Goal: Information Seeking & Learning: Learn about a topic

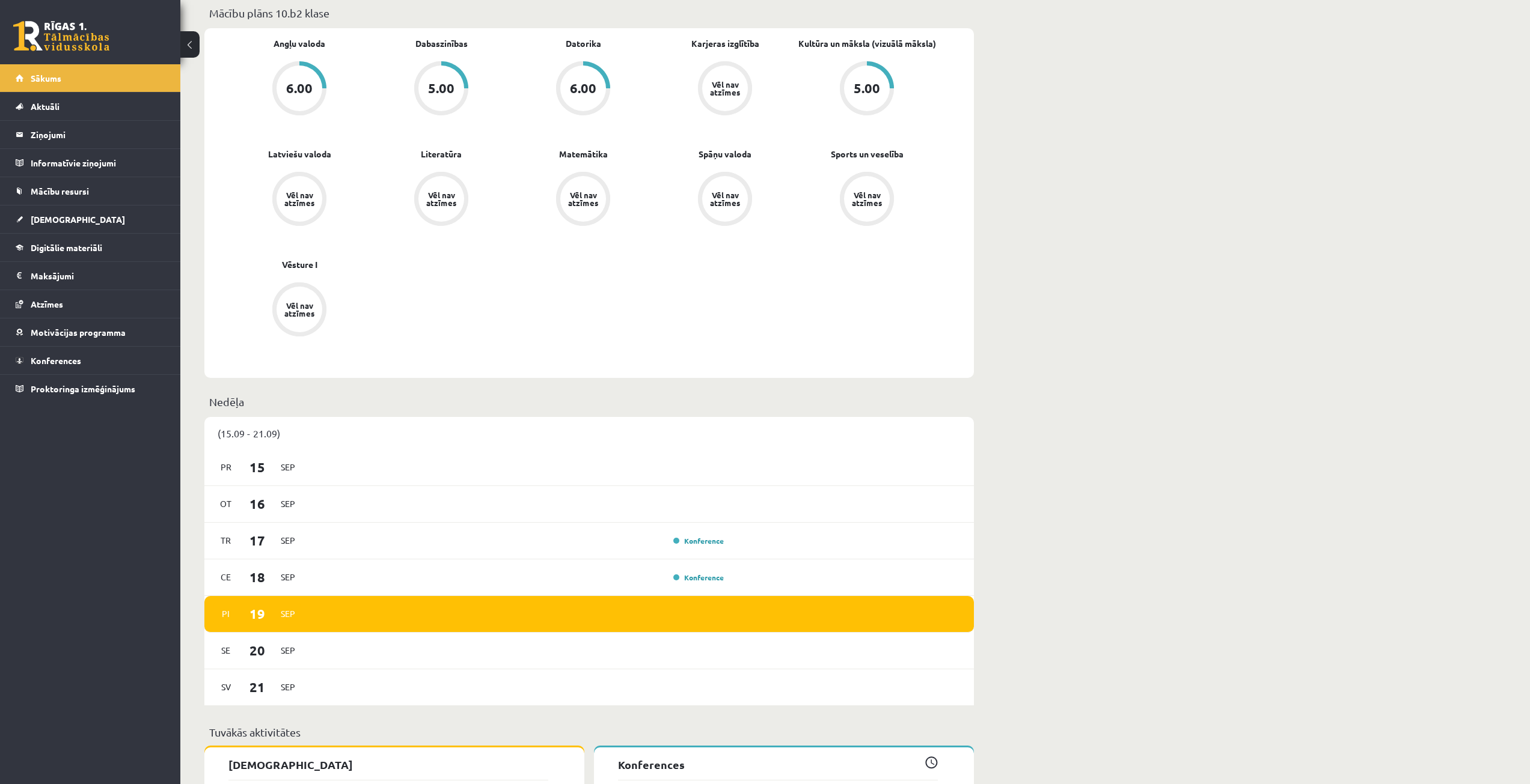
scroll to position [721, 0]
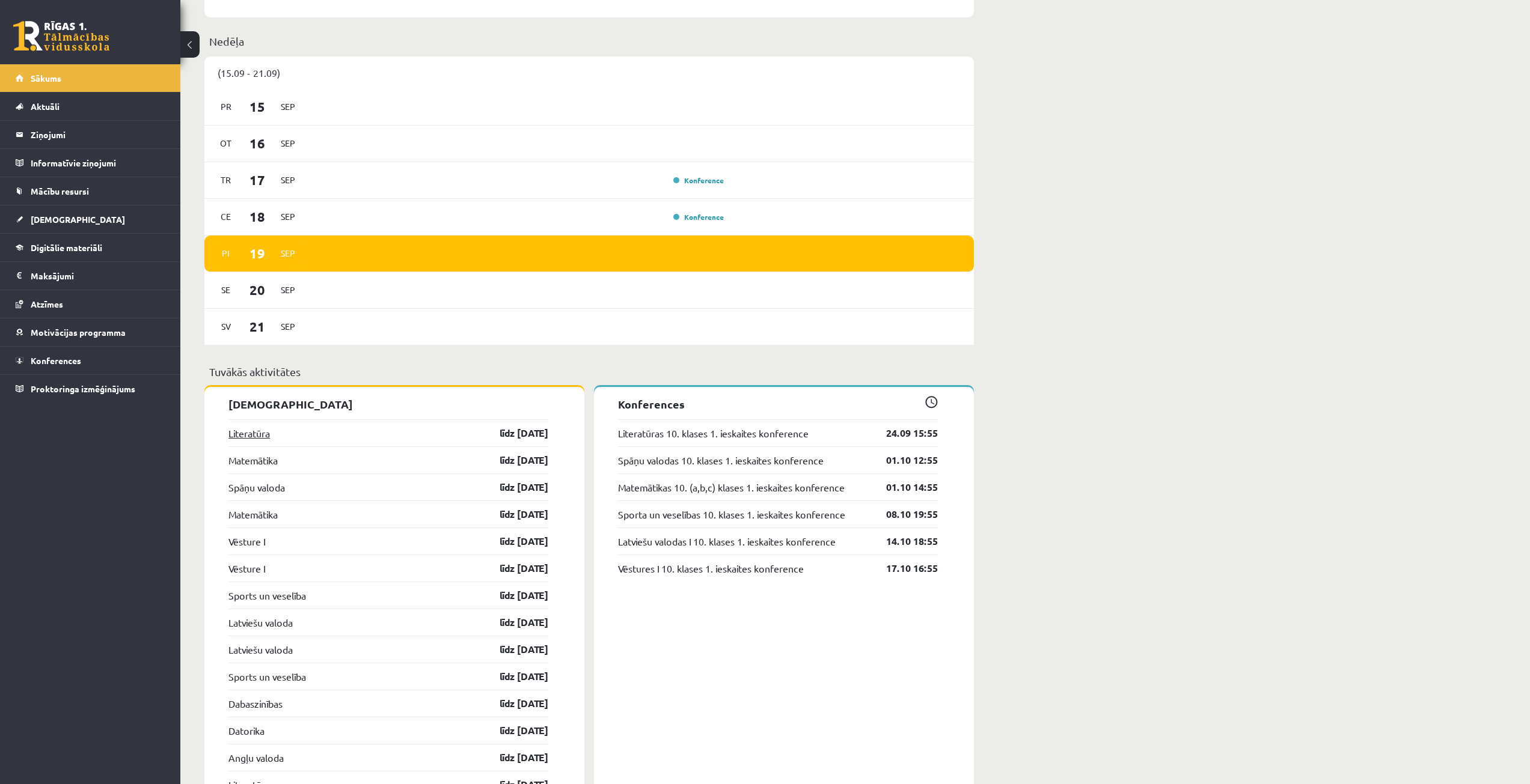
click at [260, 436] on link "Literatūra" at bounding box center [250, 433] width 41 height 15
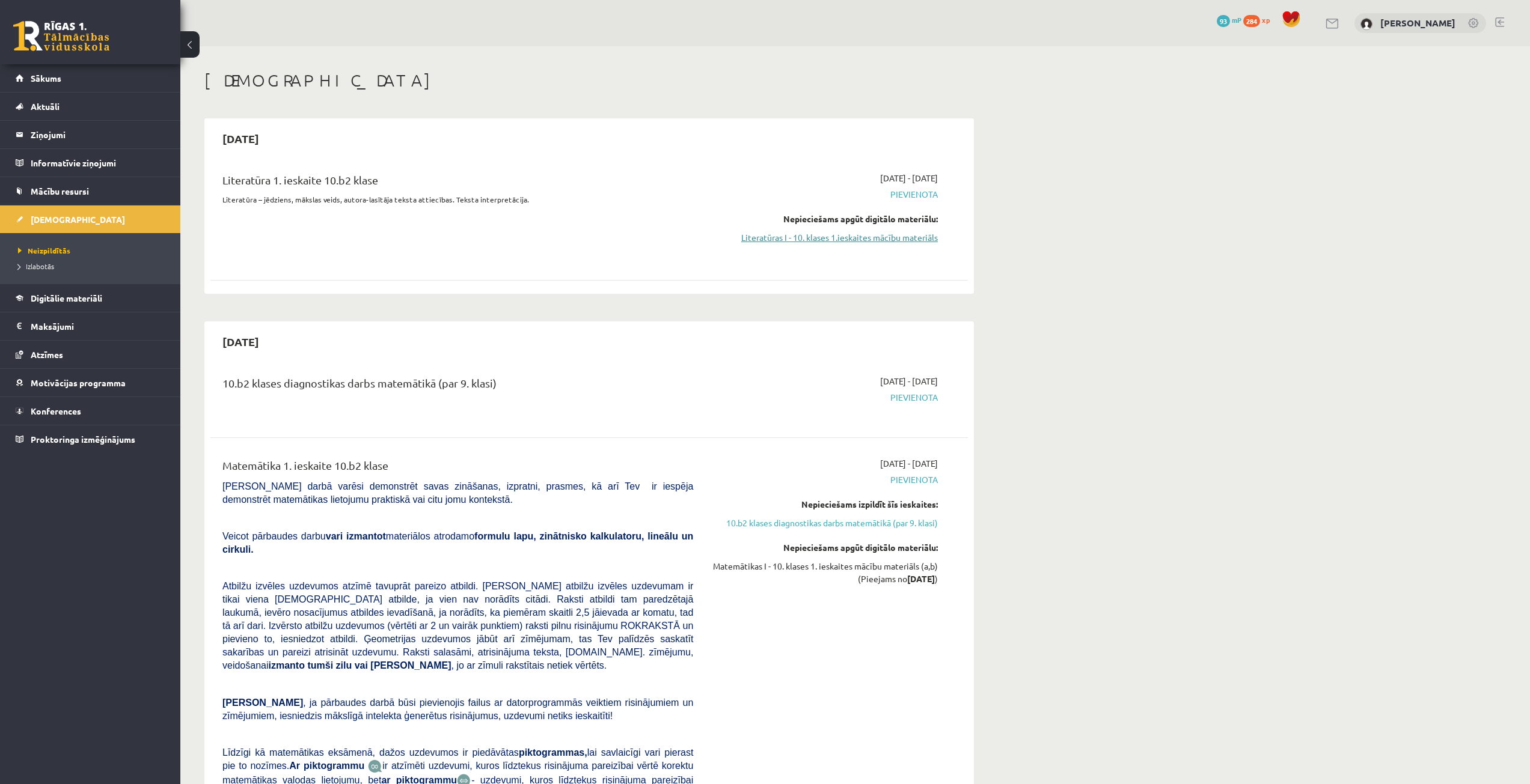
click at [797, 235] on link "Literatūras I - 10. klases 1.ieskaites mācību materiāls" at bounding box center [825, 238] width 227 height 13
click at [787, 240] on link "Literatūras I - 10. klases 1.ieskaites mācību materiāls" at bounding box center [825, 238] width 227 height 13
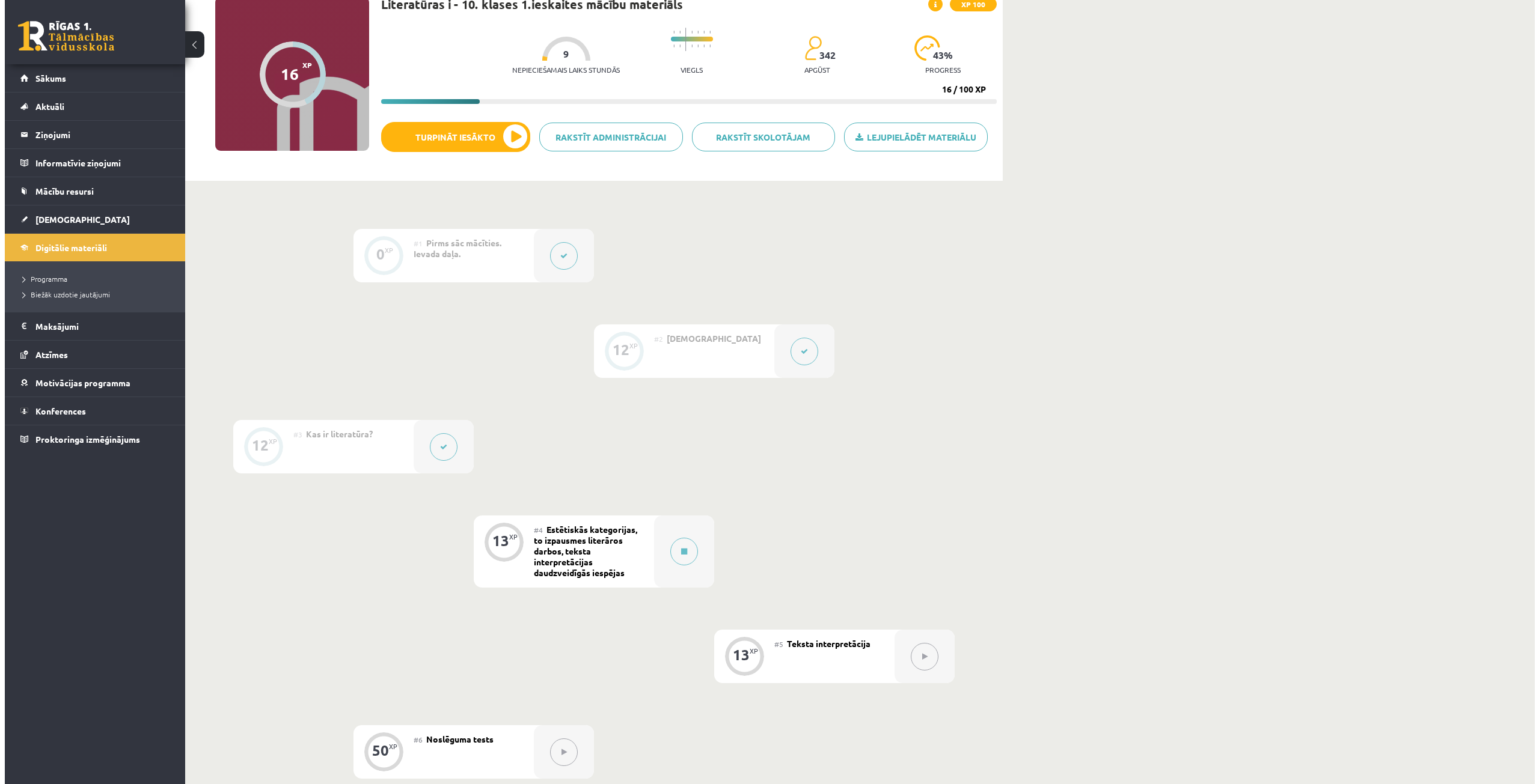
scroll to position [35, 0]
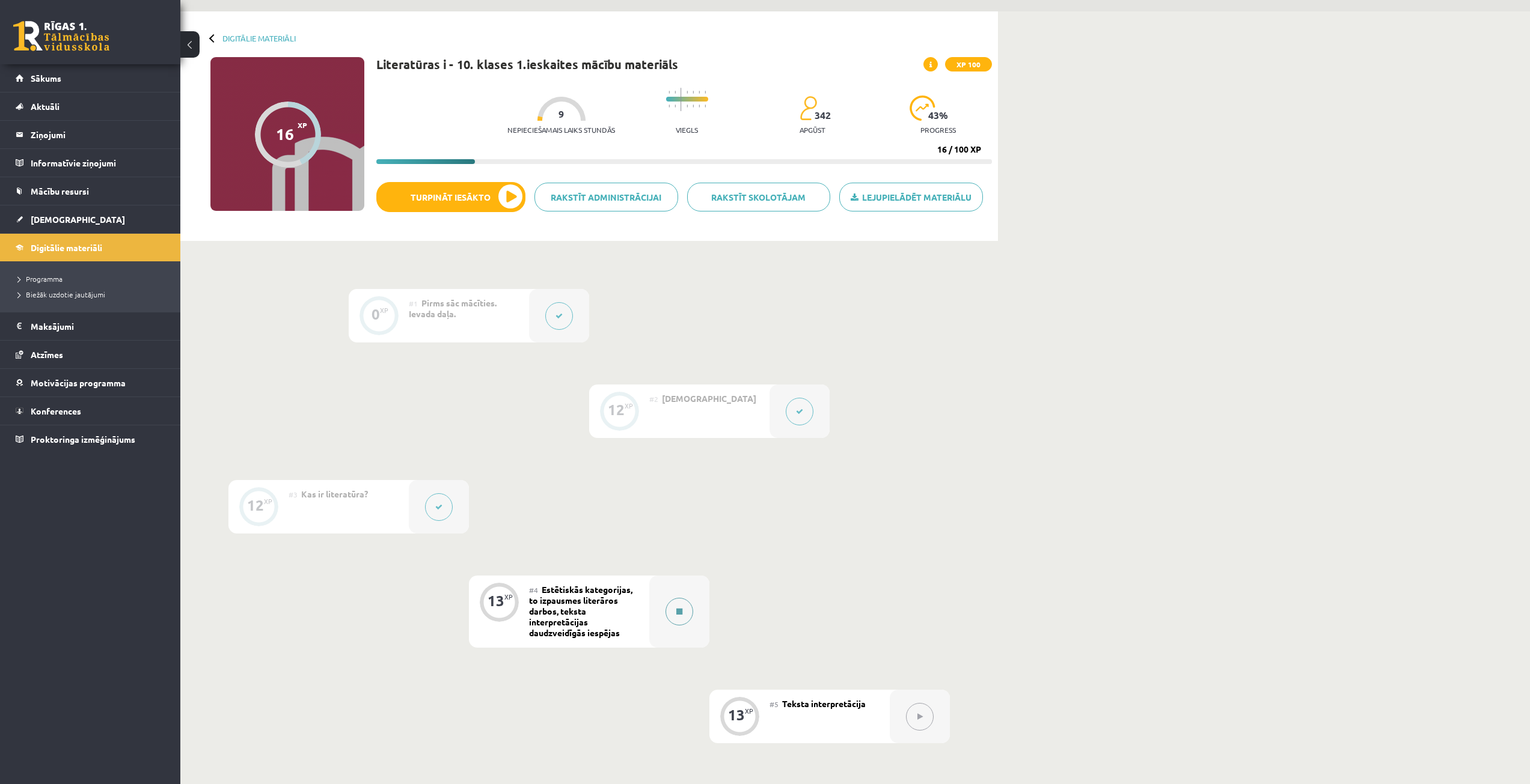
click at [677, 611] on icon at bounding box center [680, 611] width 6 height 7
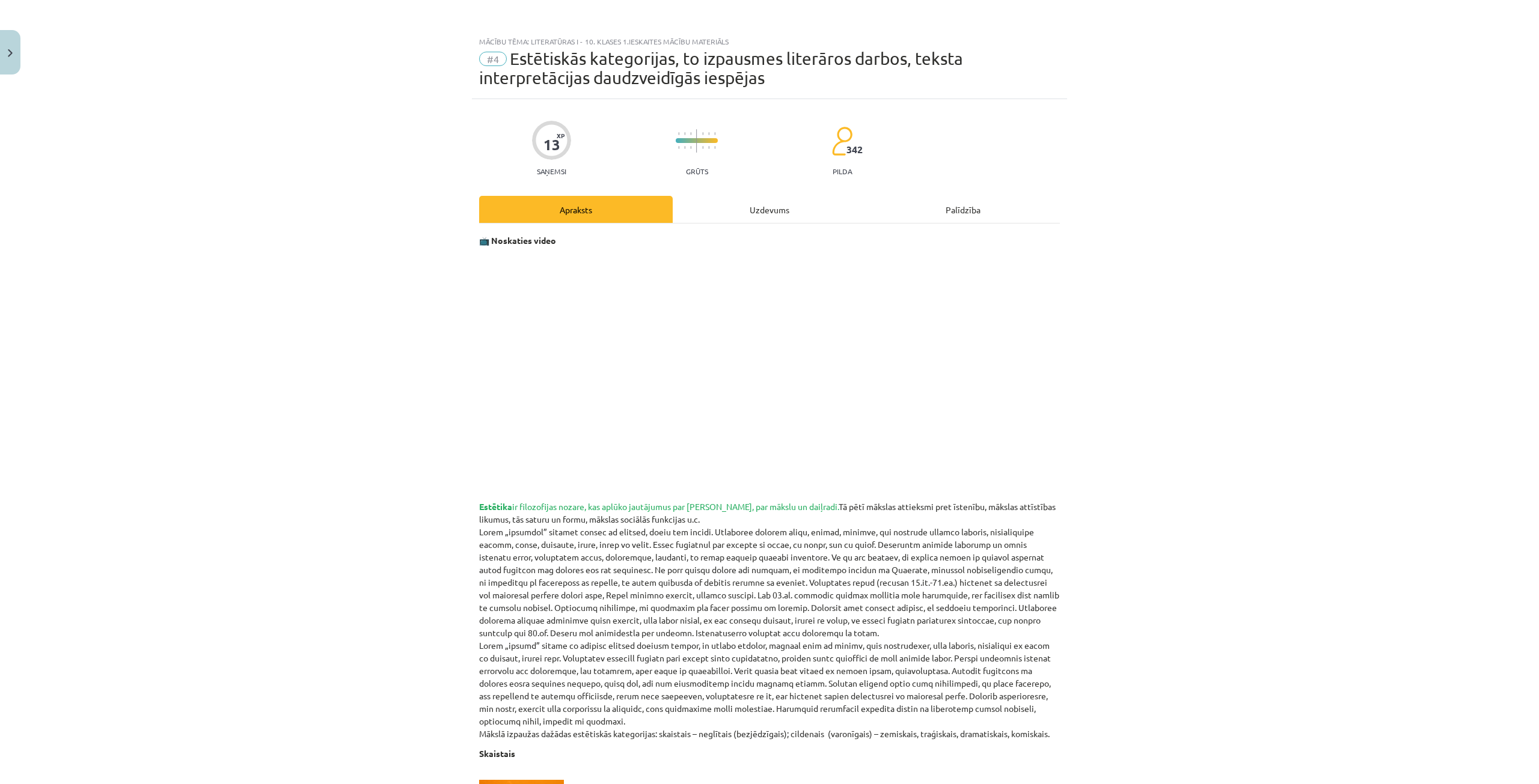
click at [768, 215] on div "Uzdevums" at bounding box center [770, 209] width 193 height 27
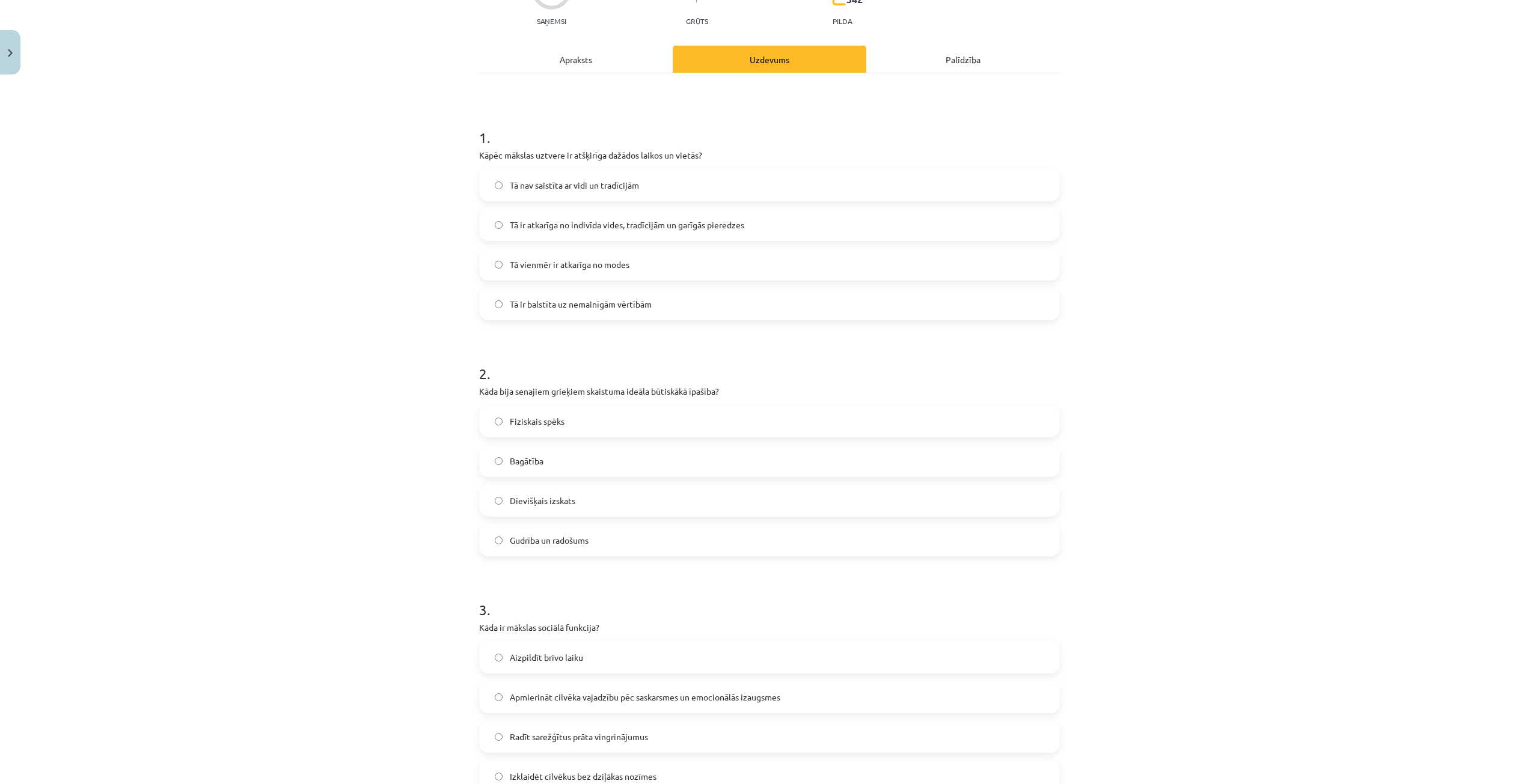
scroll to position [0, 0]
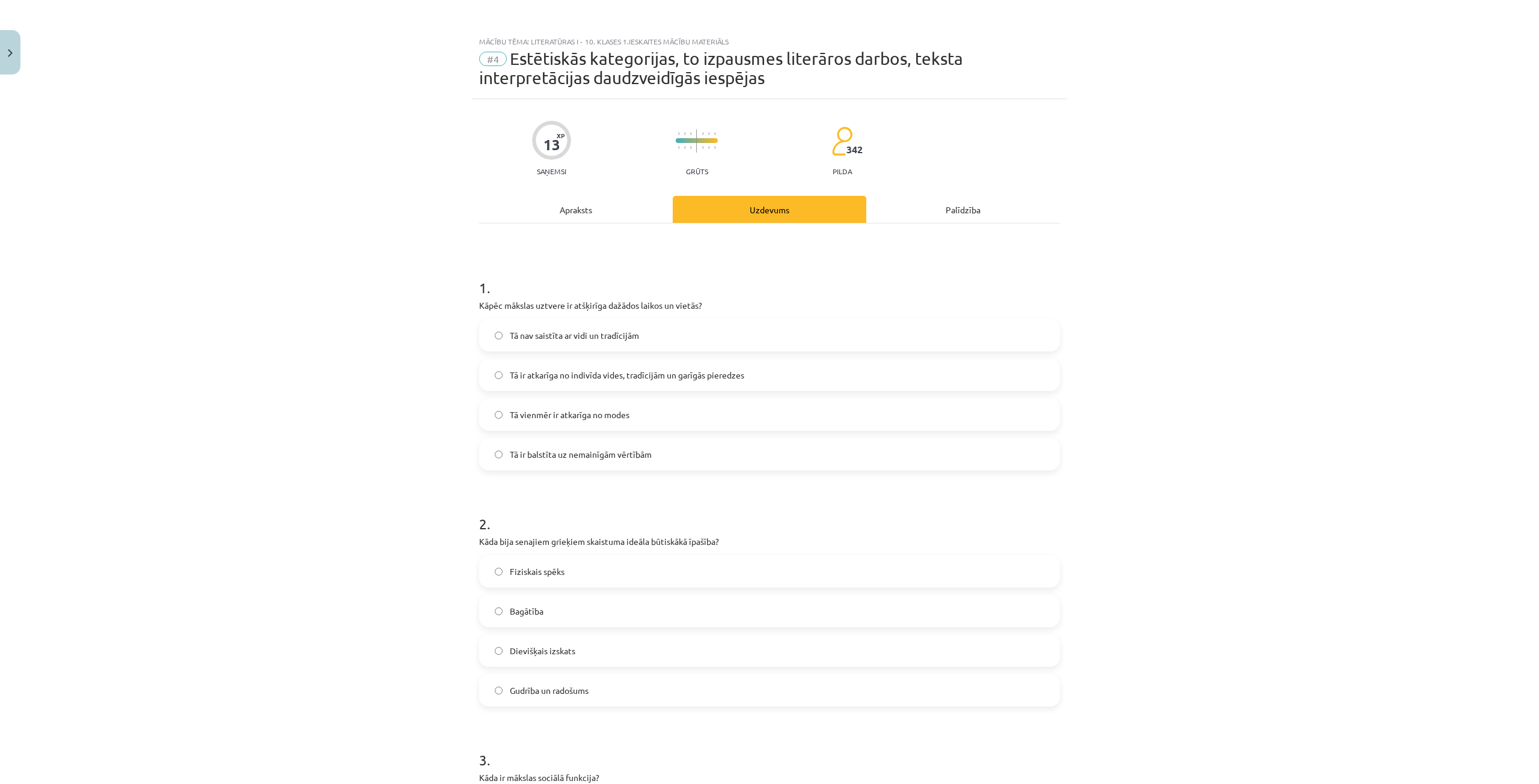
click at [595, 205] on div "Apraksts" at bounding box center [576, 209] width 193 height 27
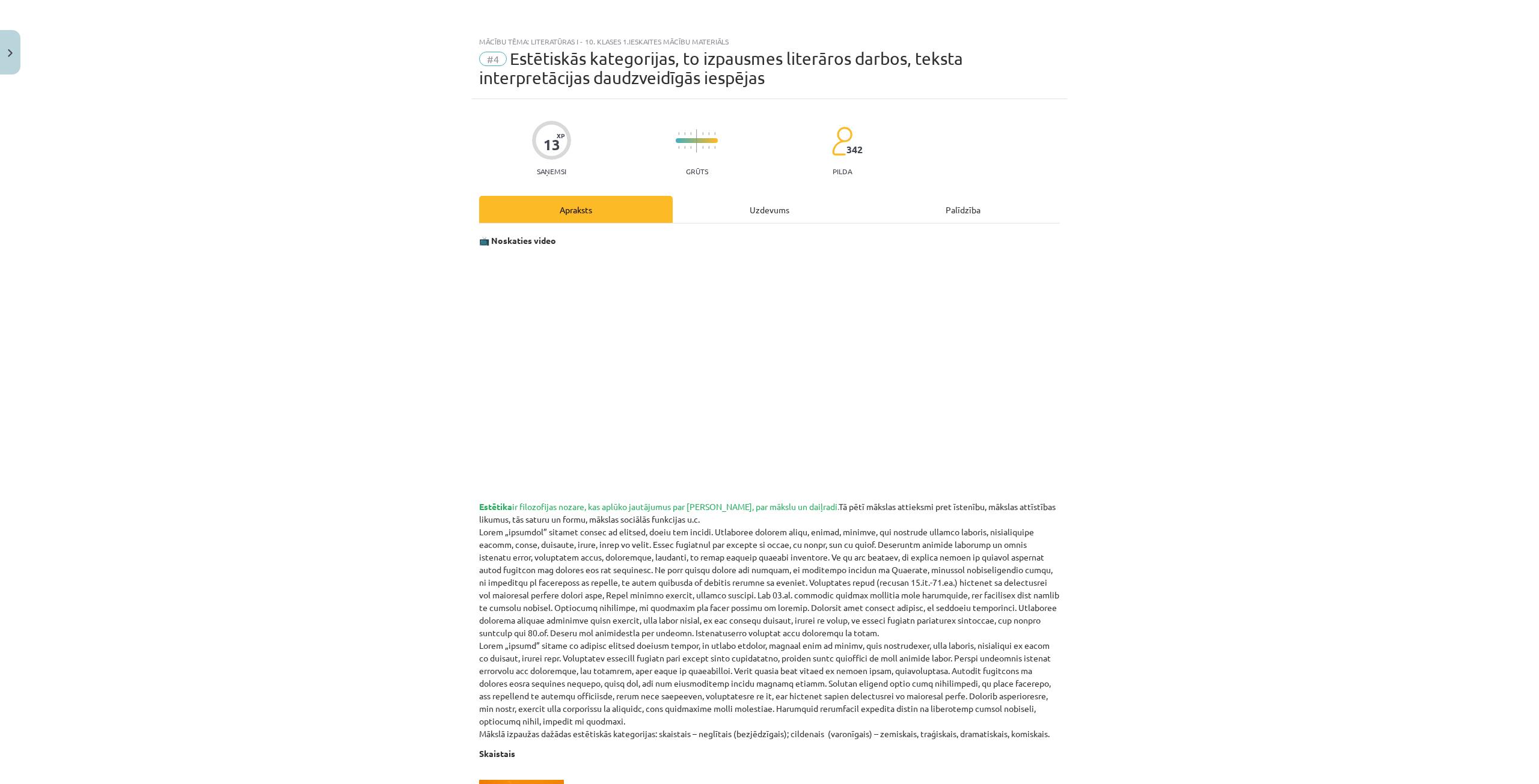
click at [749, 208] on div "Uzdevums" at bounding box center [770, 209] width 193 height 27
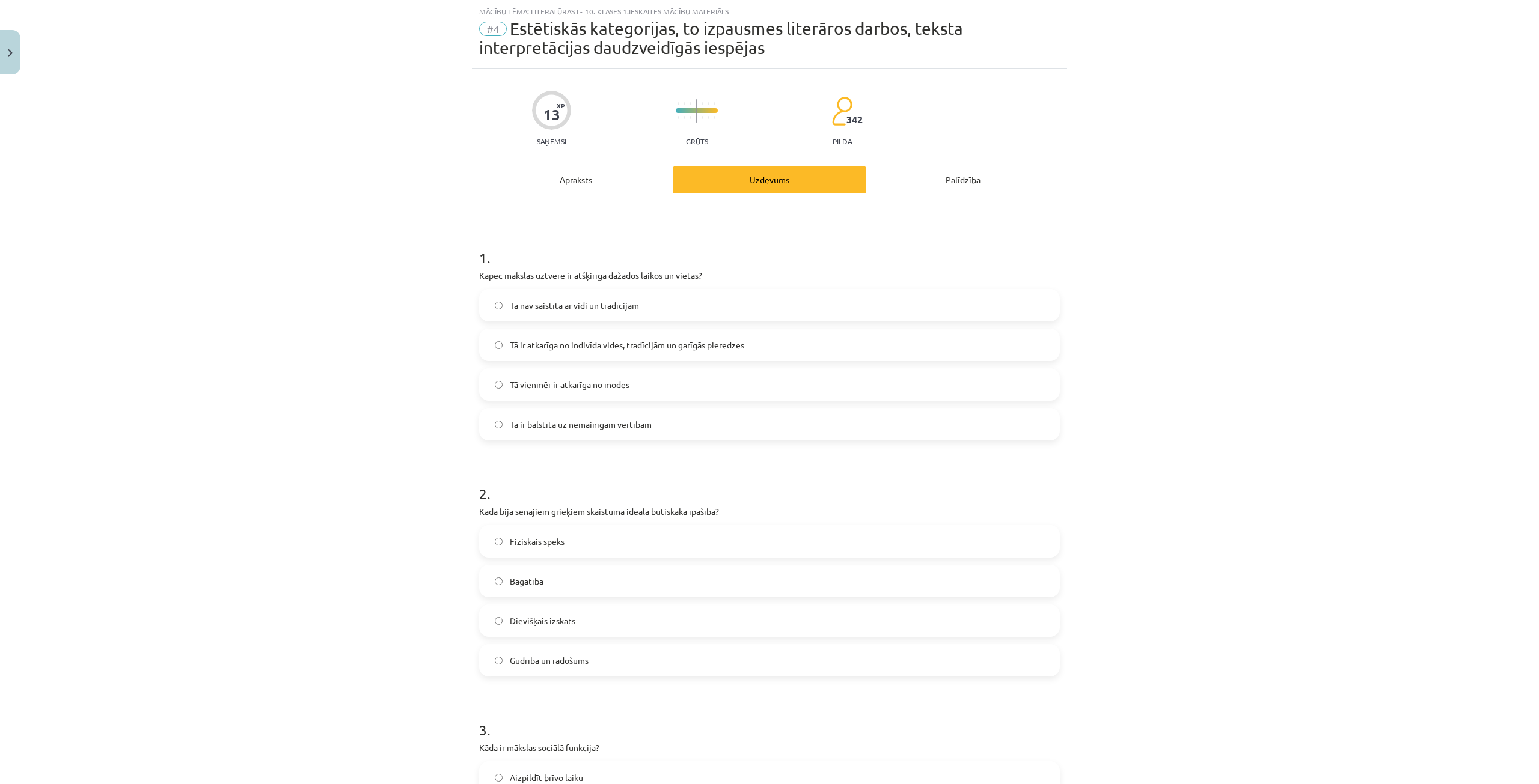
click at [580, 187] on div "Apraksts" at bounding box center [576, 178] width 193 height 27
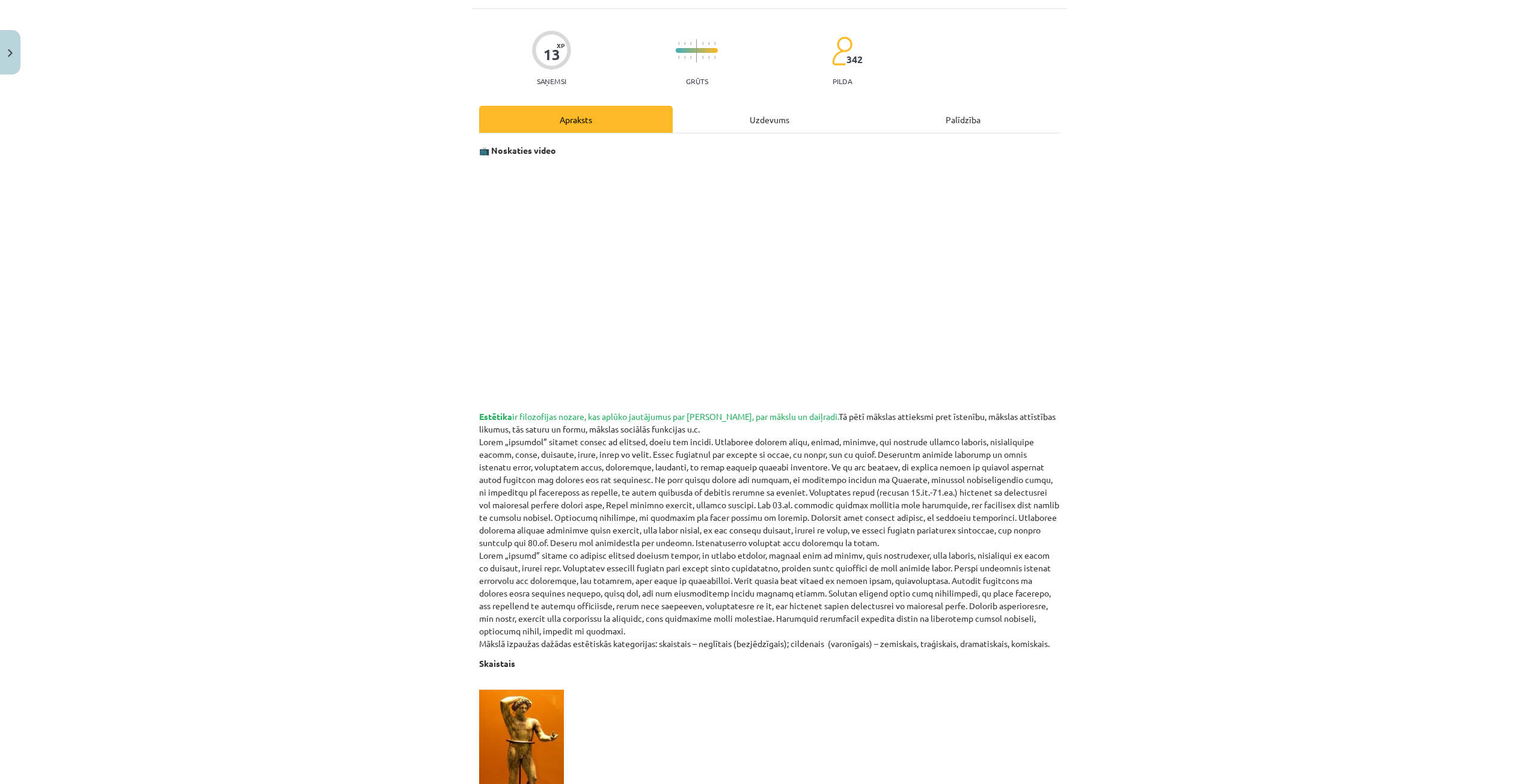
scroll to position [150, 0]
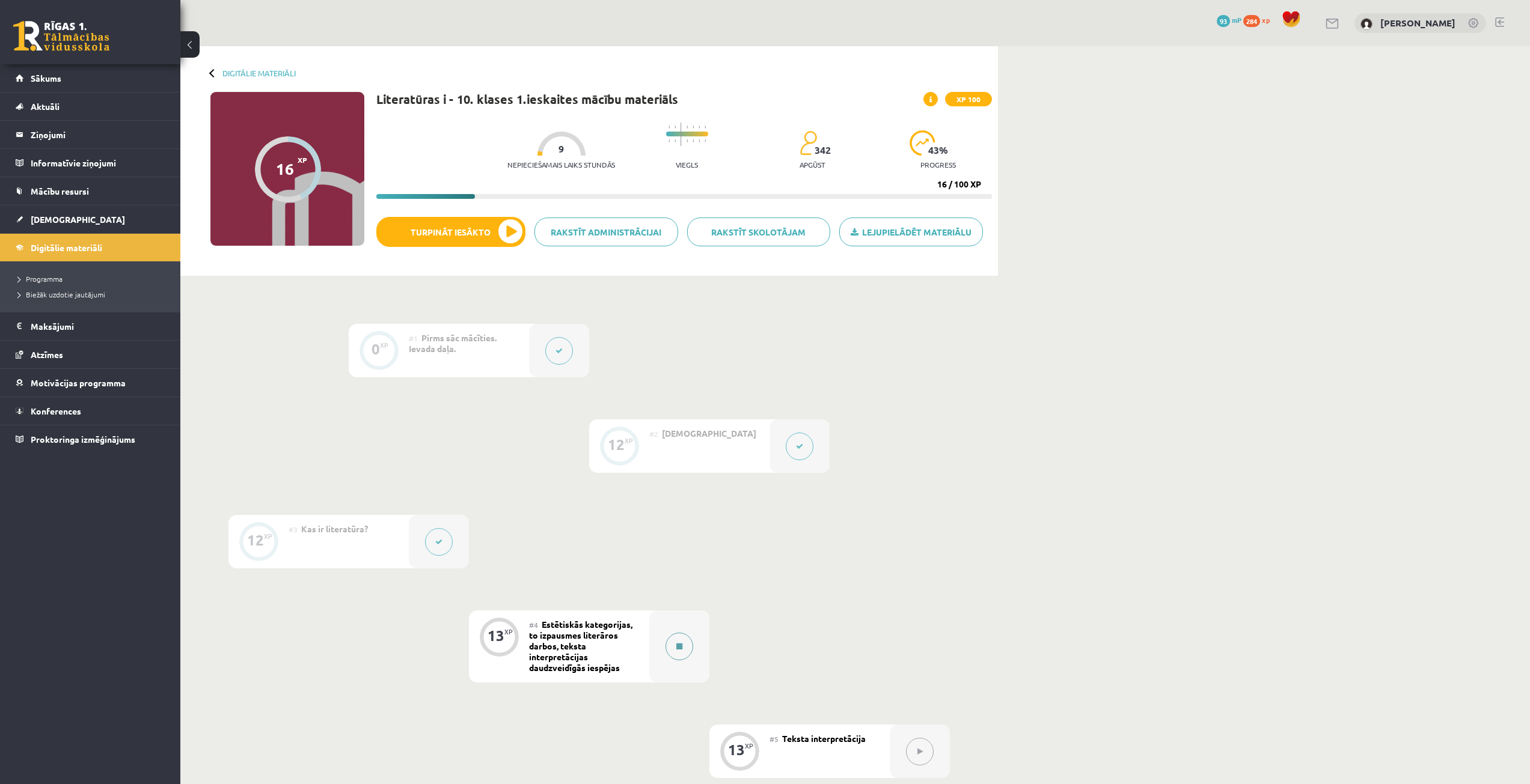
click at [683, 652] on button at bounding box center [680, 647] width 28 height 28
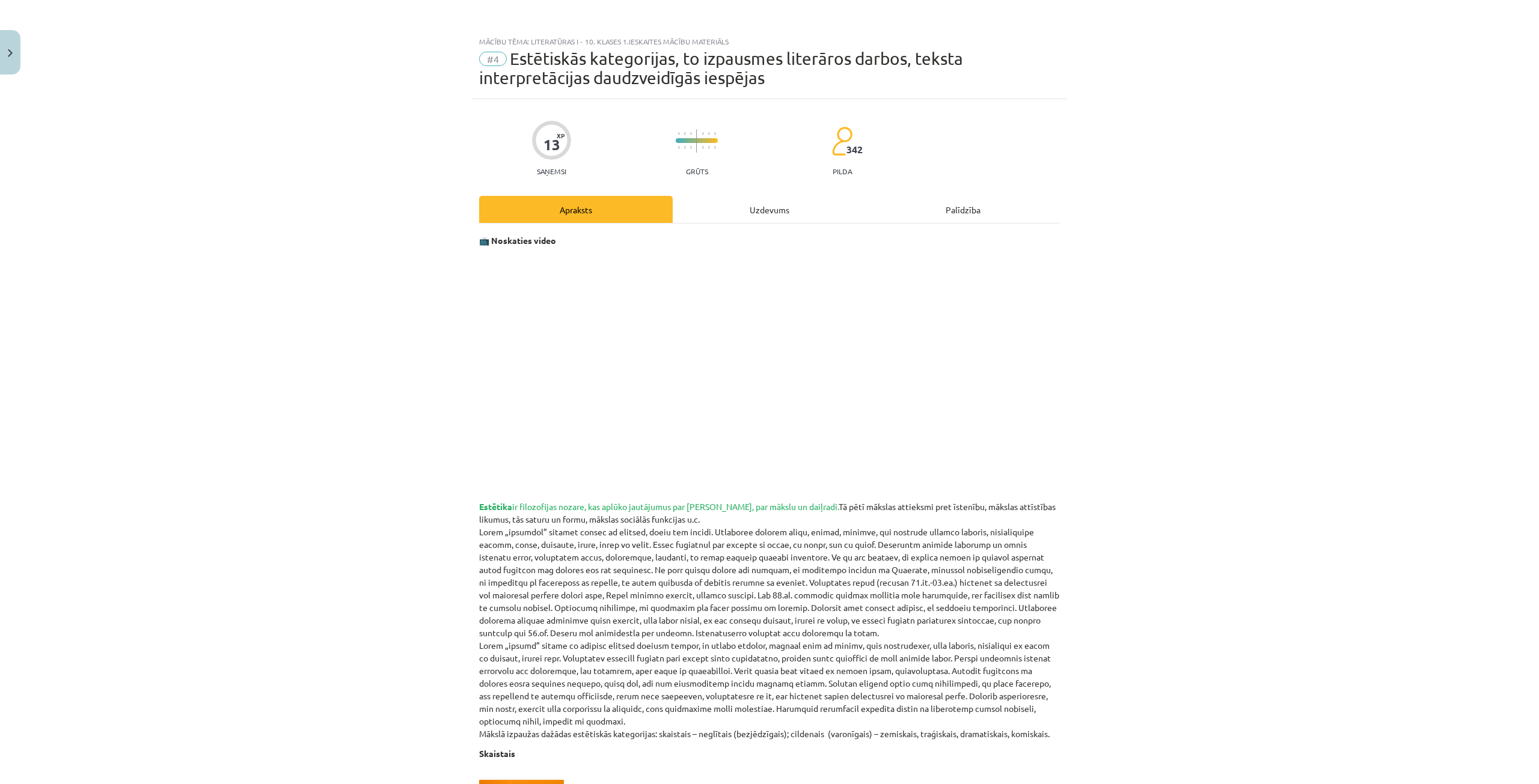
click at [745, 205] on div "Uzdevums" at bounding box center [770, 209] width 193 height 27
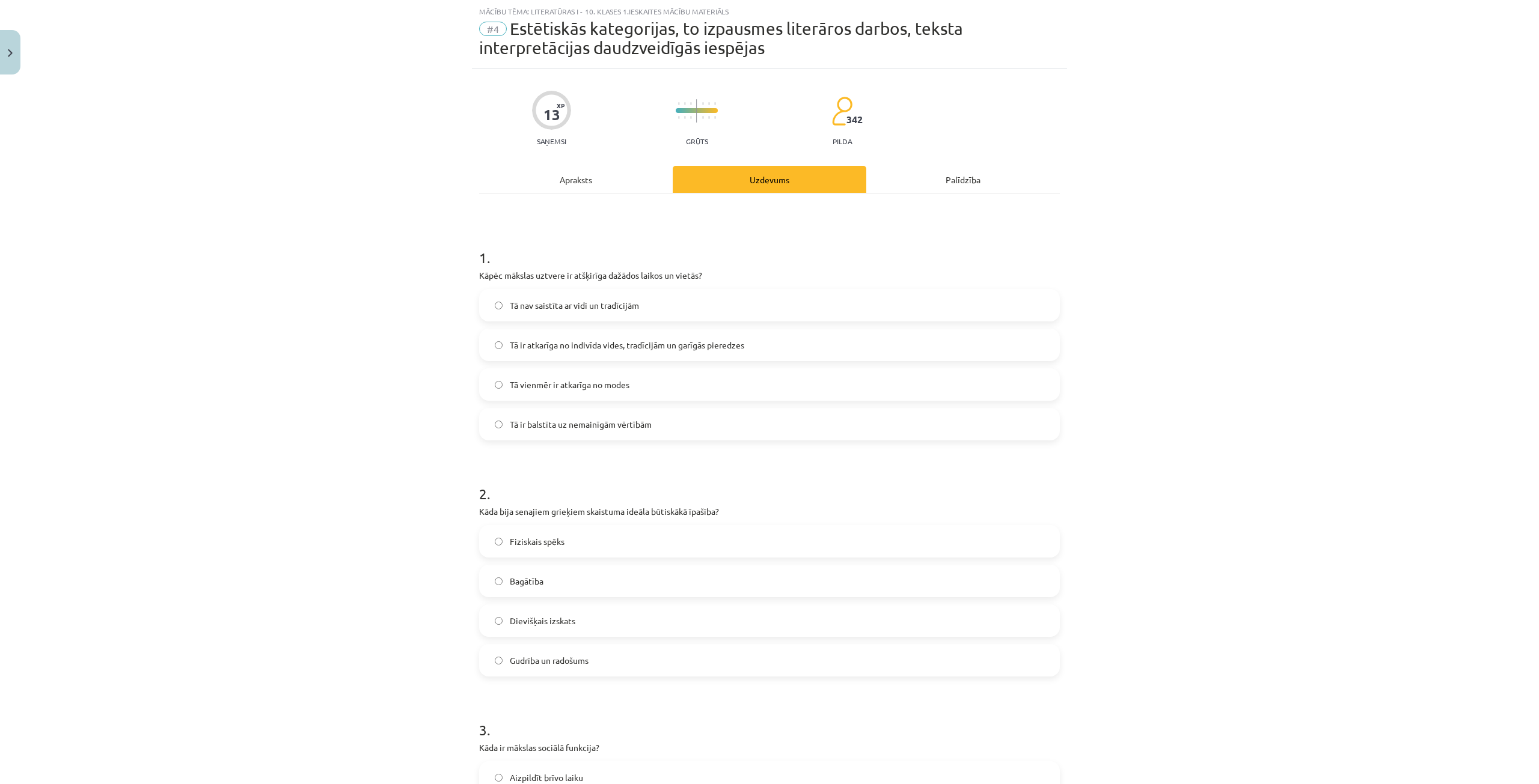
click at [600, 349] on span "Tā ir atkarīga no indivīda vides, tradīcijām un garīgās pieredzes" at bounding box center [627, 345] width 235 height 13
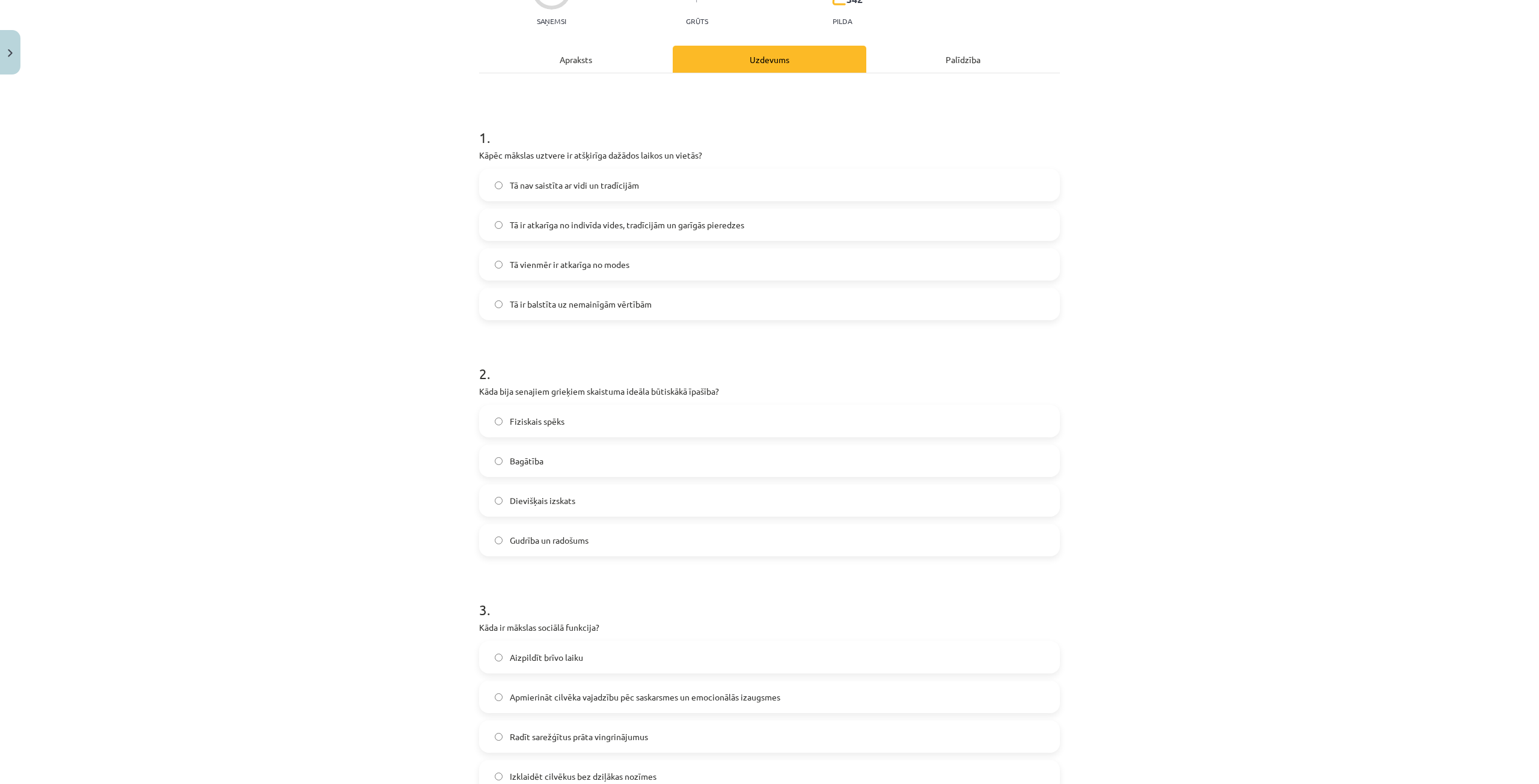
scroll to position [0, 0]
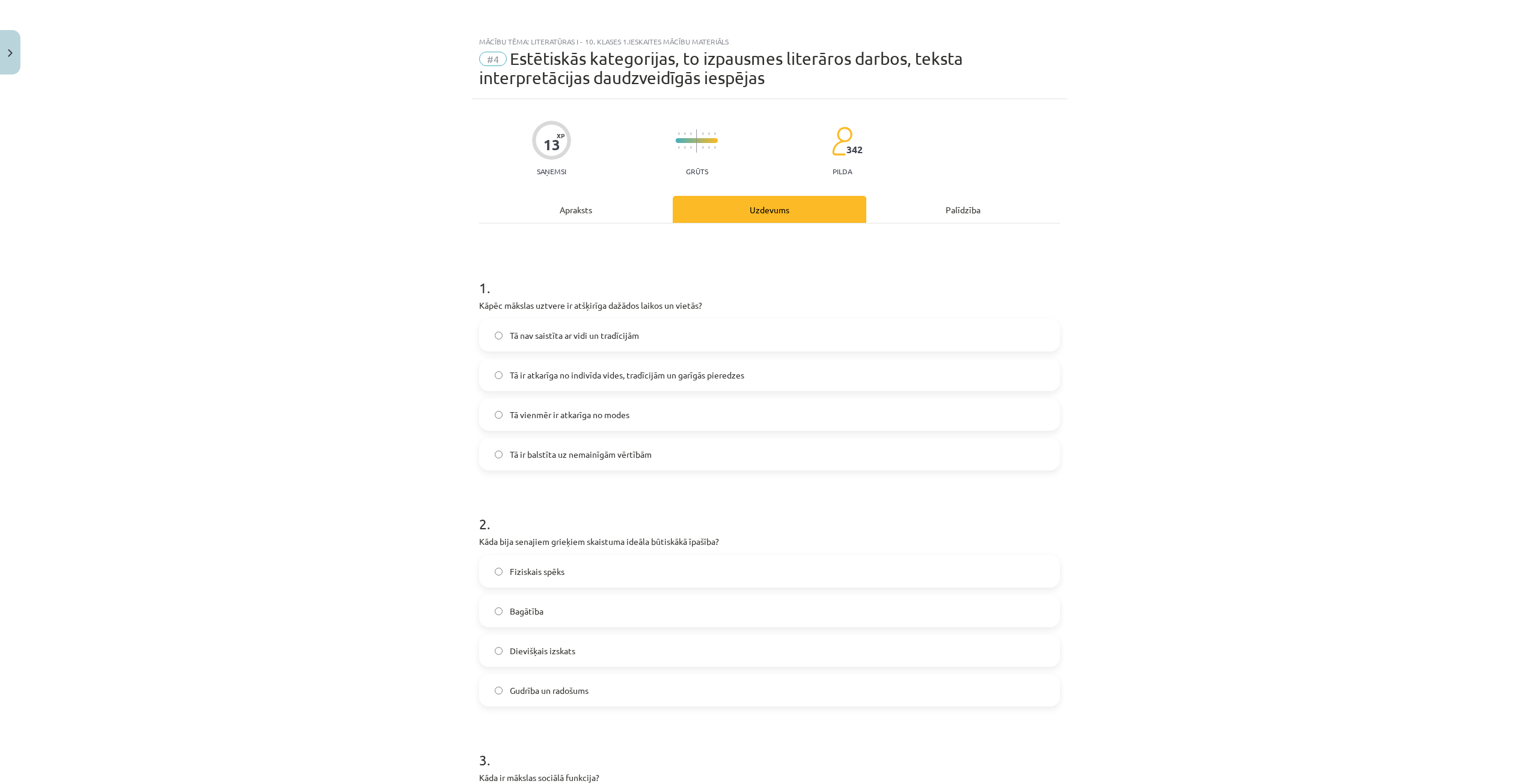
click at [538, 213] on div "Apraksts" at bounding box center [576, 209] width 193 height 27
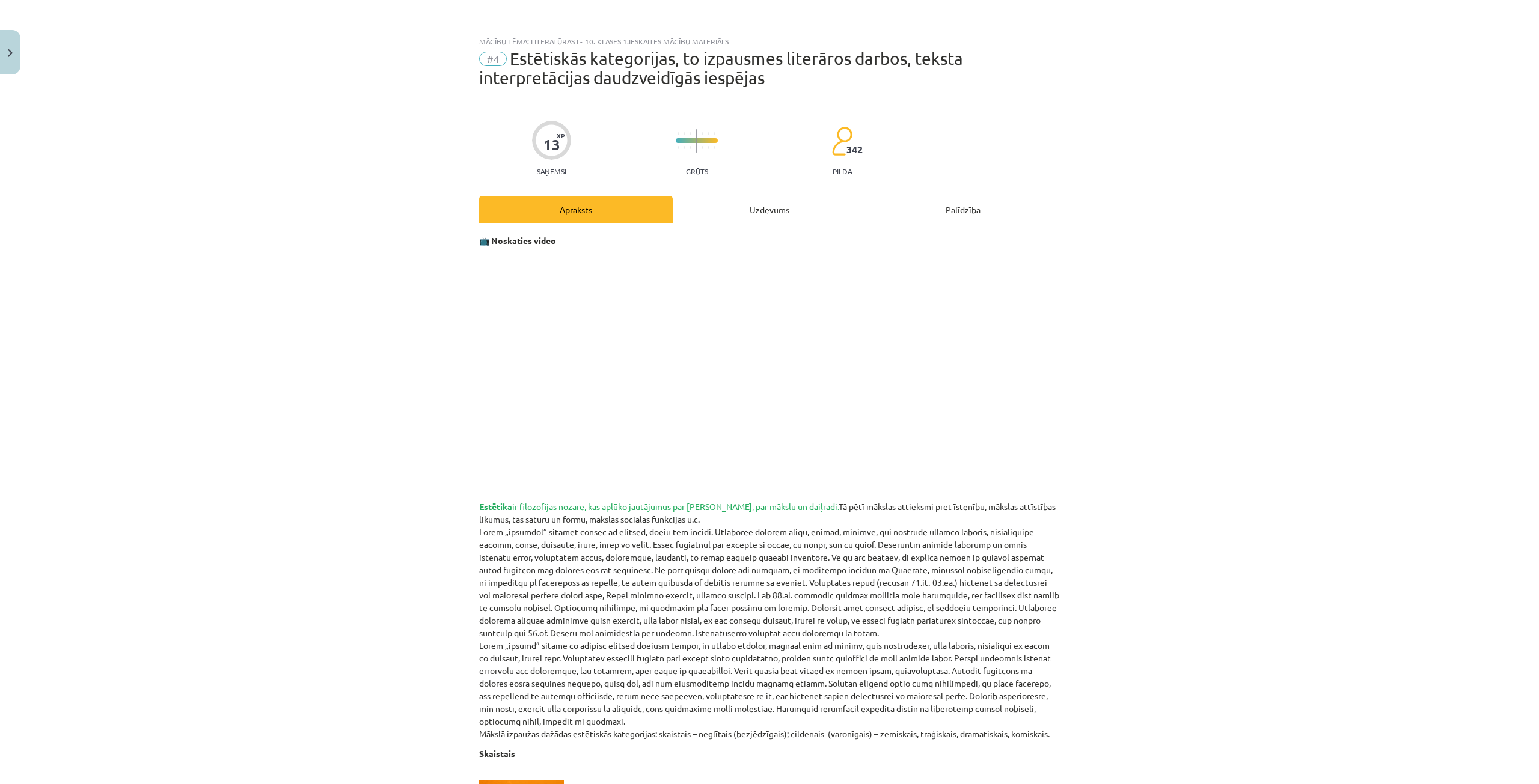
click at [712, 208] on div "Uzdevums" at bounding box center [770, 209] width 193 height 27
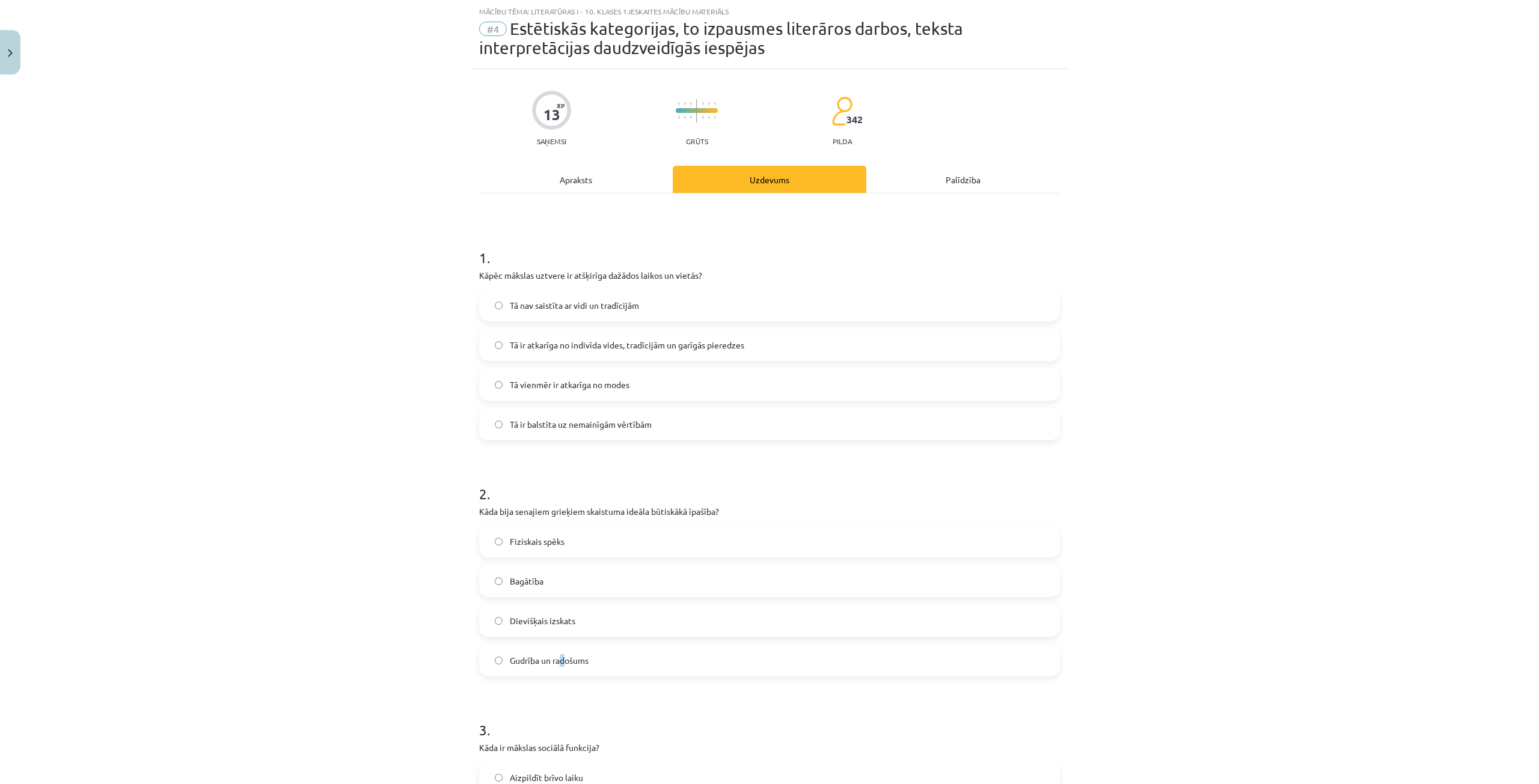
click at [553, 664] on span "Gudrība un radošums" at bounding box center [550, 661] width 79 height 13
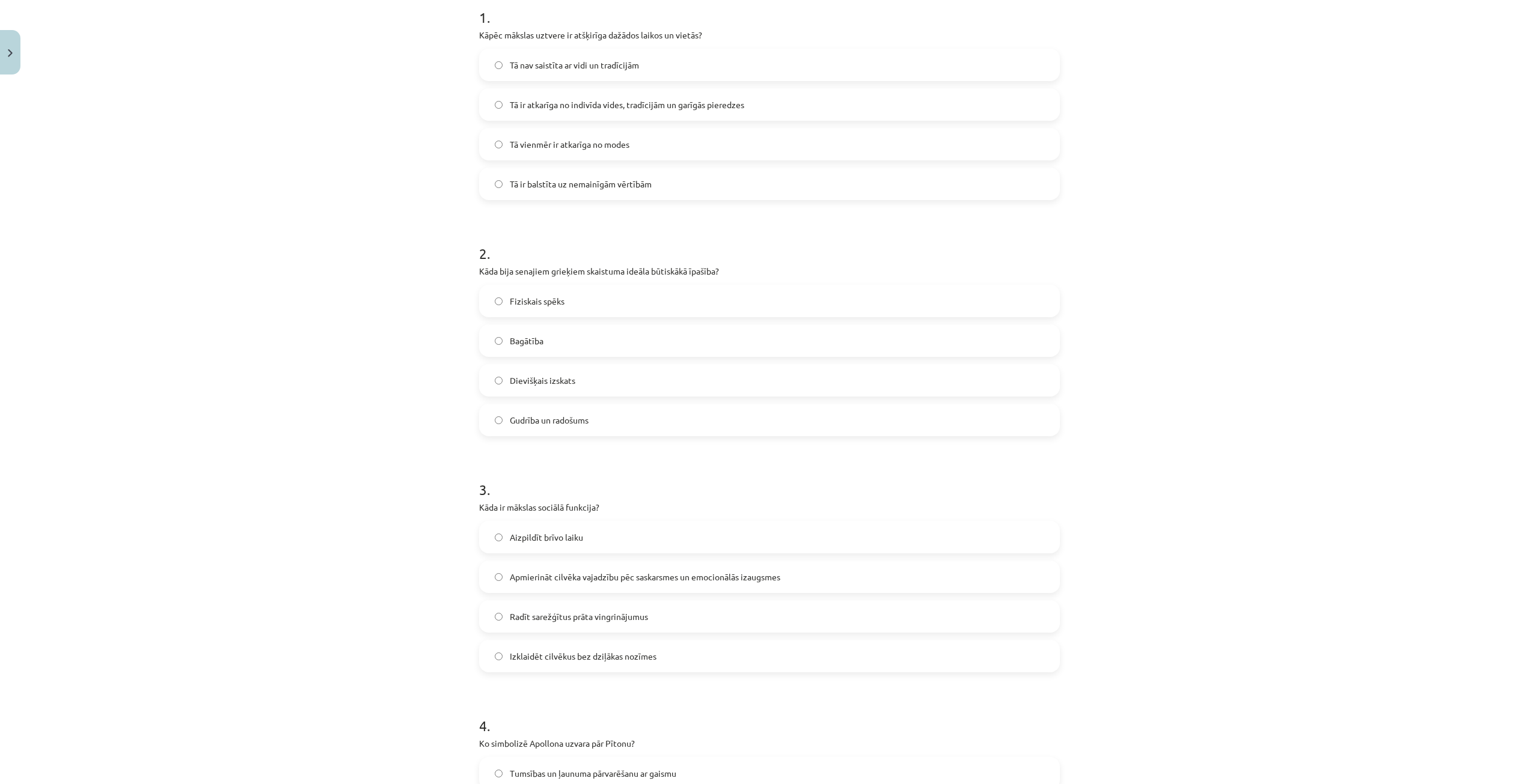
scroll to position [330, 0]
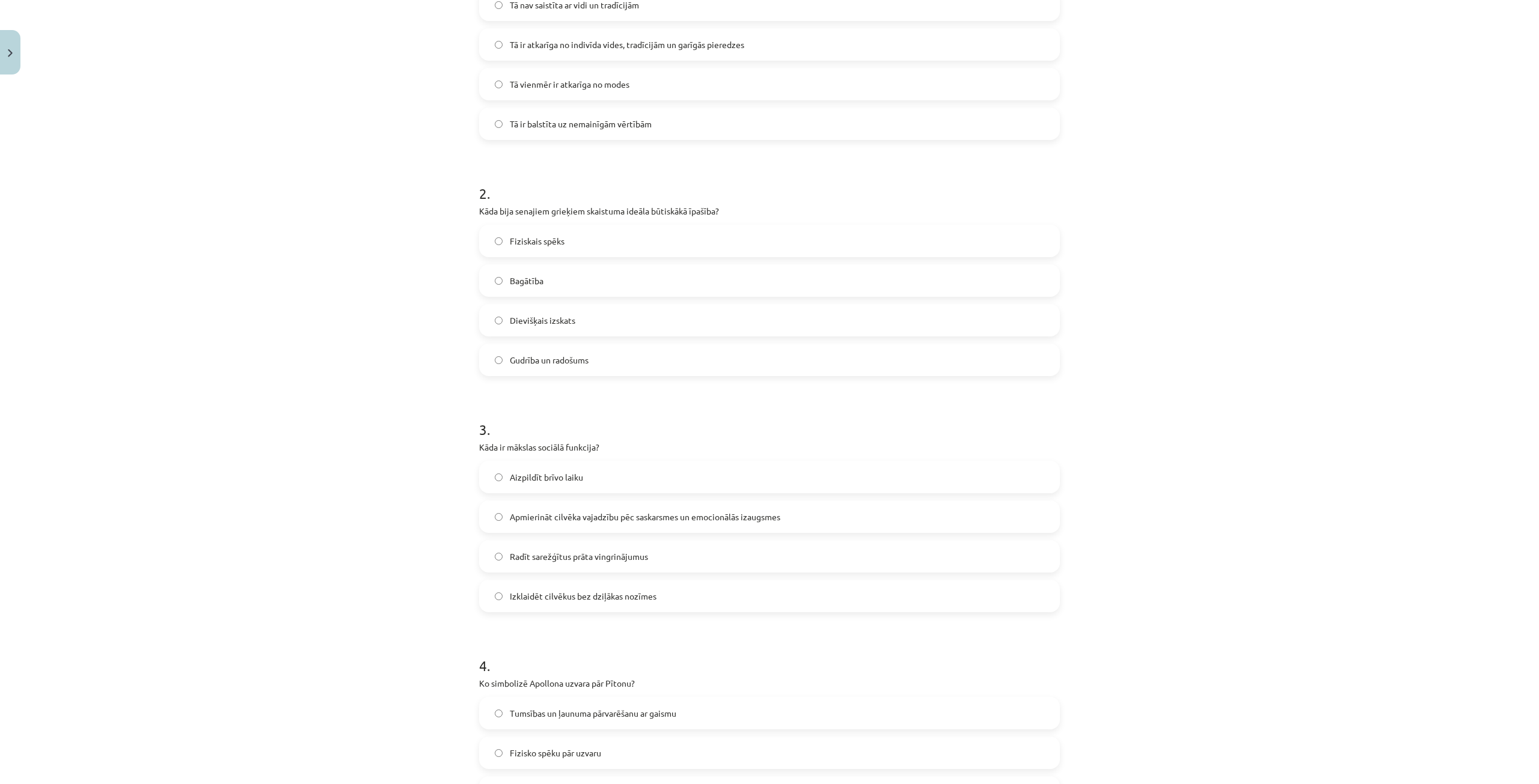
click at [611, 516] on span "Apmierināt cilvēka vajadzību pēc saskarsmes un emocionālās izaugsmes" at bounding box center [645, 517] width 270 height 13
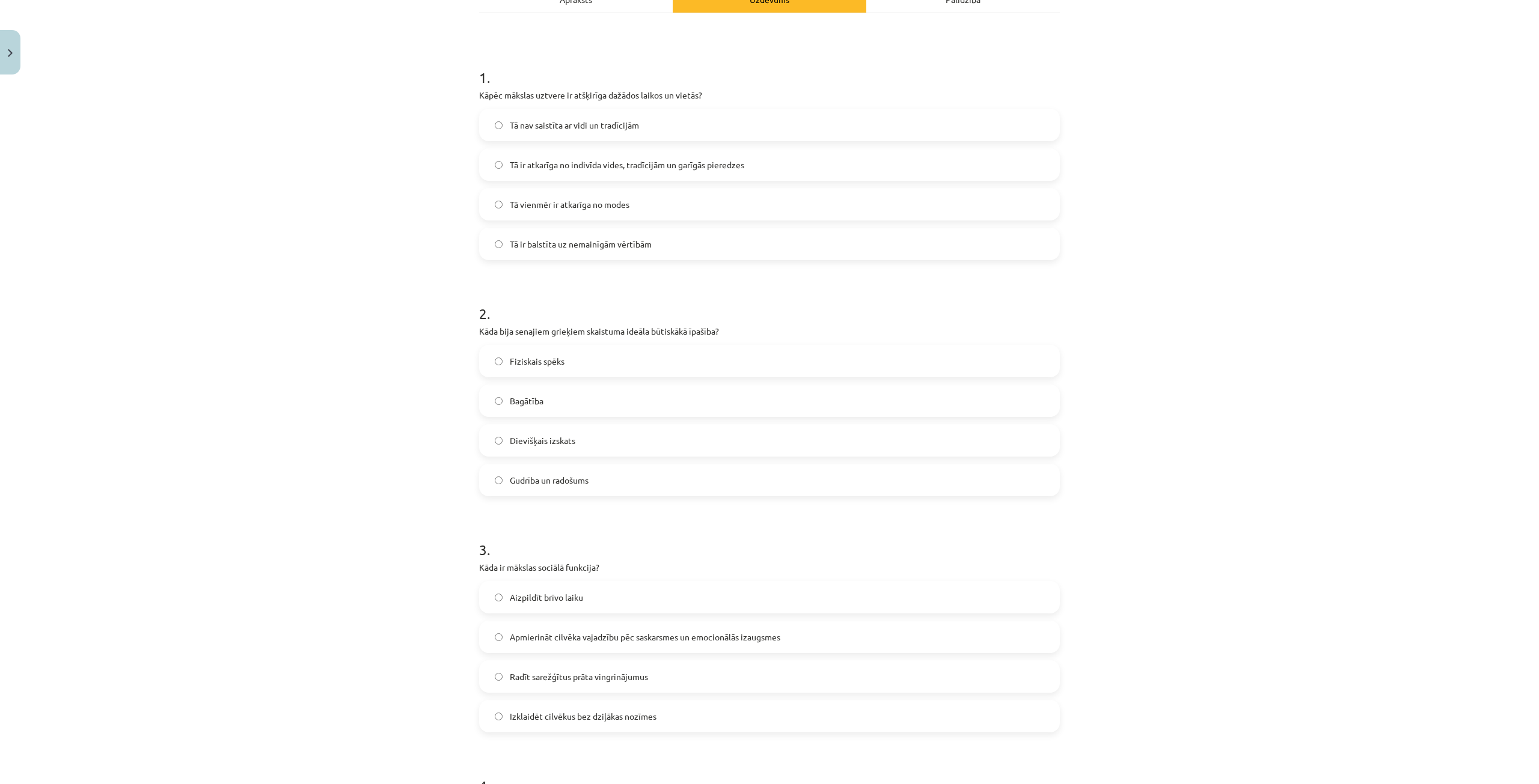
scroll to position [0, 0]
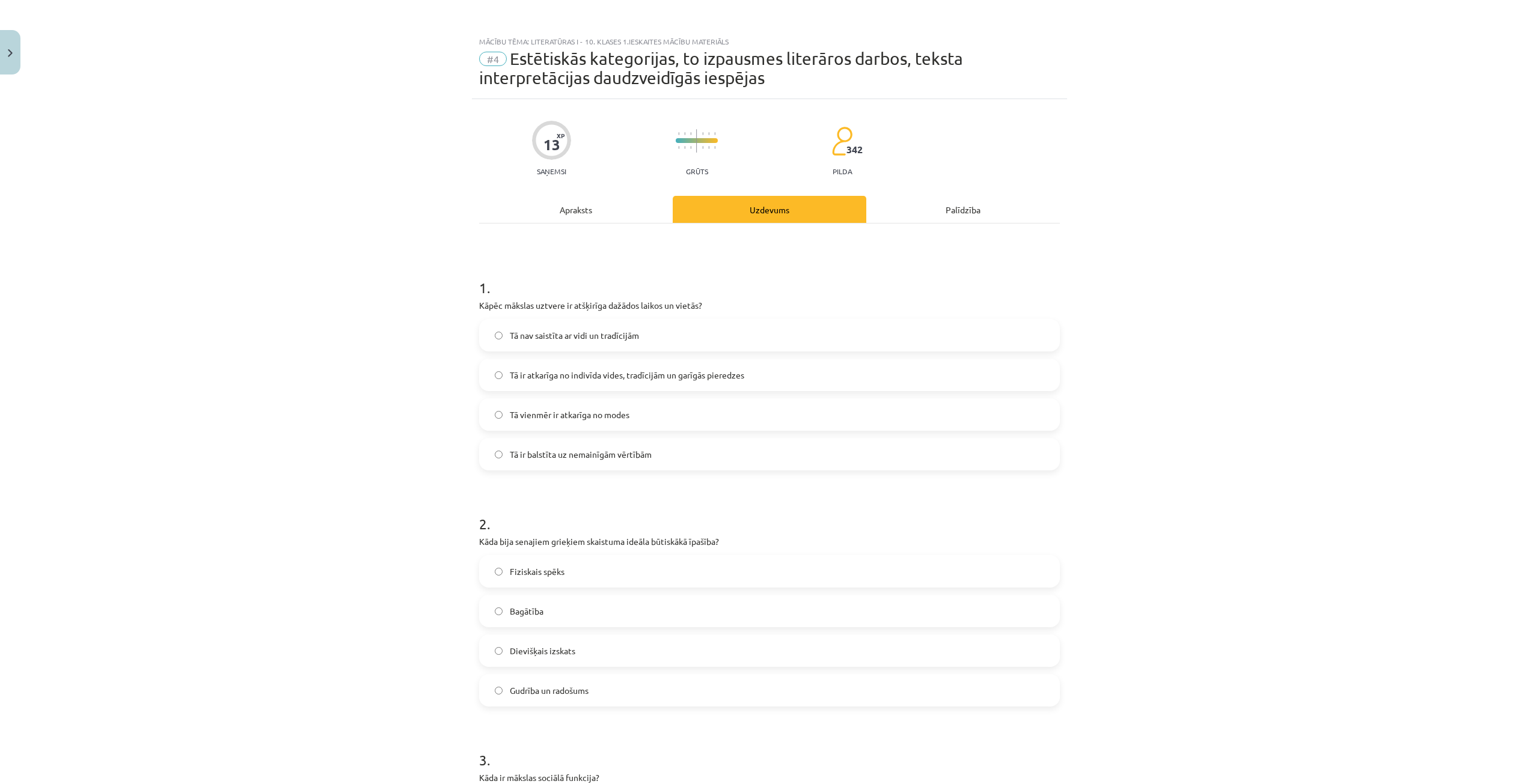
click at [571, 208] on div "Apraksts" at bounding box center [576, 209] width 193 height 27
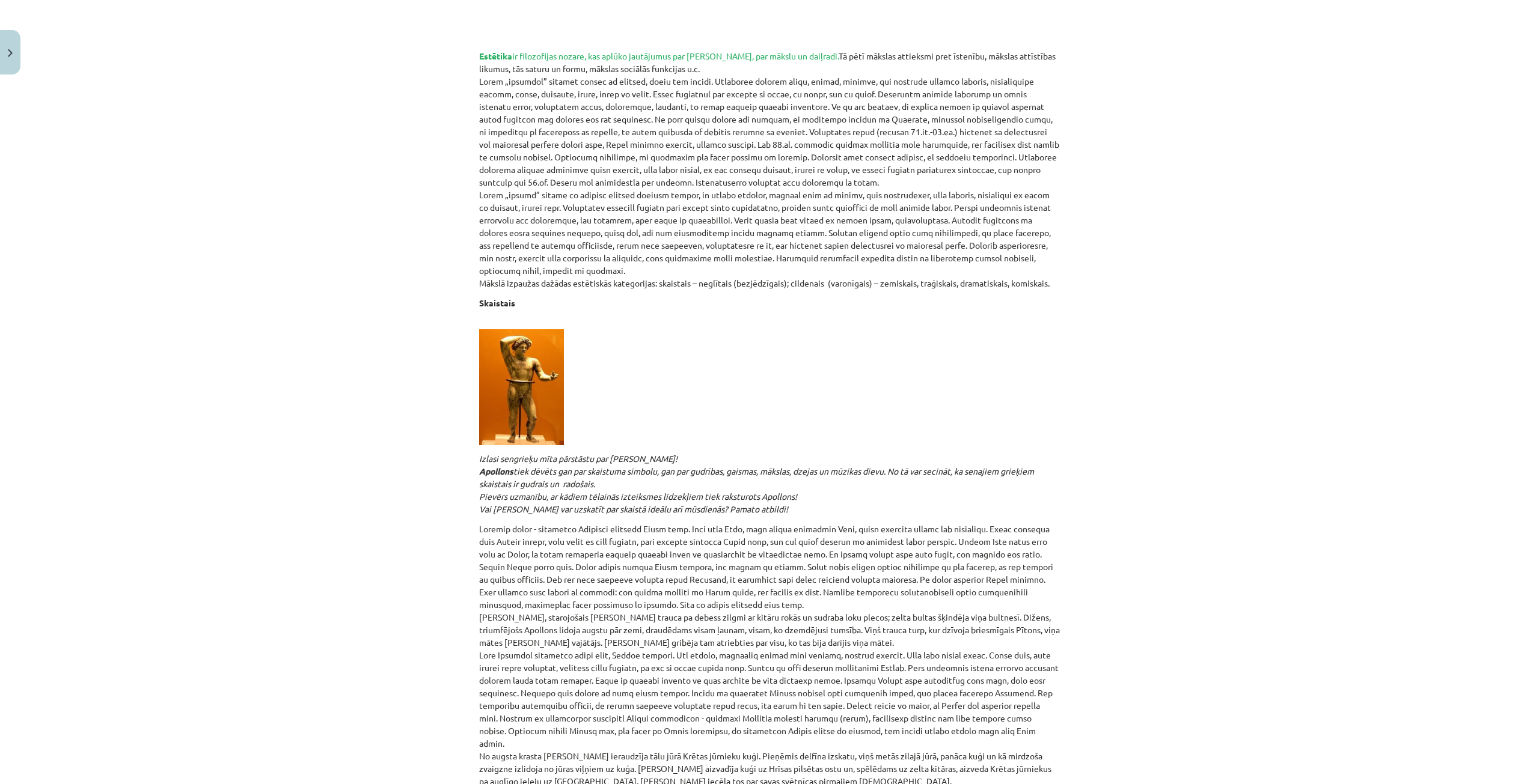
scroll to position [90, 0]
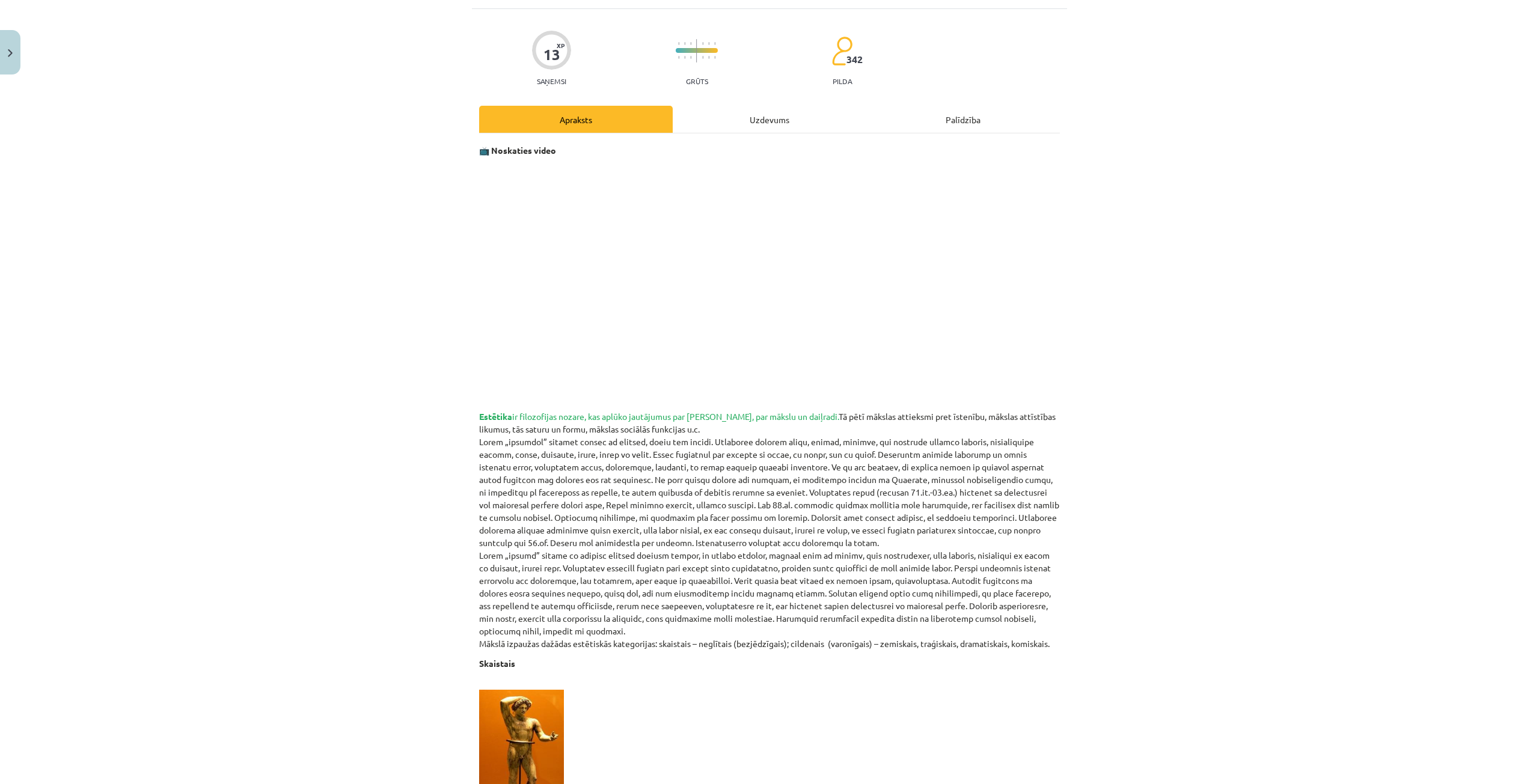
click at [729, 122] on div "Uzdevums" at bounding box center [770, 118] width 193 height 27
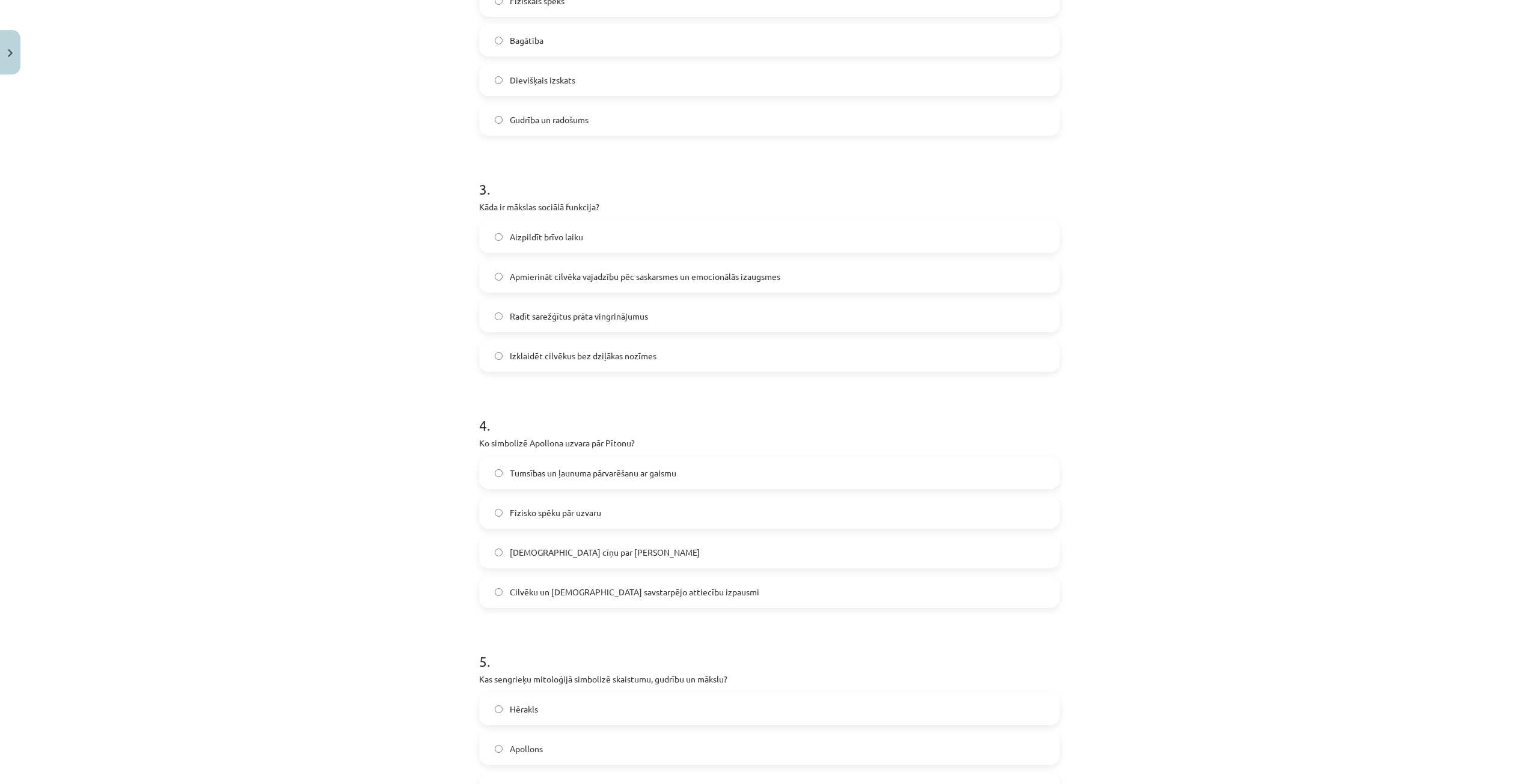
scroll to position [631, 0]
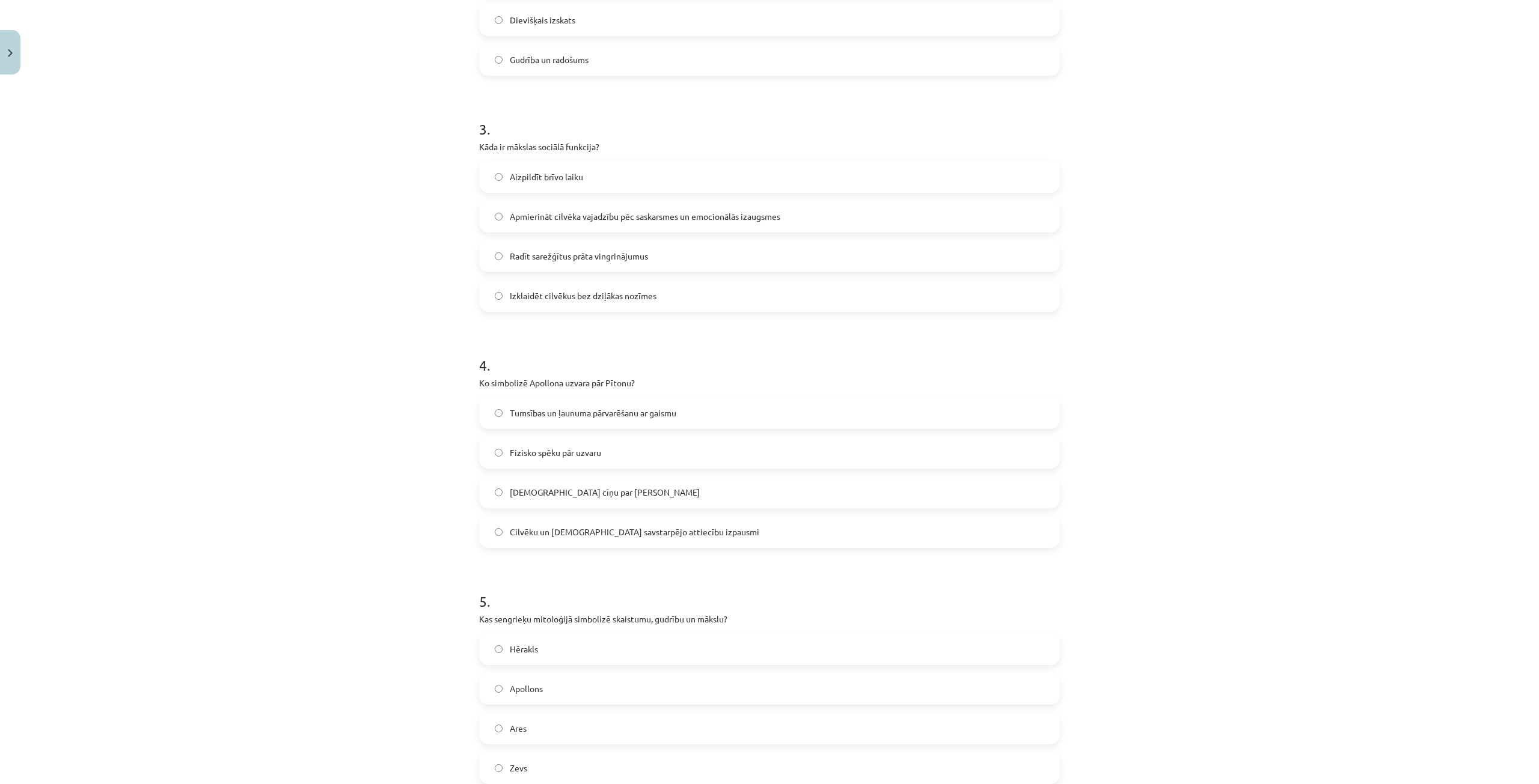
click at [594, 412] on span "Tumsības un ļaunuma pārvarēšanu ar gaismu" at bounding box center [593, 413] width 167 height 13
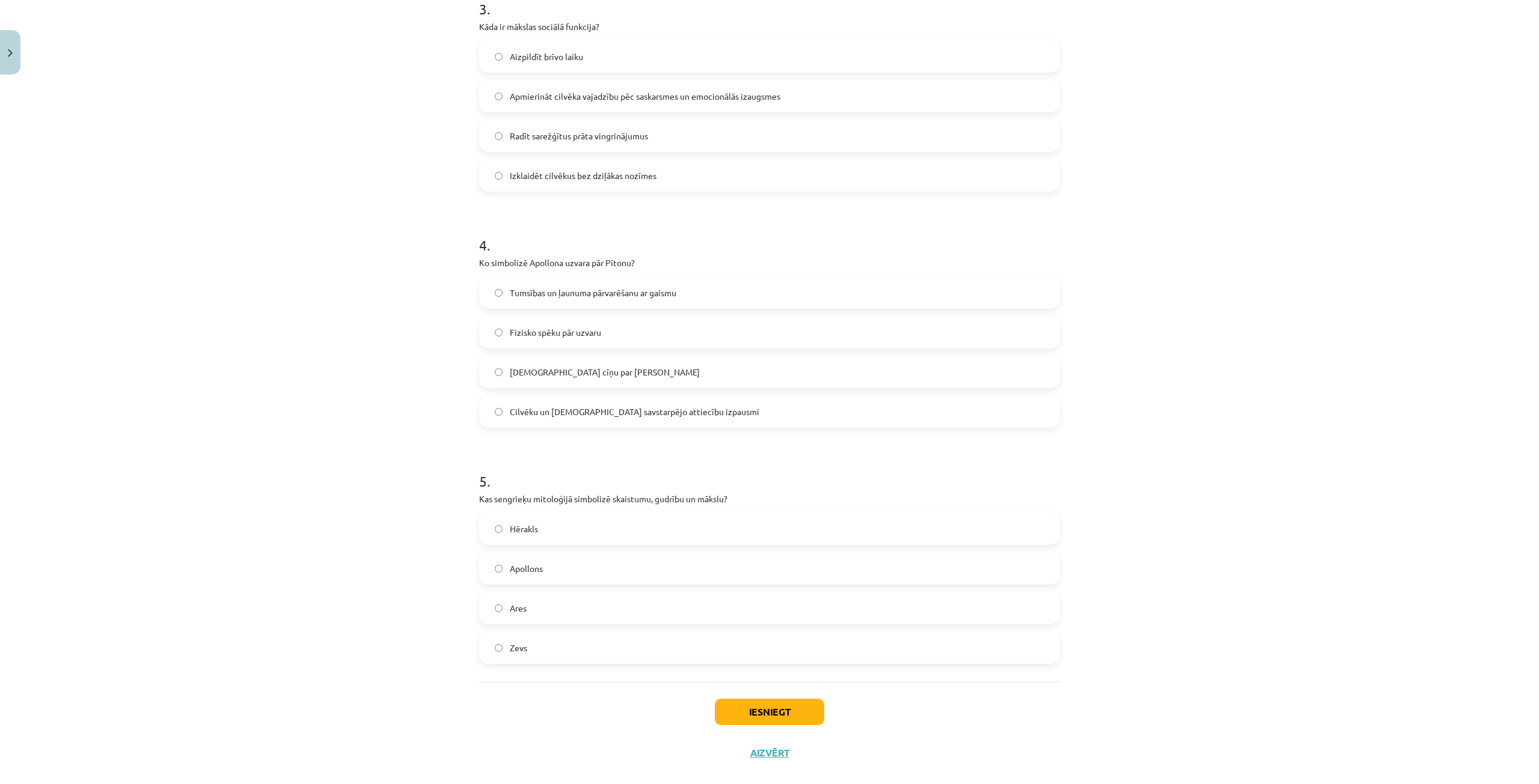
click at [550, 564] on label "Apollons" at bounding box center [770, 568] width 578 height 30
click at [746, 702] on button "Iesniegt" at bounding box center [770, 712] width 110 height 27
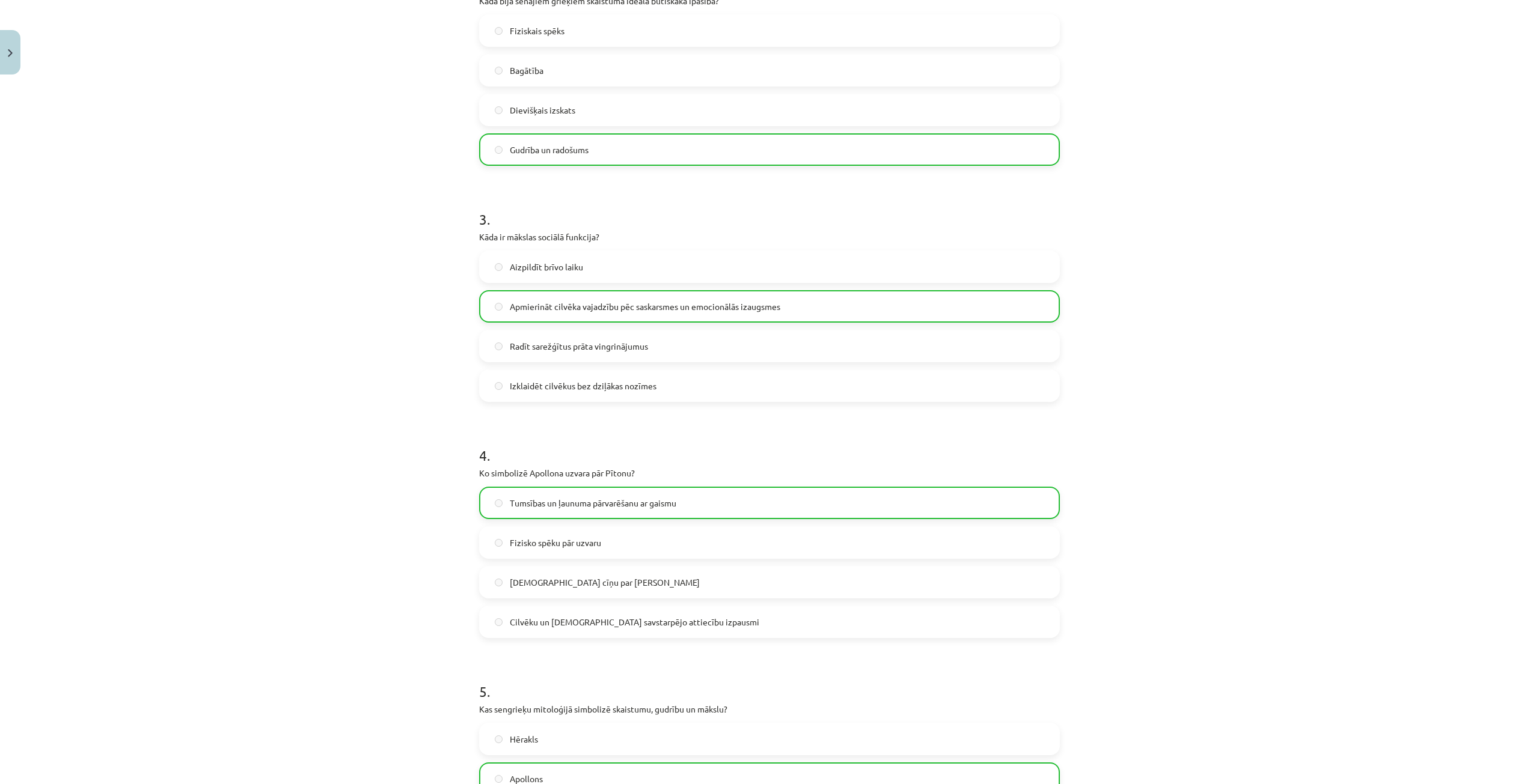
scroll to position [809, 0]
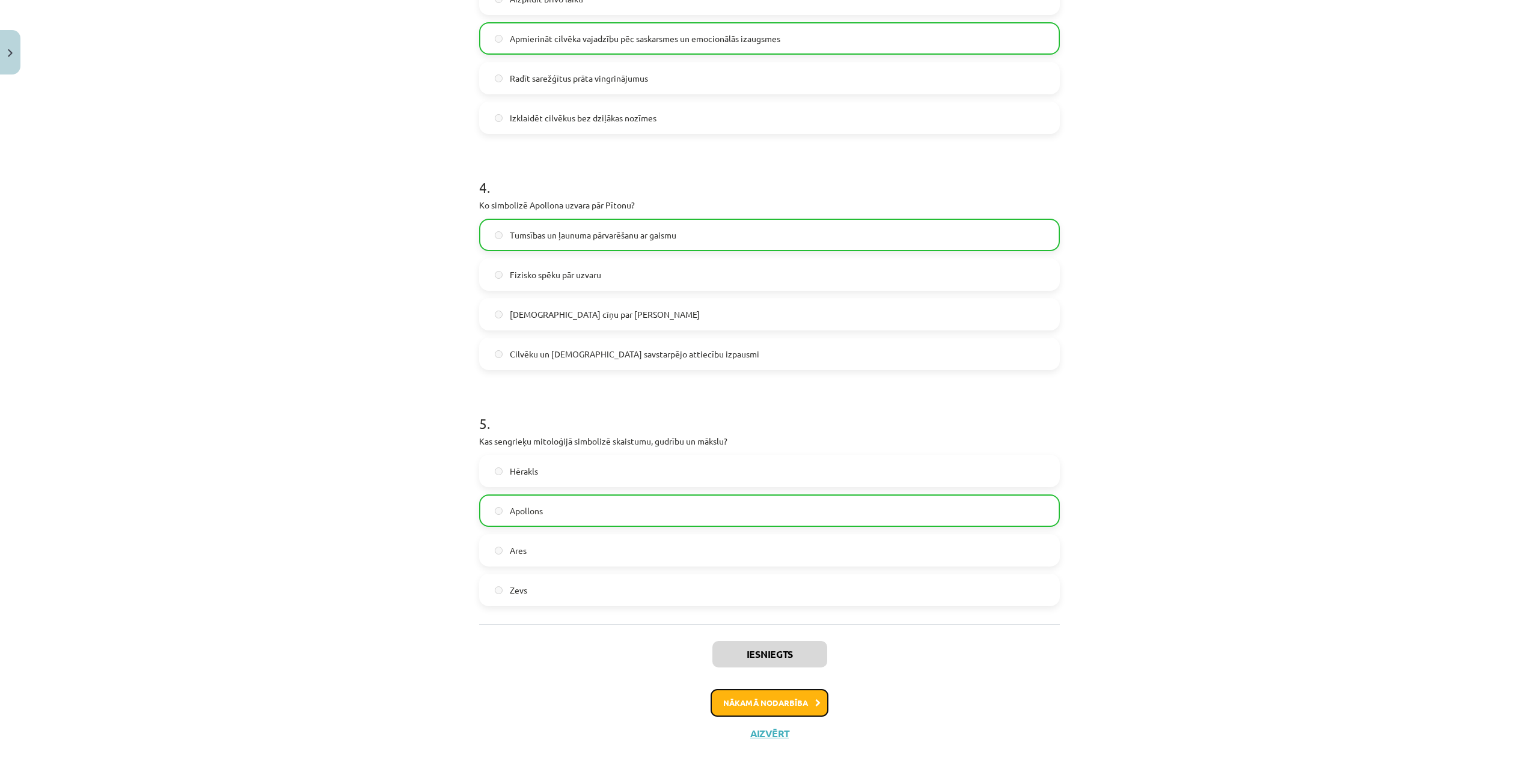
click at [800, 709] on button "Nākamā nodarbība" at bounding box center [769, 703] width 117 height 28
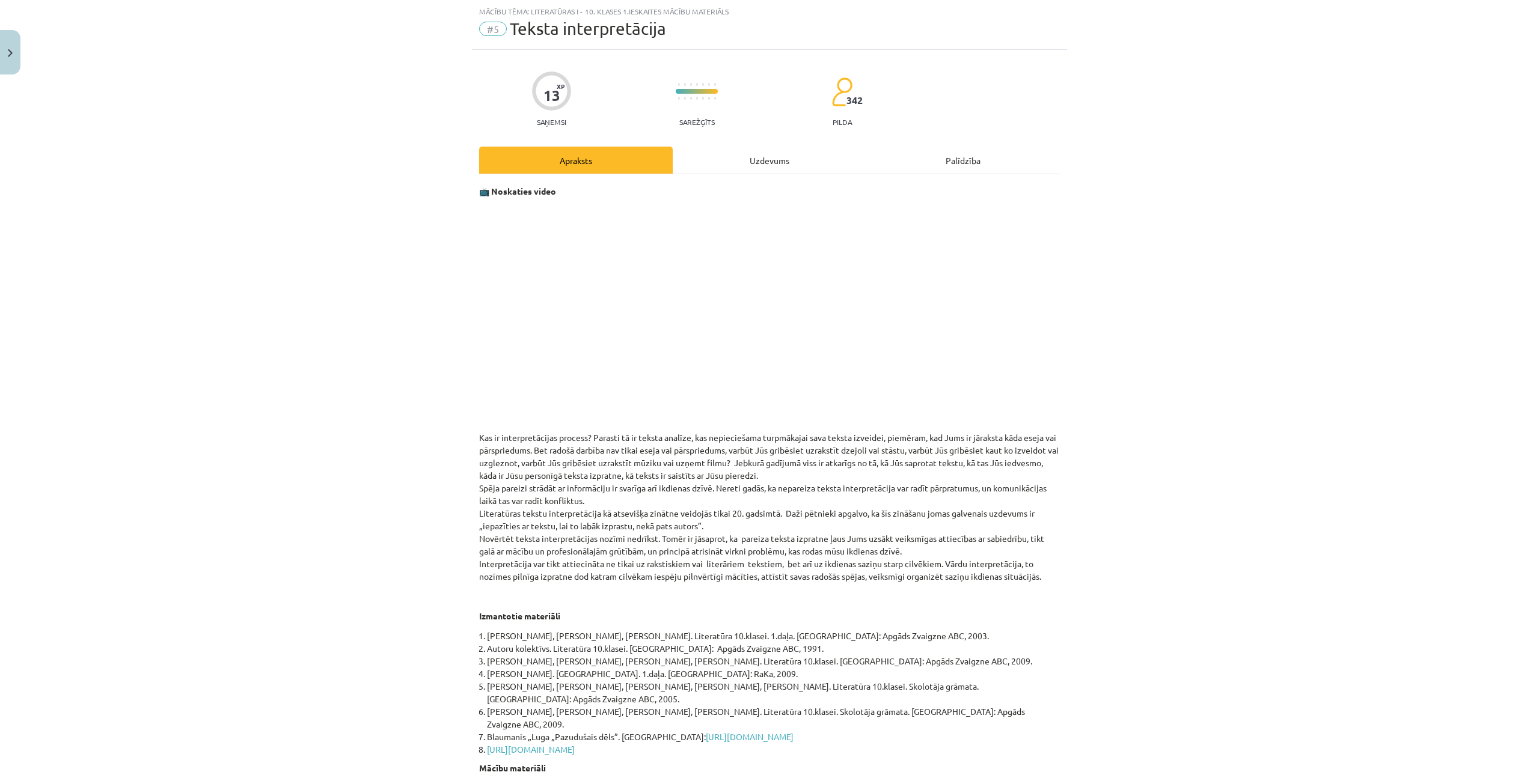
click at [757, 155] on div "Uzdevums" at bounding box center [770, 160] width 193 height 27
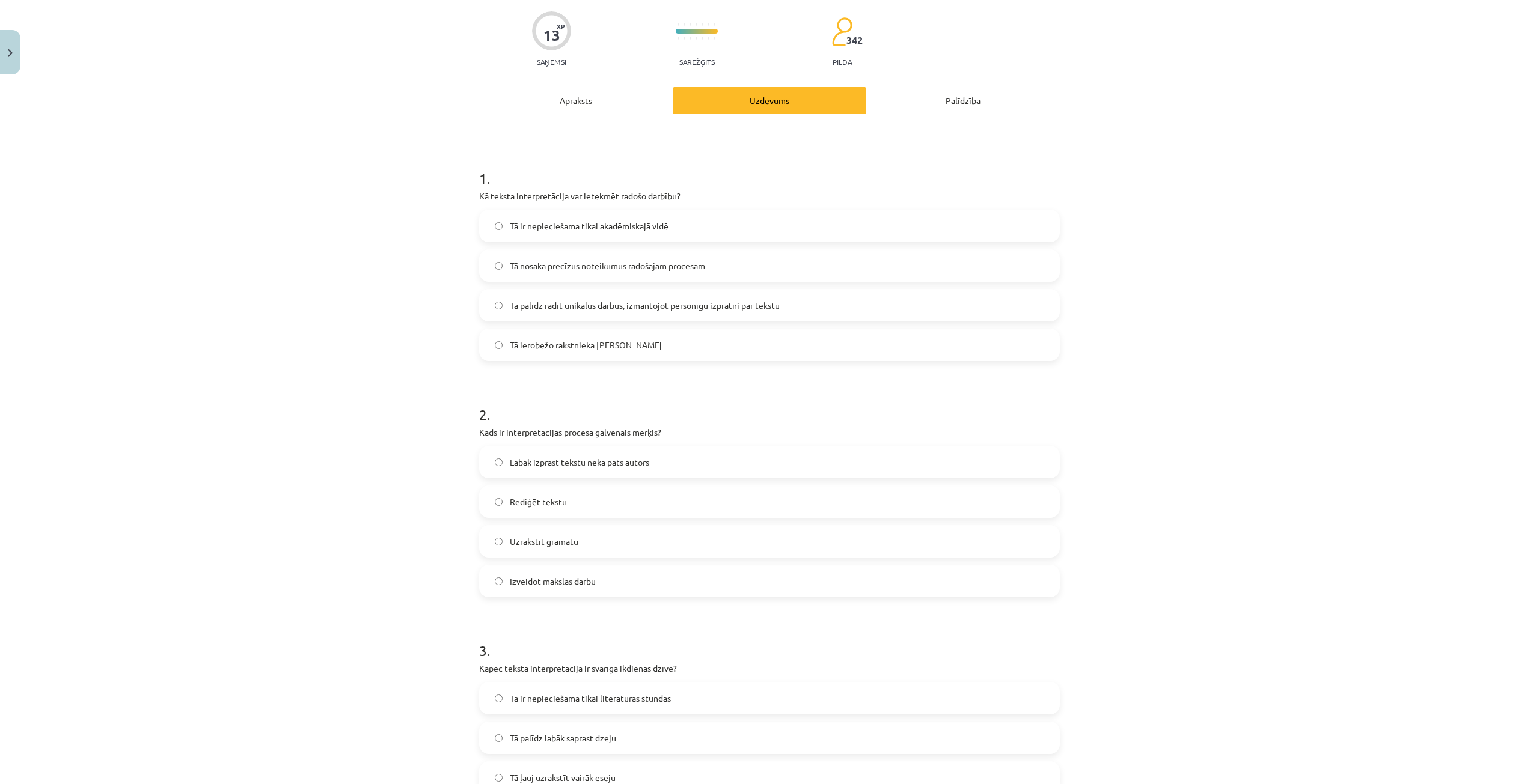
scroll to position [0, 0]
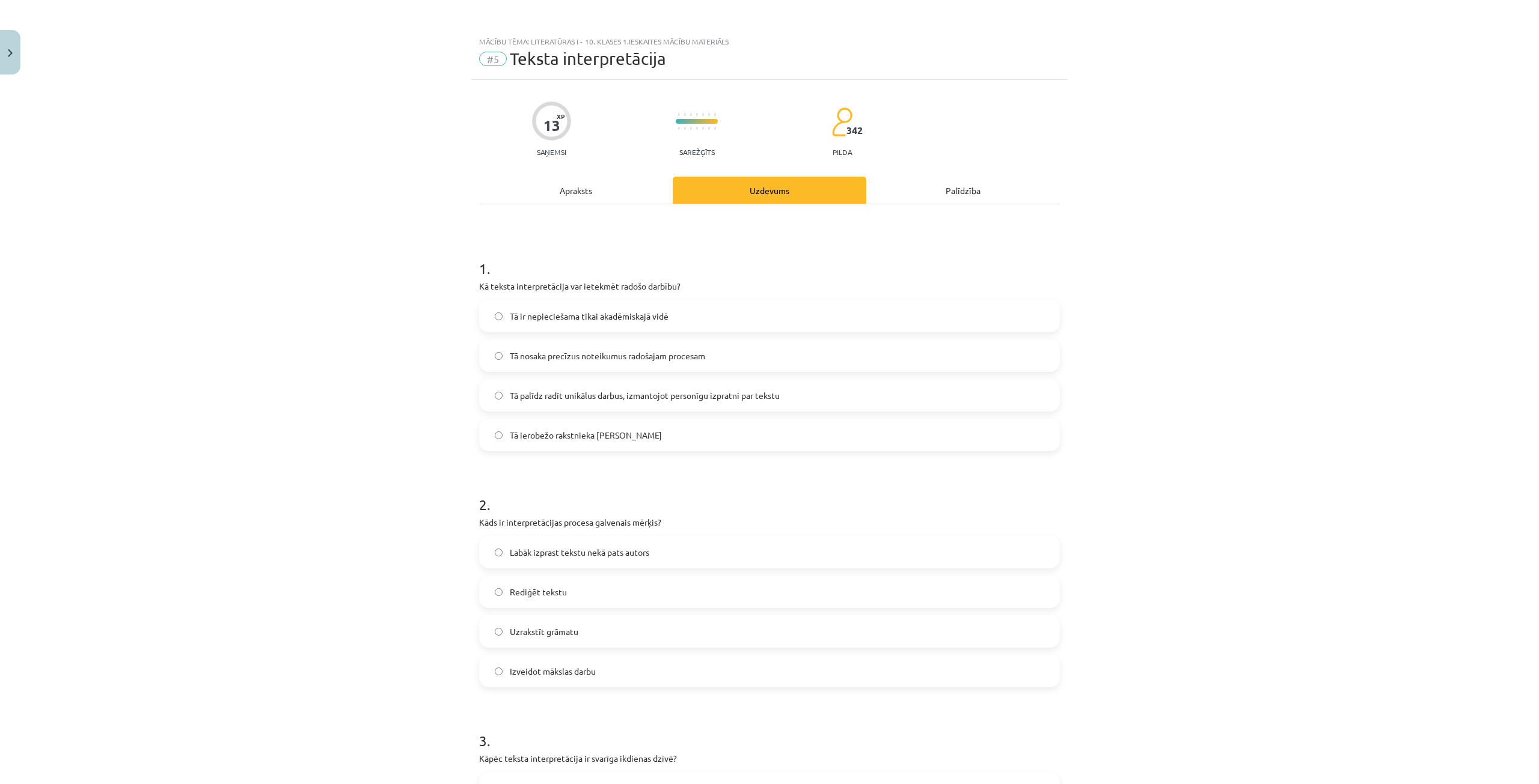
click at [576, 190] on div "Apraksts" at bounding box center [576, 189] width 193 height 27
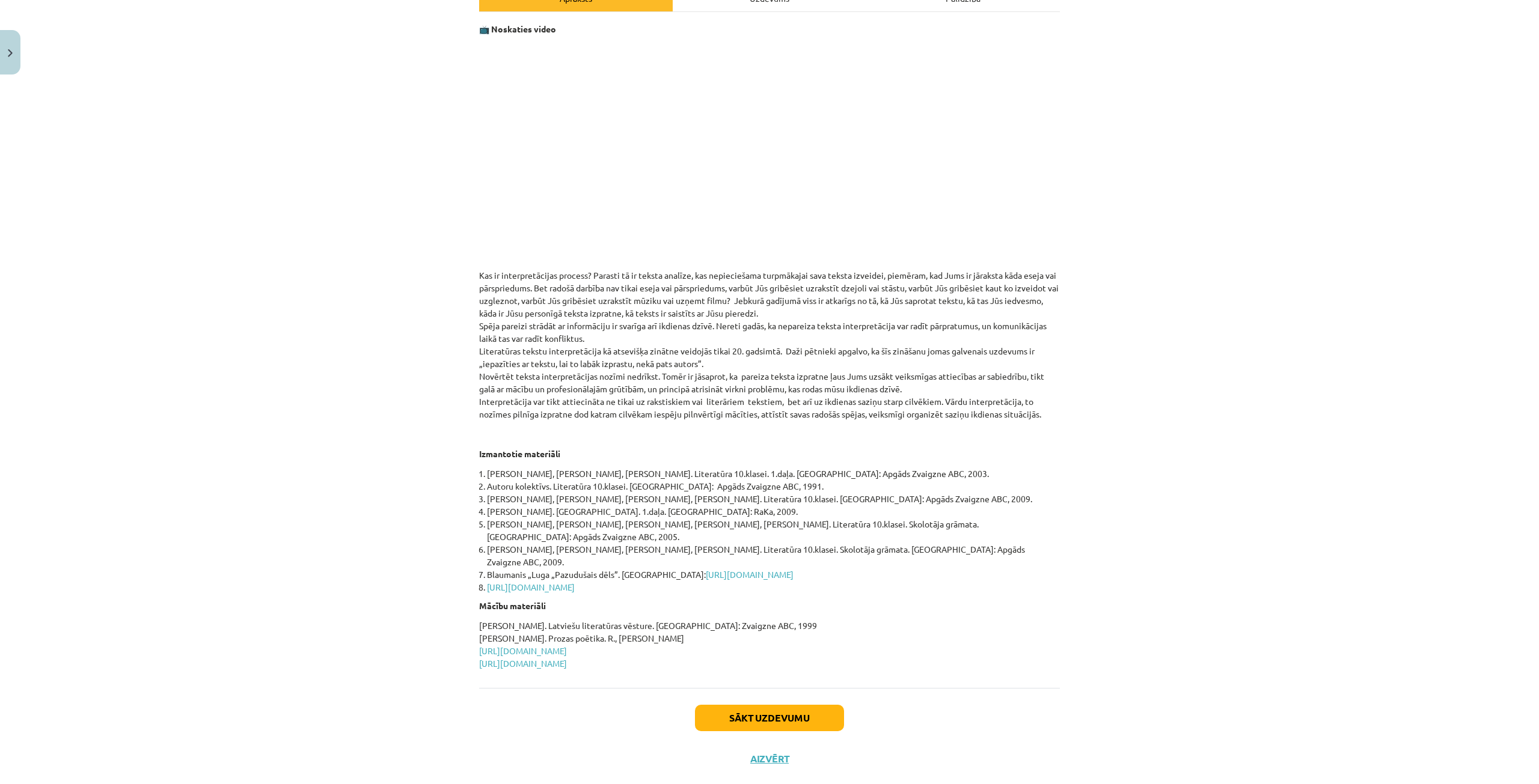
scroll to position [12, 0]
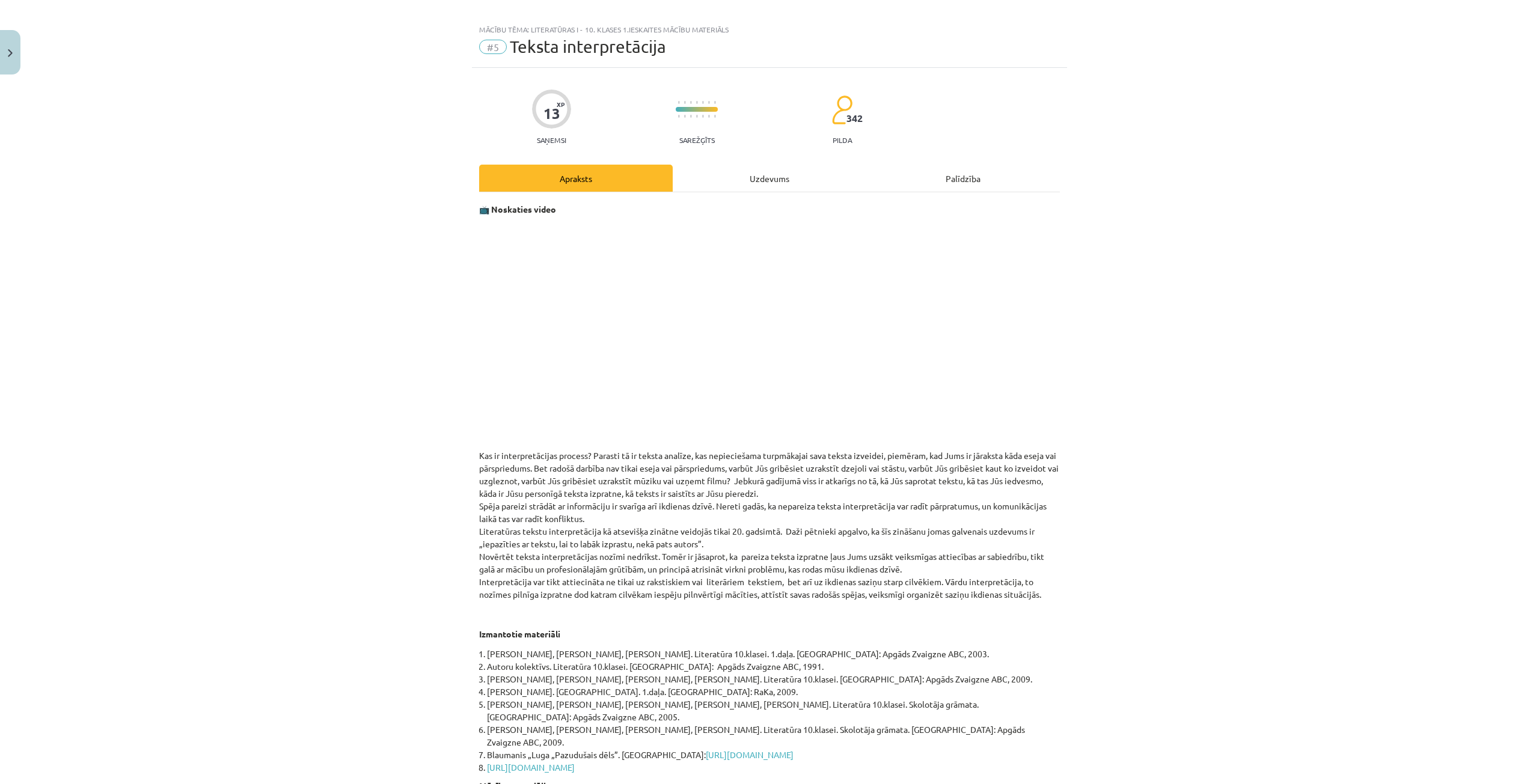
click at [719, 185] on div "Uzdevums" at bounding box center [770, 178] width 193 height 27
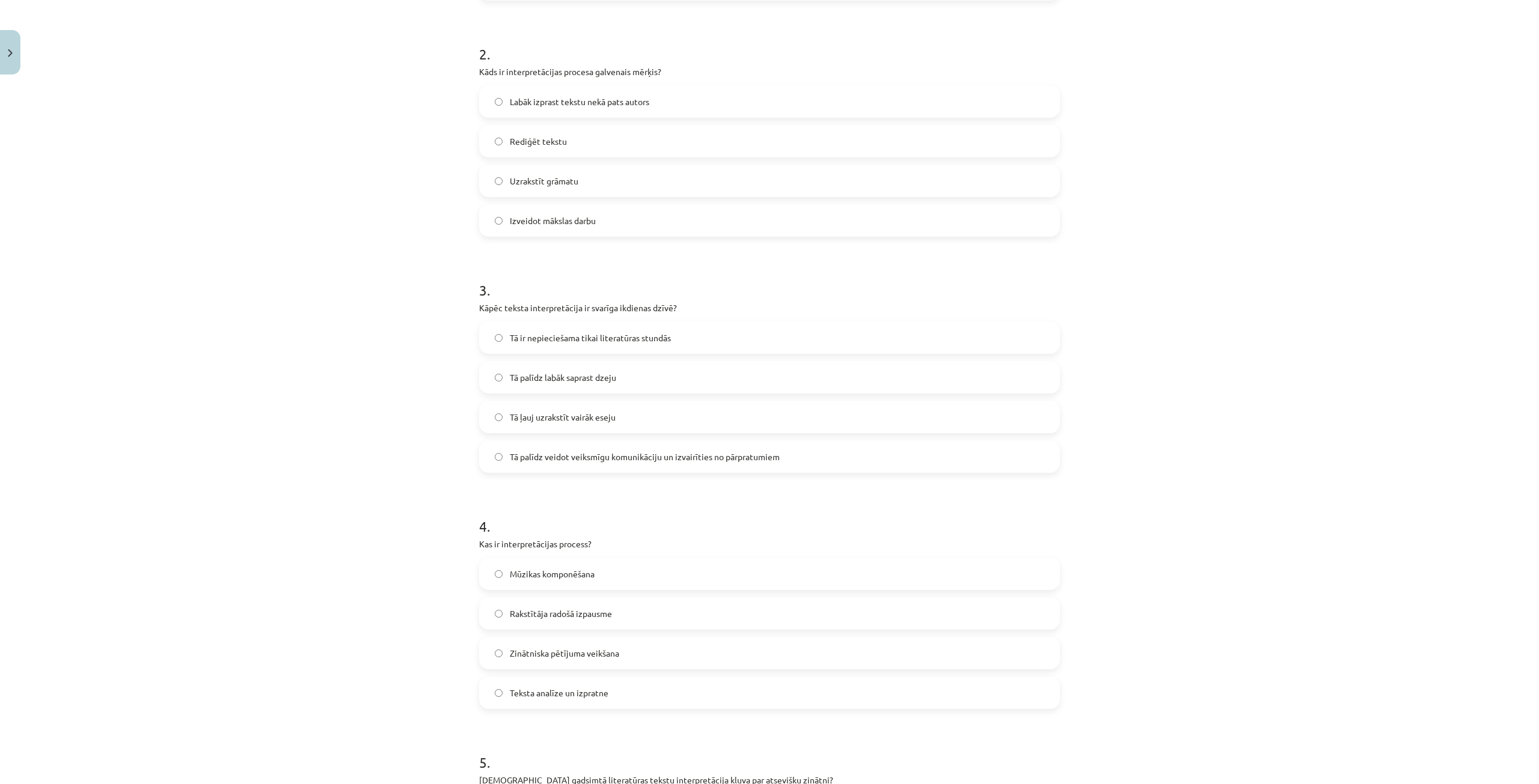
scroll to position [751, 0]
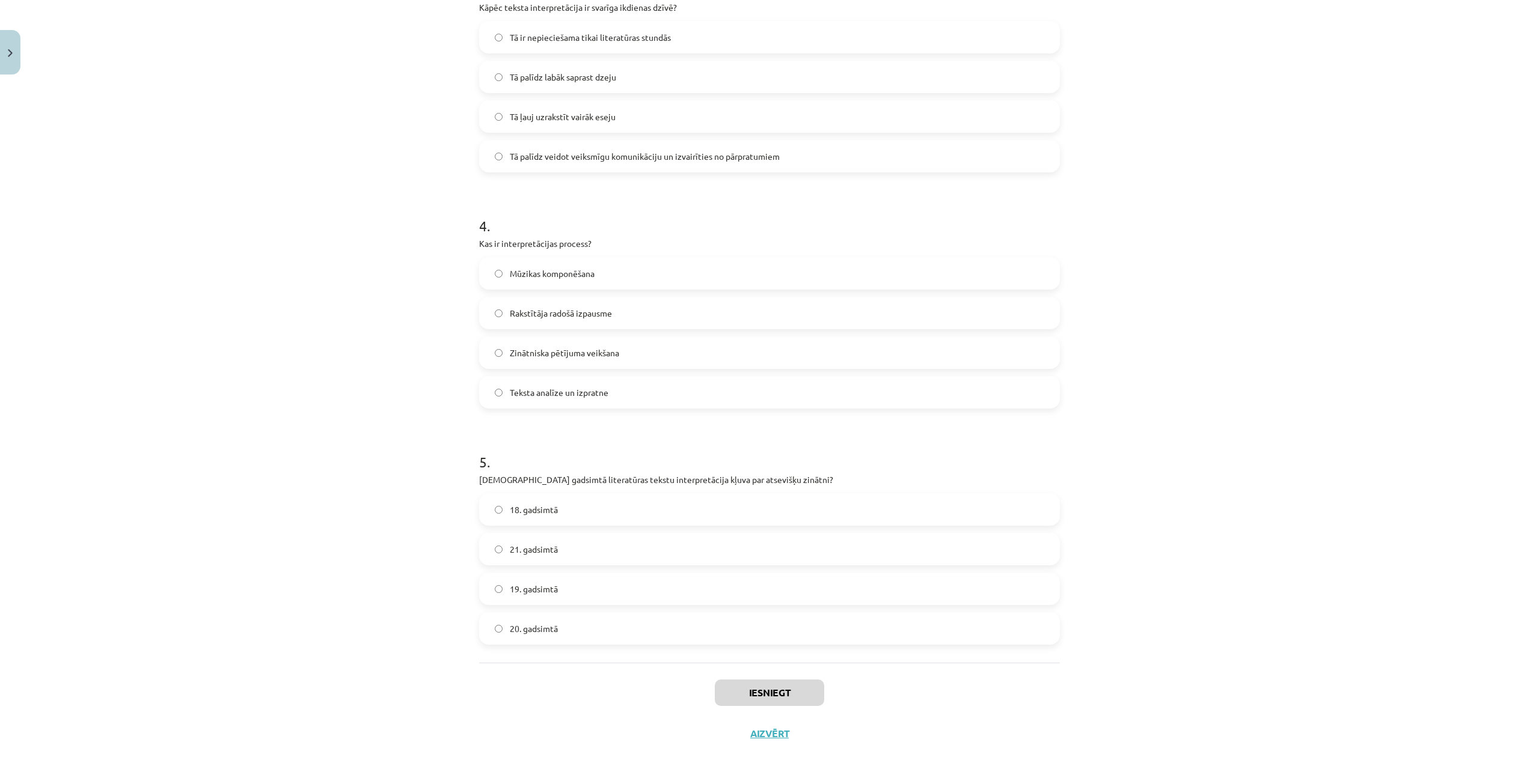
click at [507, 619] on label "20. gadsimtā" at bounding box center [770, 628] width 578 height 30
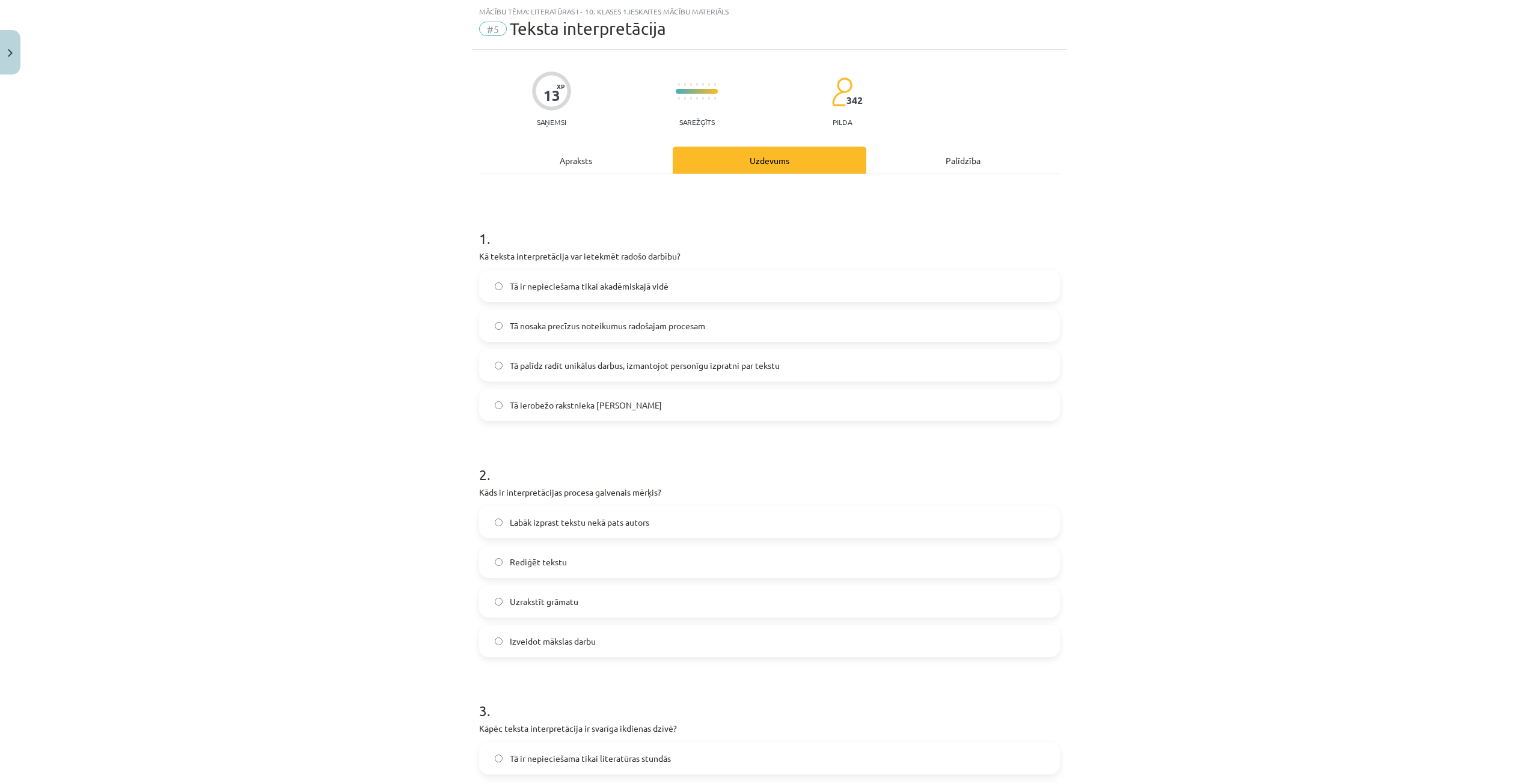
scroll to position [0, 0]
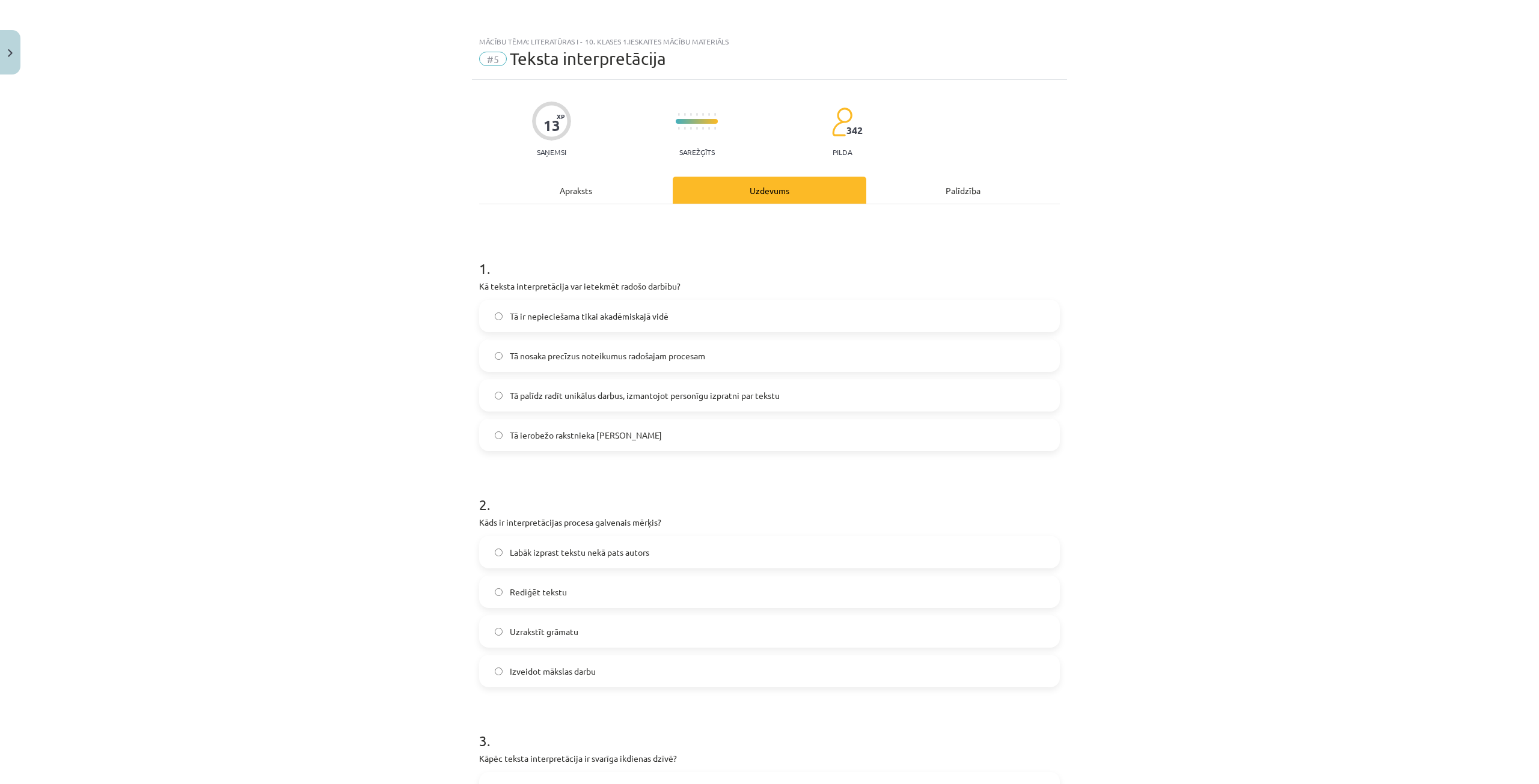
click at [617, 203] on div "Apraksts" at bounding box center [576, 189] width 193 height 27
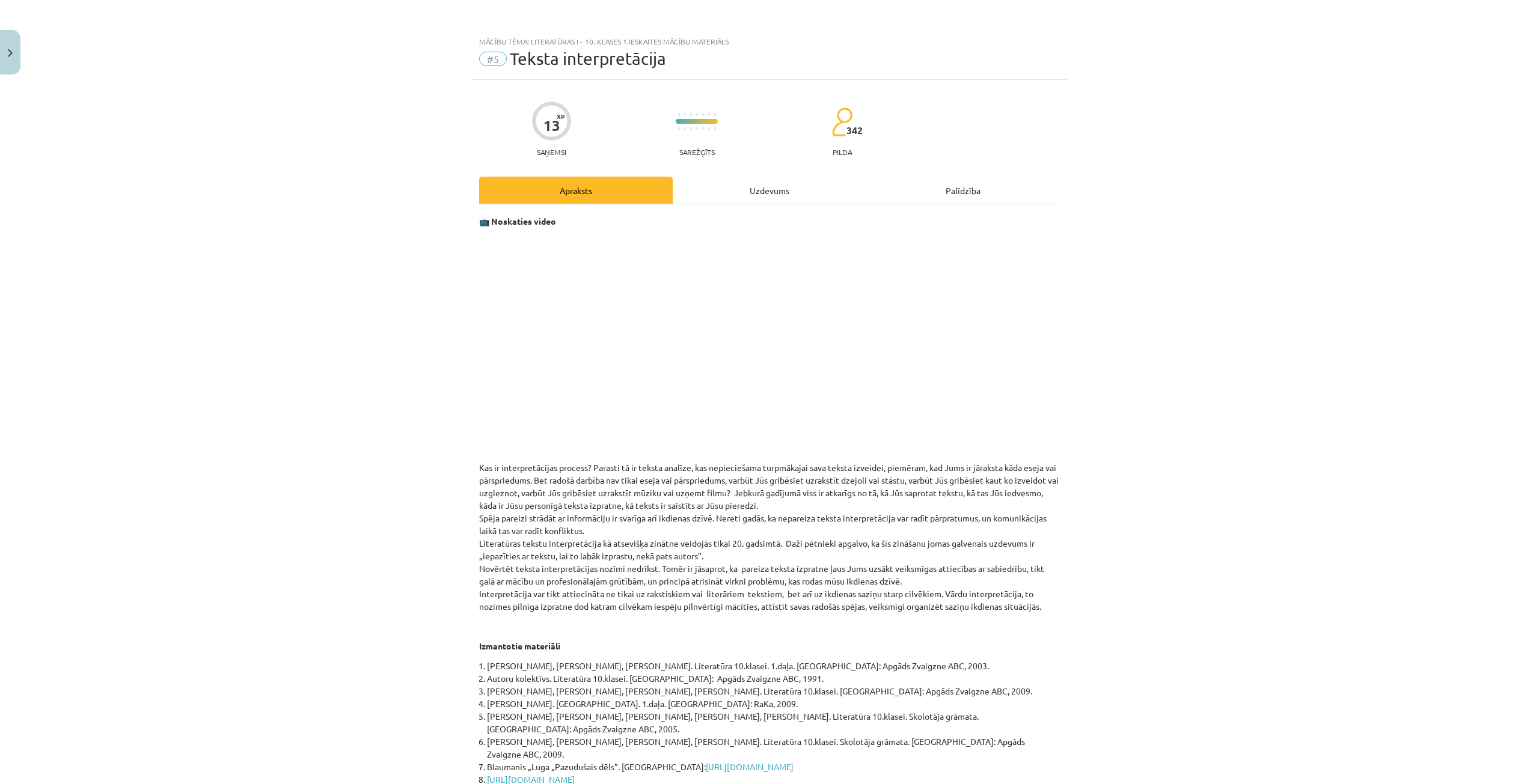
click at [780, 183] on div "Uzdevums" at bounding box center [770, 189] width 193 height 27
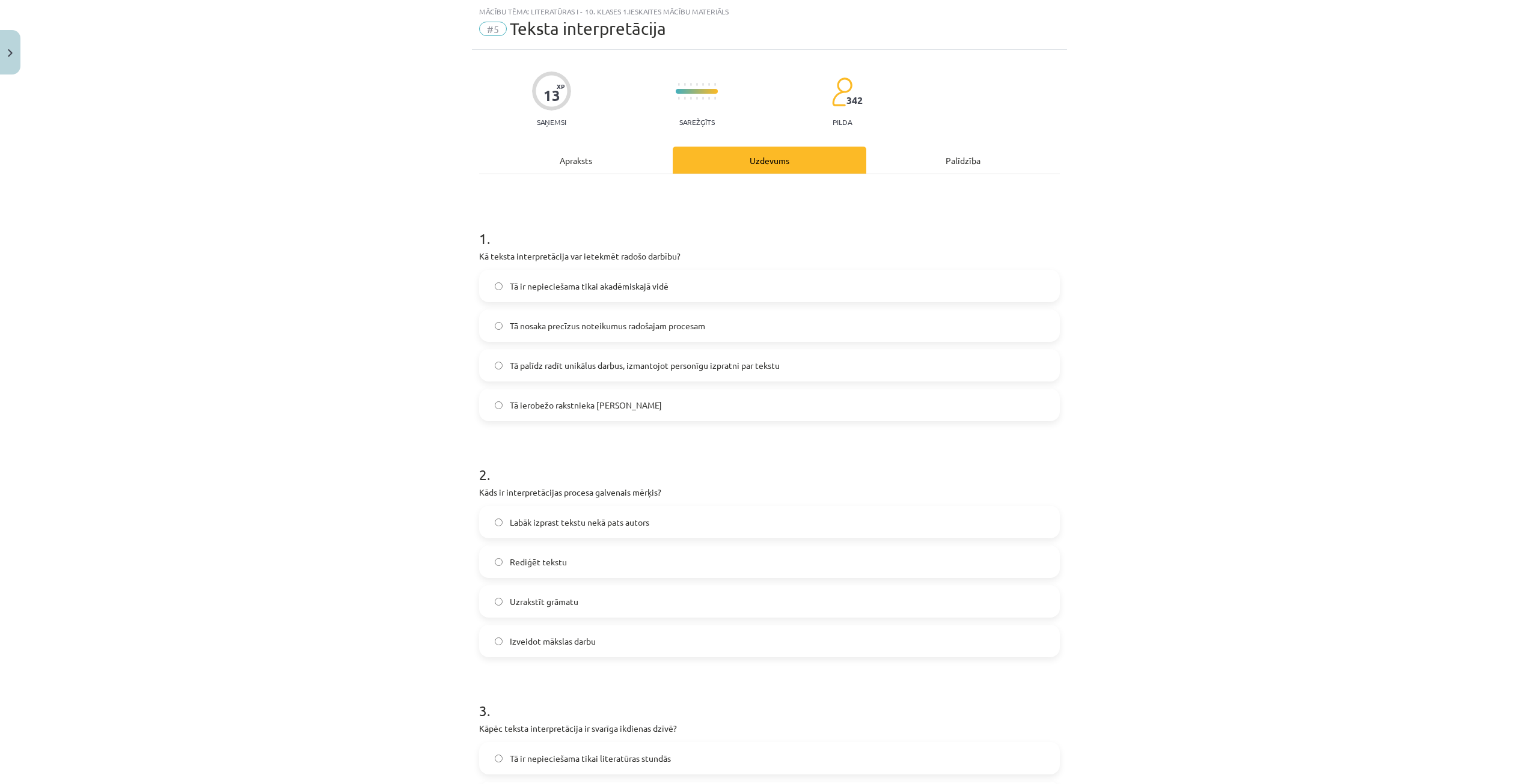
click at [686, 364] on span "Tā palīdz radīt unikālus darbus, izmantojot personīgu izpratni par tekstu" at bounding box center [645, 365] width 270 height 13
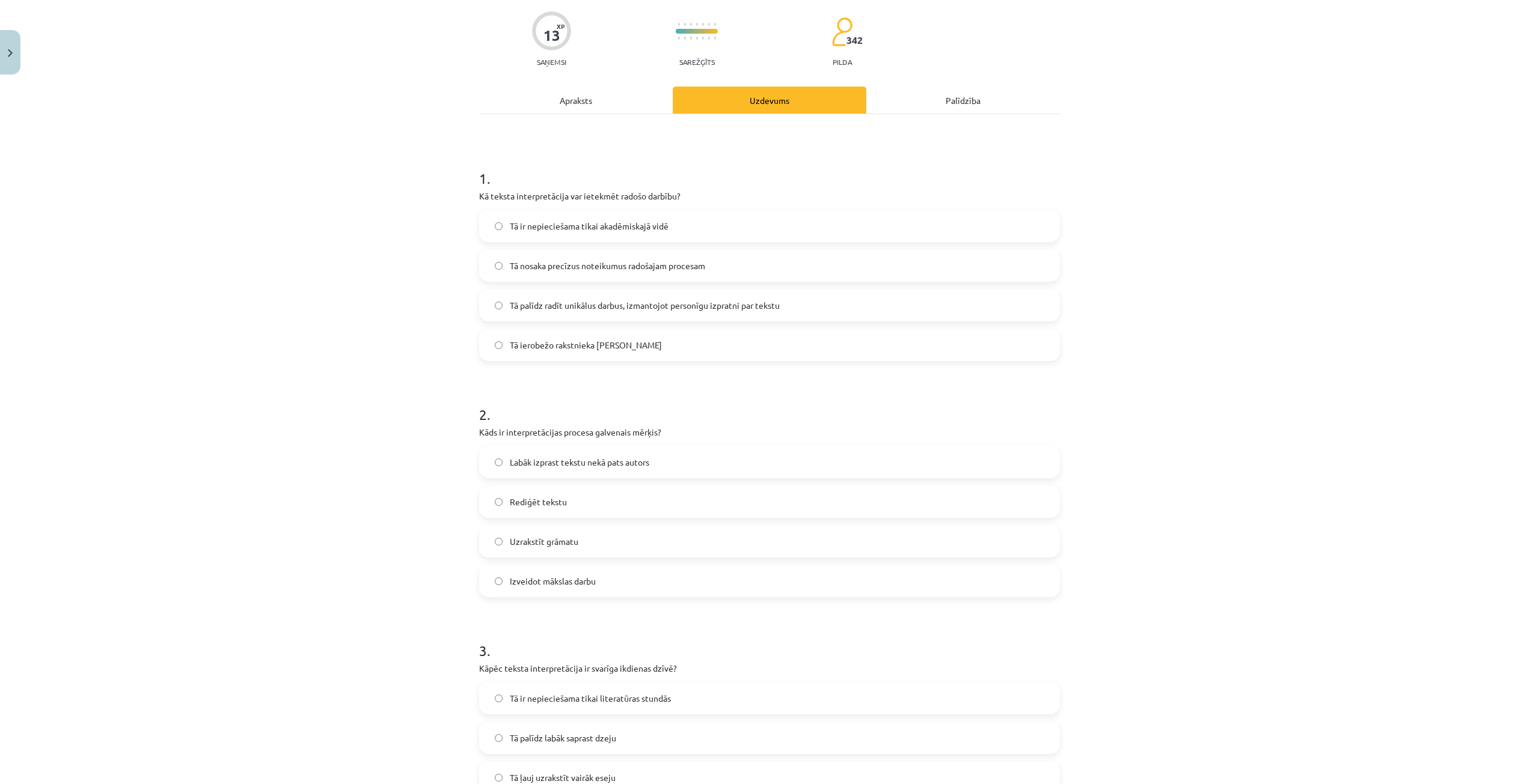
scroll to position [150, 0]
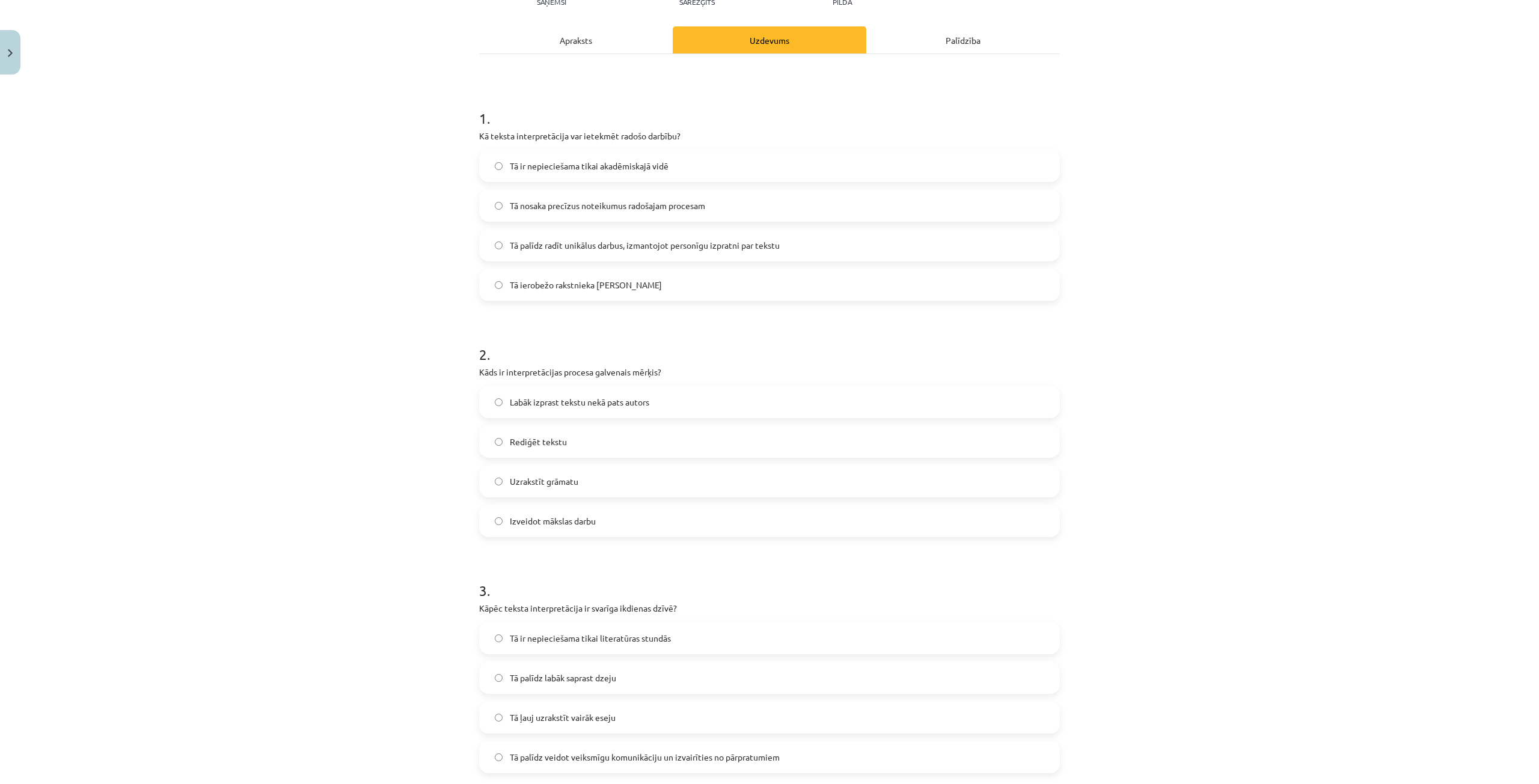
click at [579, 398] on span "Labāk izprast tekstu nekā pats autors" at bounding box center [579, 402] width 139 height 13
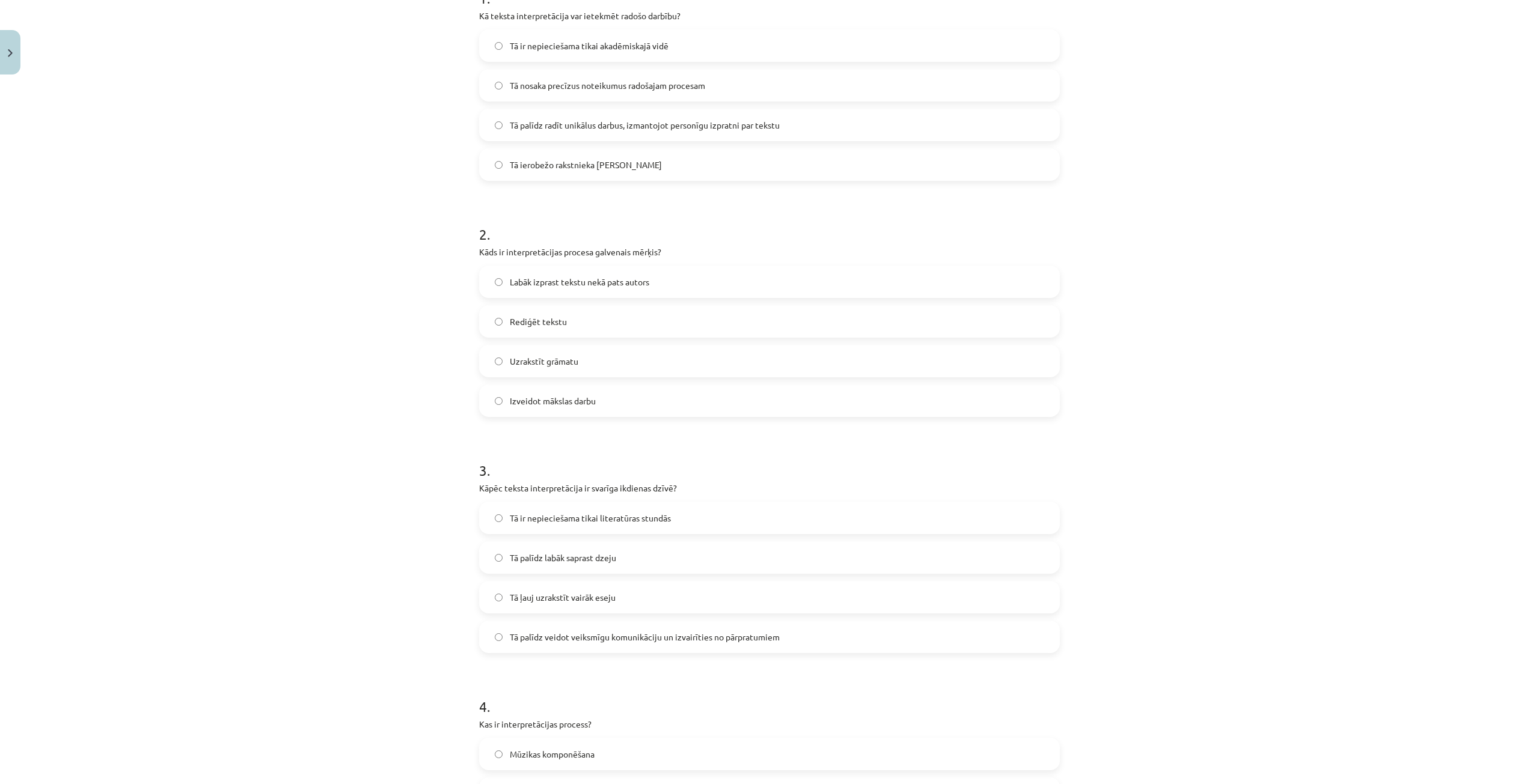
scroll to position [330, 0]
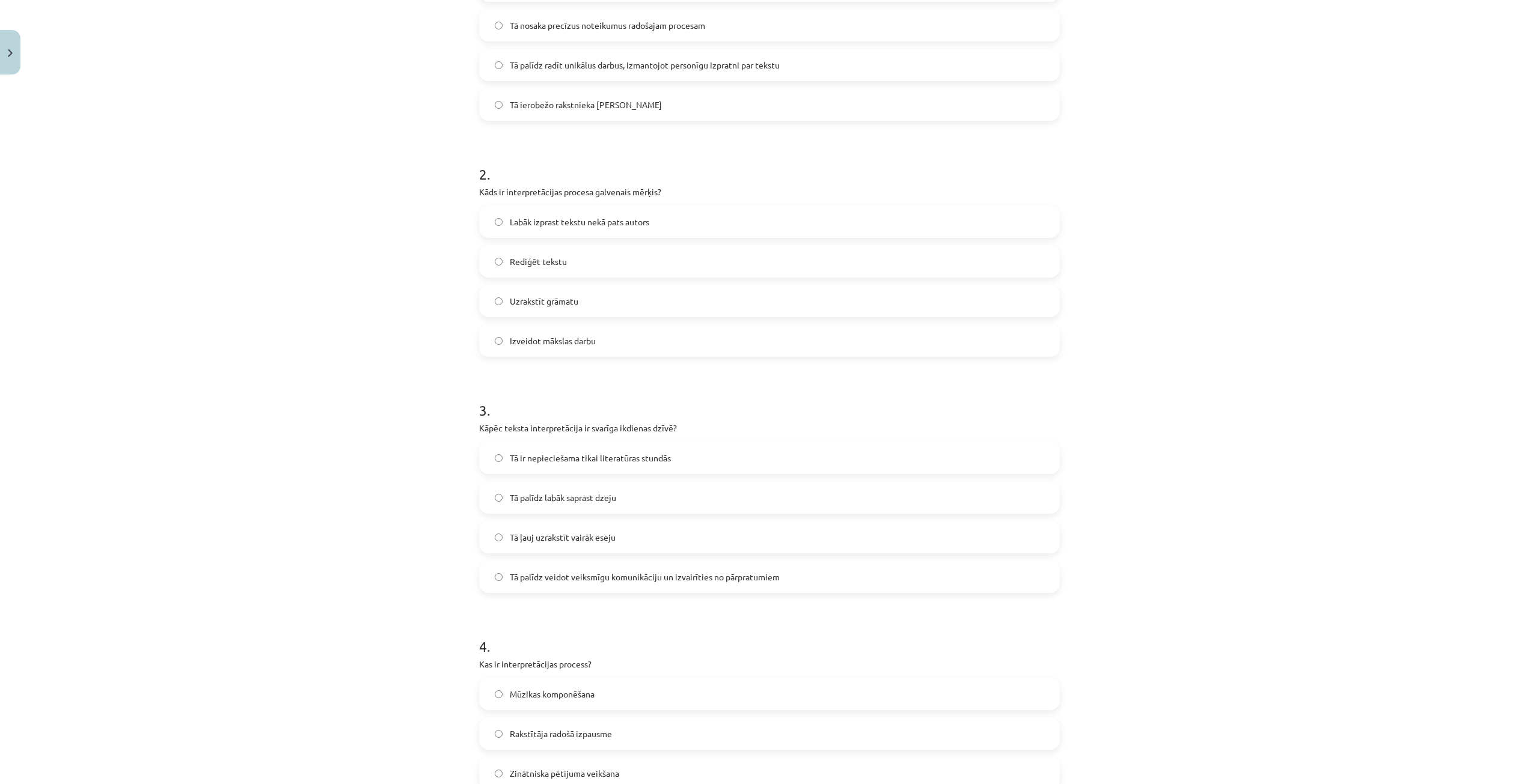
click at [586, 584] on label "Tā palīdz veidot veiksmīgu komunikāciju un izvairīties no pārpratumiem" at bounding box center [770, 577] width 578 height 30
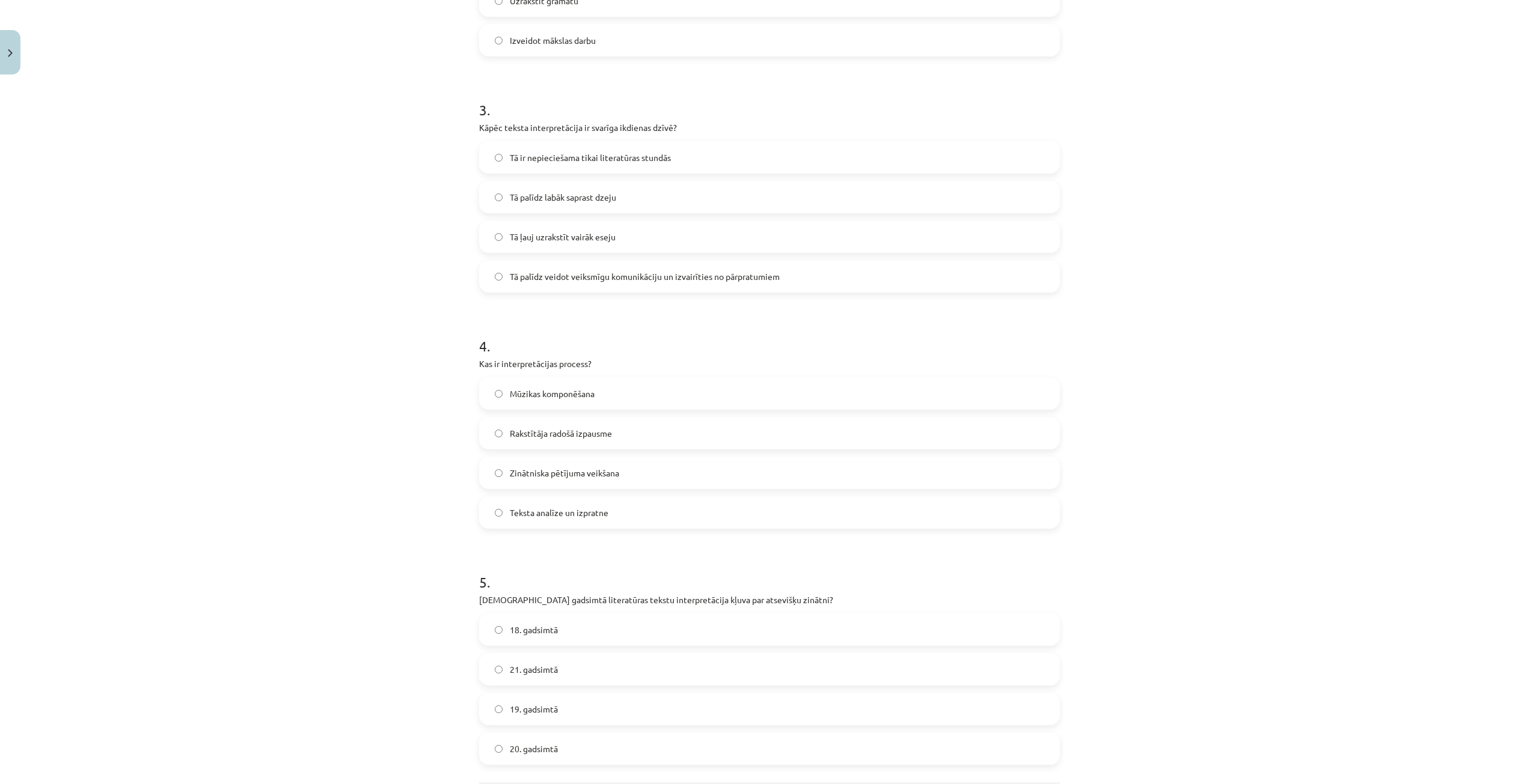
scroll to position [571, 0]
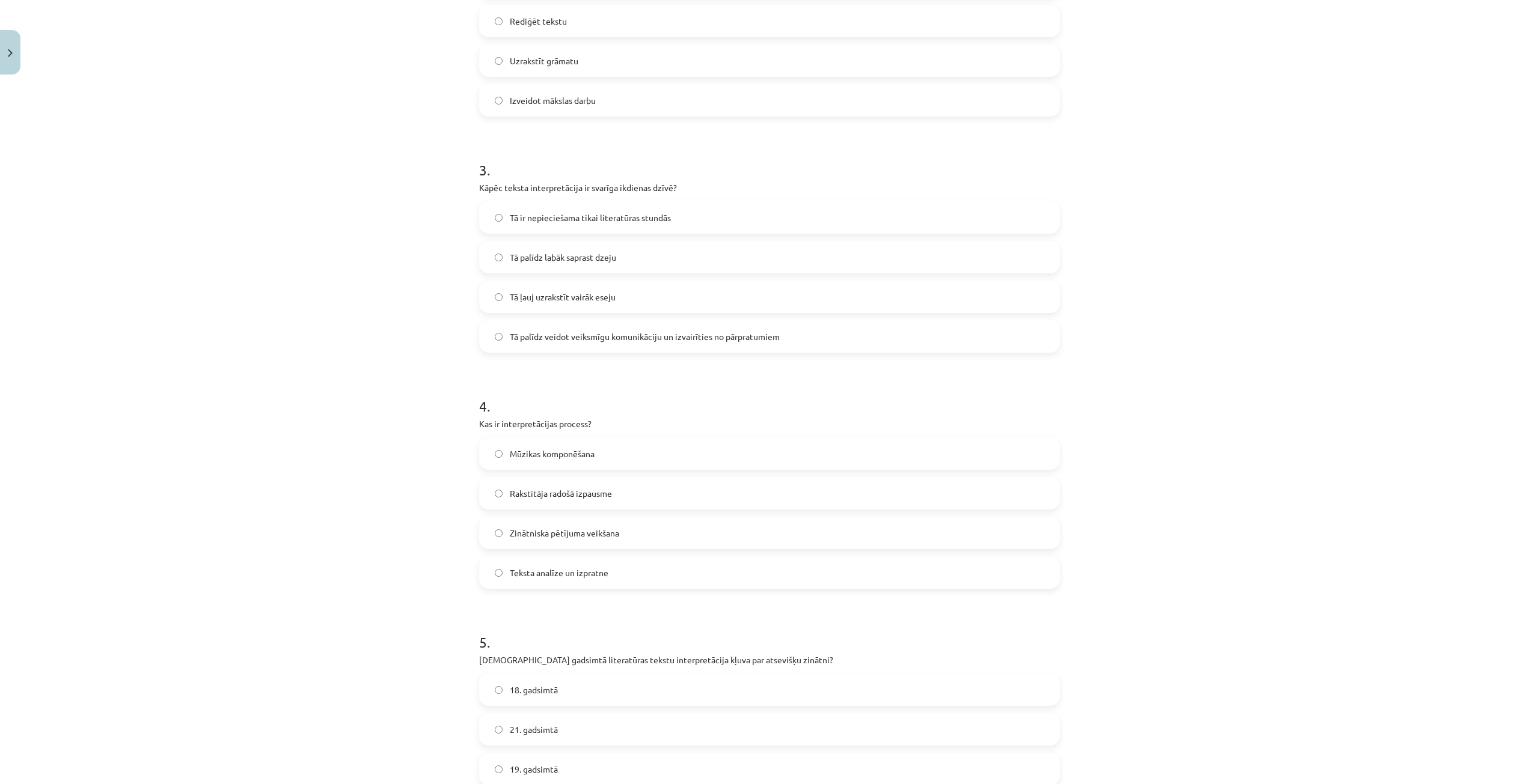
click at [556, 582] on label "Teksta analīze un izpratne" at bounding box center [770, 573] width 578 height 30
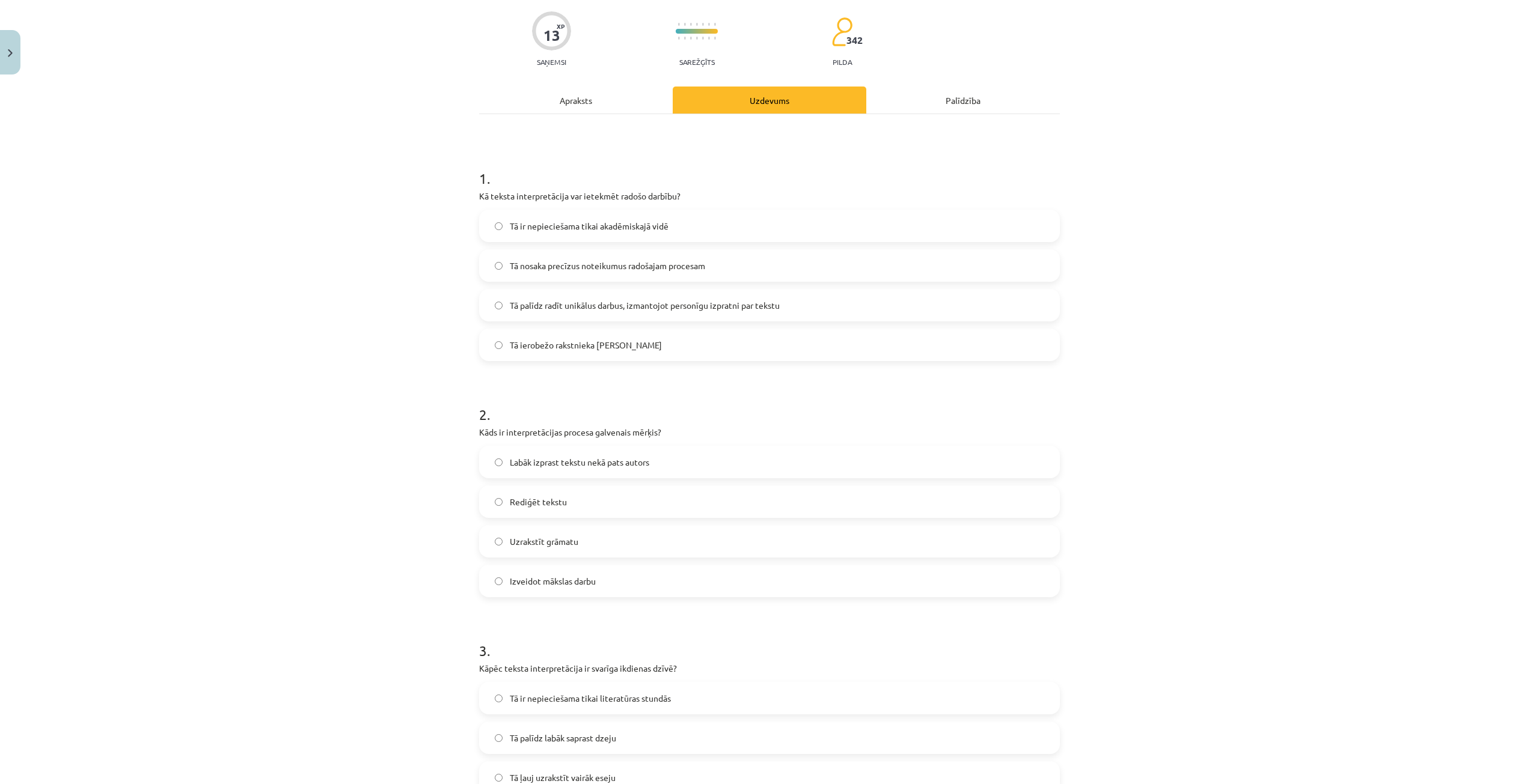
scroll to position [0, 0]
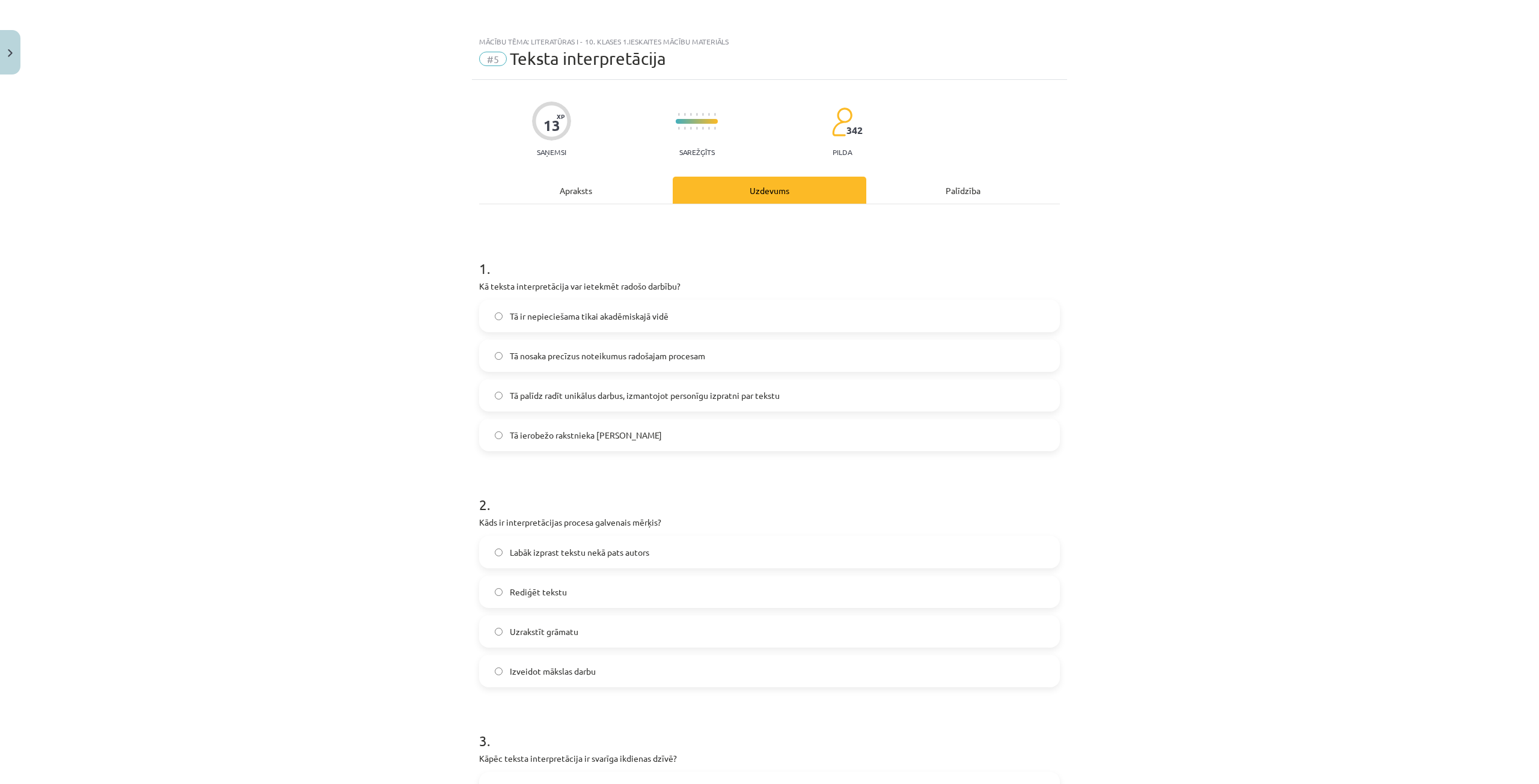
click at [580, 193] on div "Apraksts" at bounding box center [576, 189] width 193 height 27
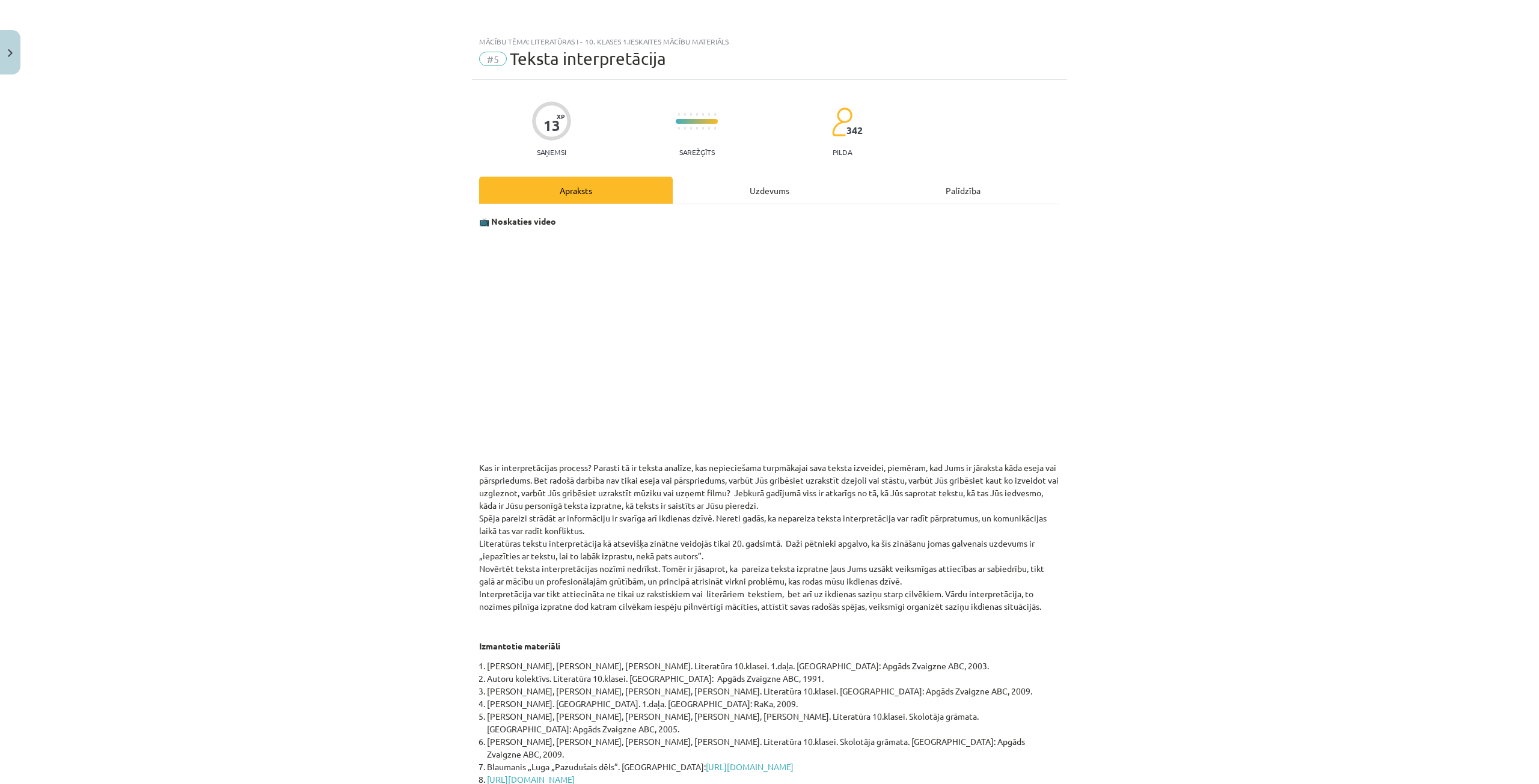
click at [771, 196] on div "Uzdevums" at bounding box center [770, 189] width 193 height 27
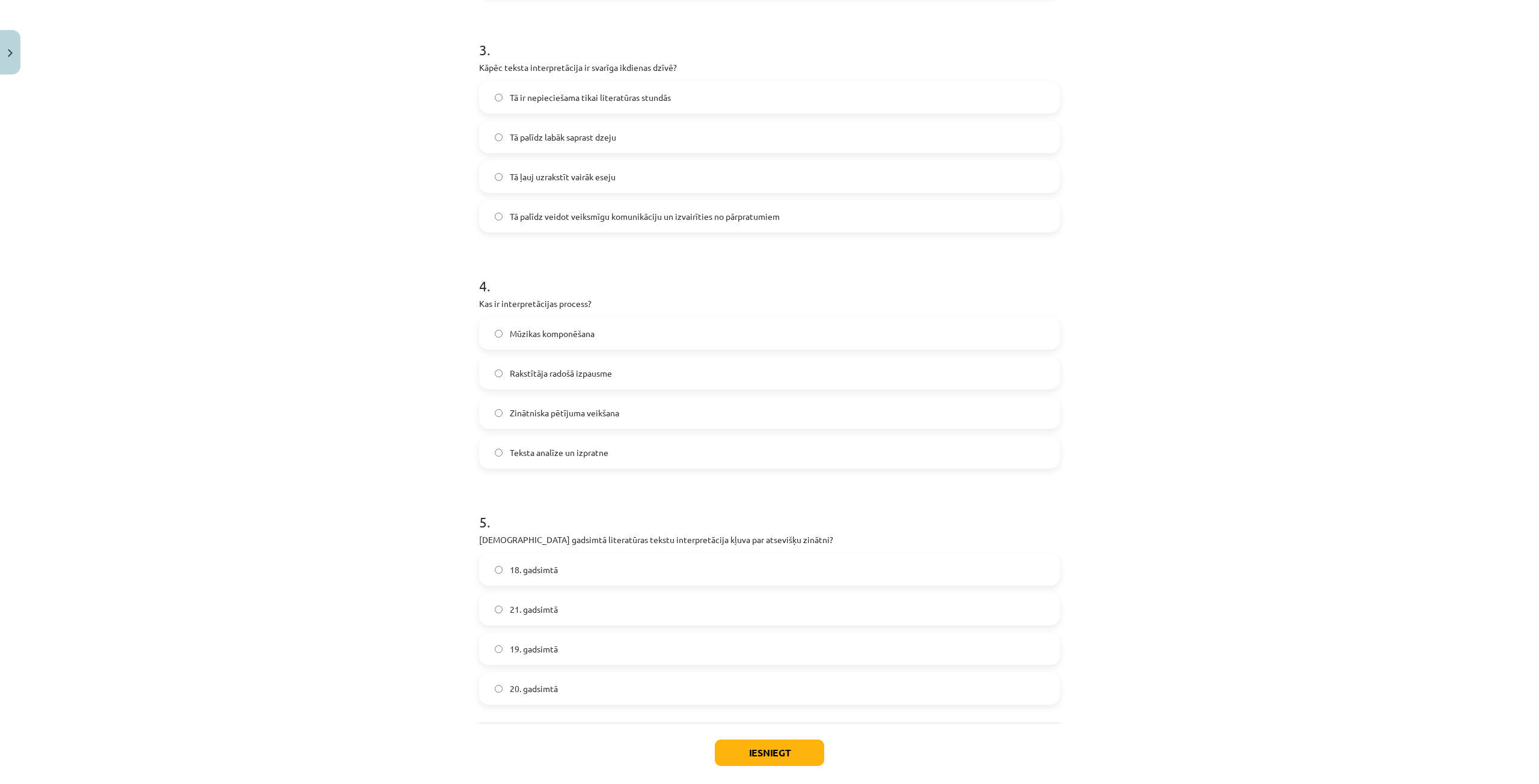
scroll to position [751, 0]
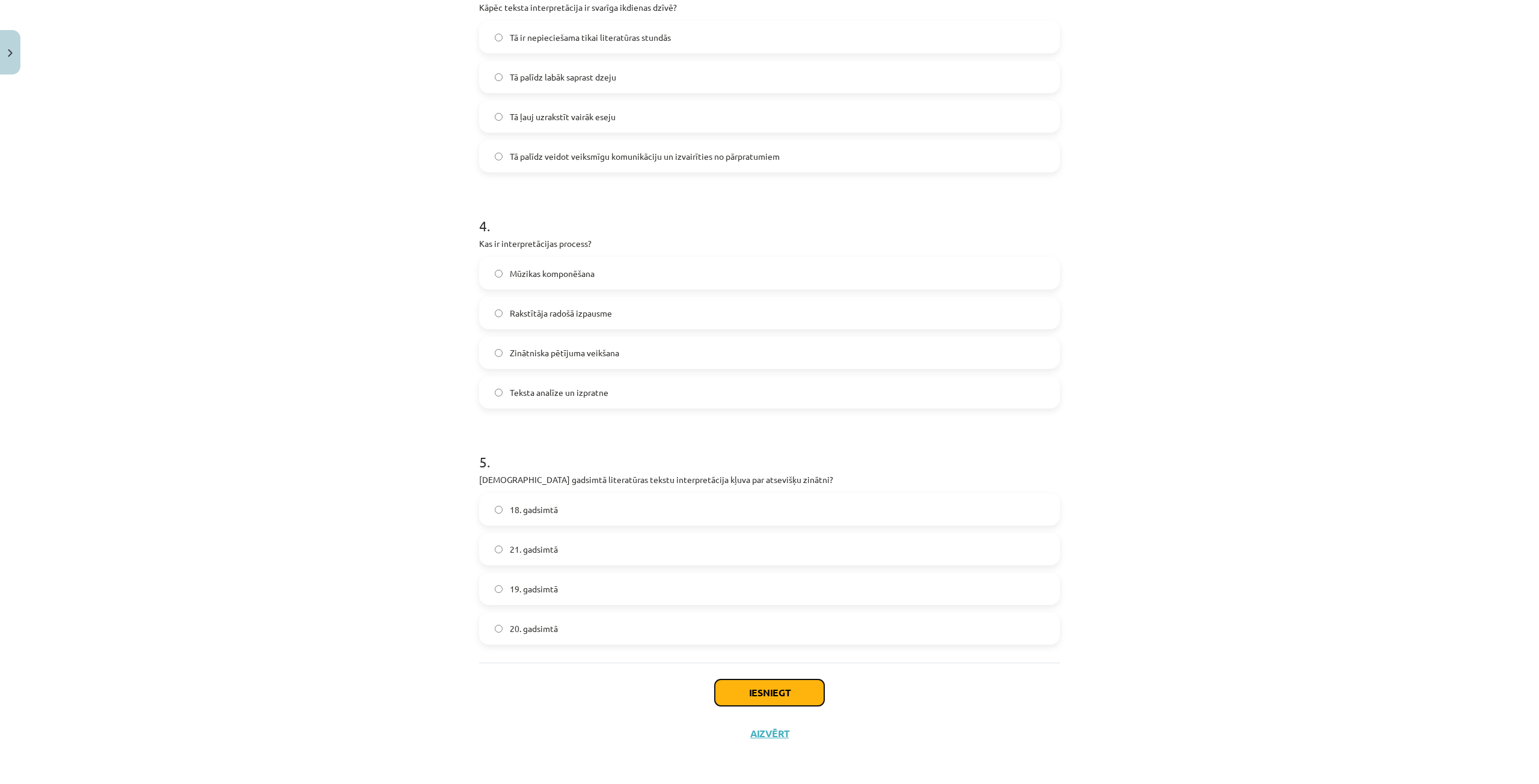
click at [739, 685] on button "Iesniegt" at bounding box center [770, 692] width 110 height 27
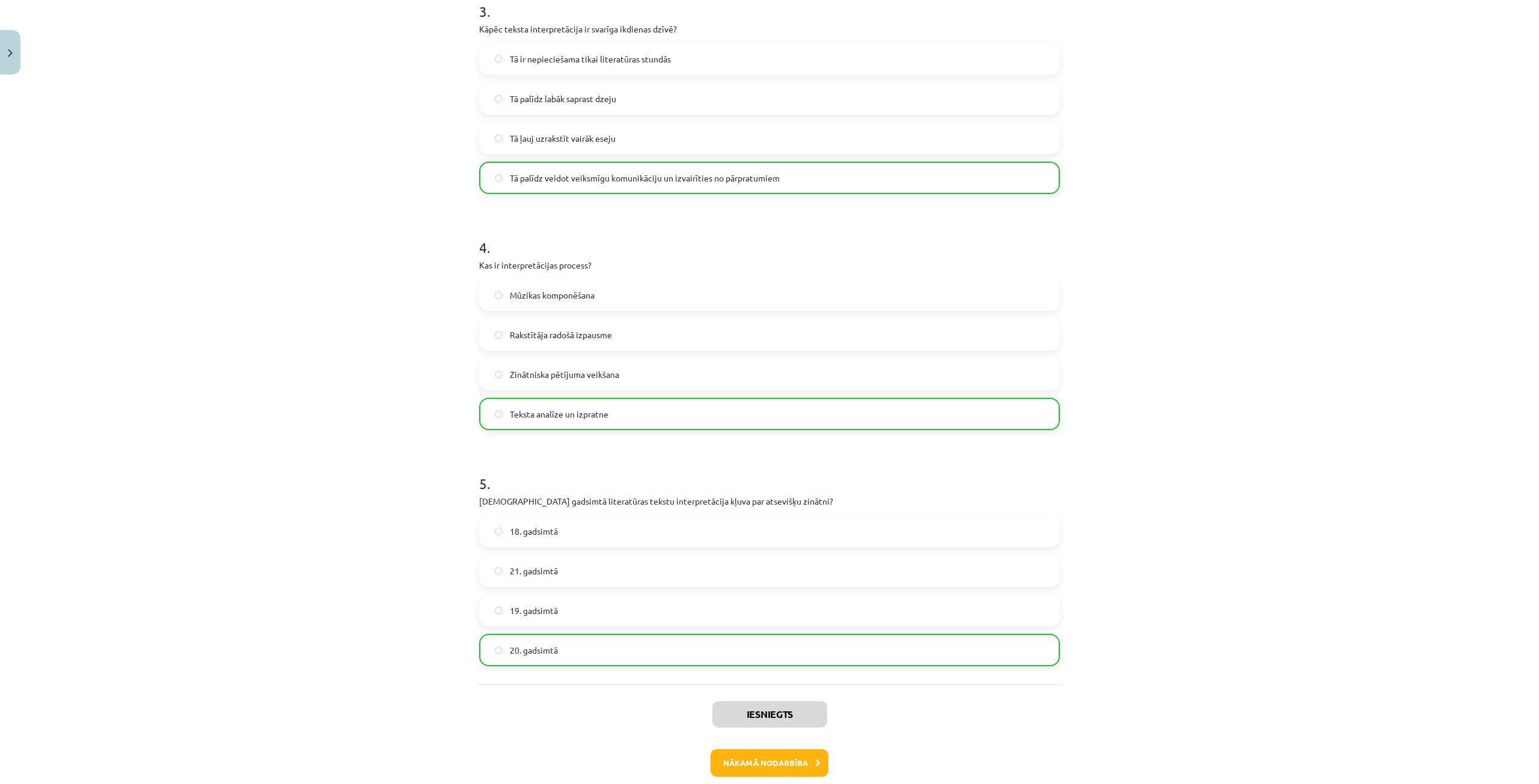
scroll to position [790, 0]
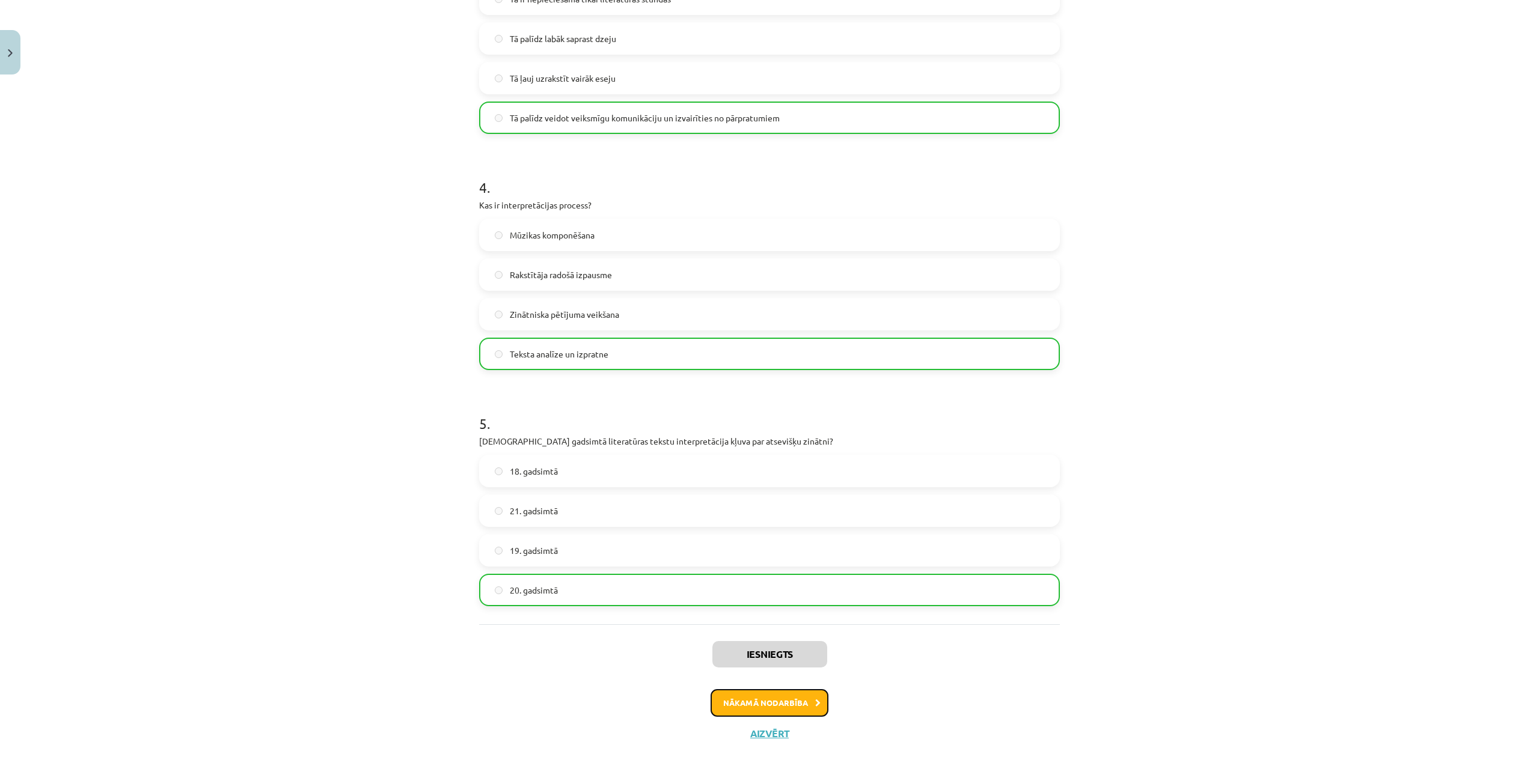
click at [759, 698] on button "Nākamā nodarbība" at bounding box center [769, 703] width 117 height 28
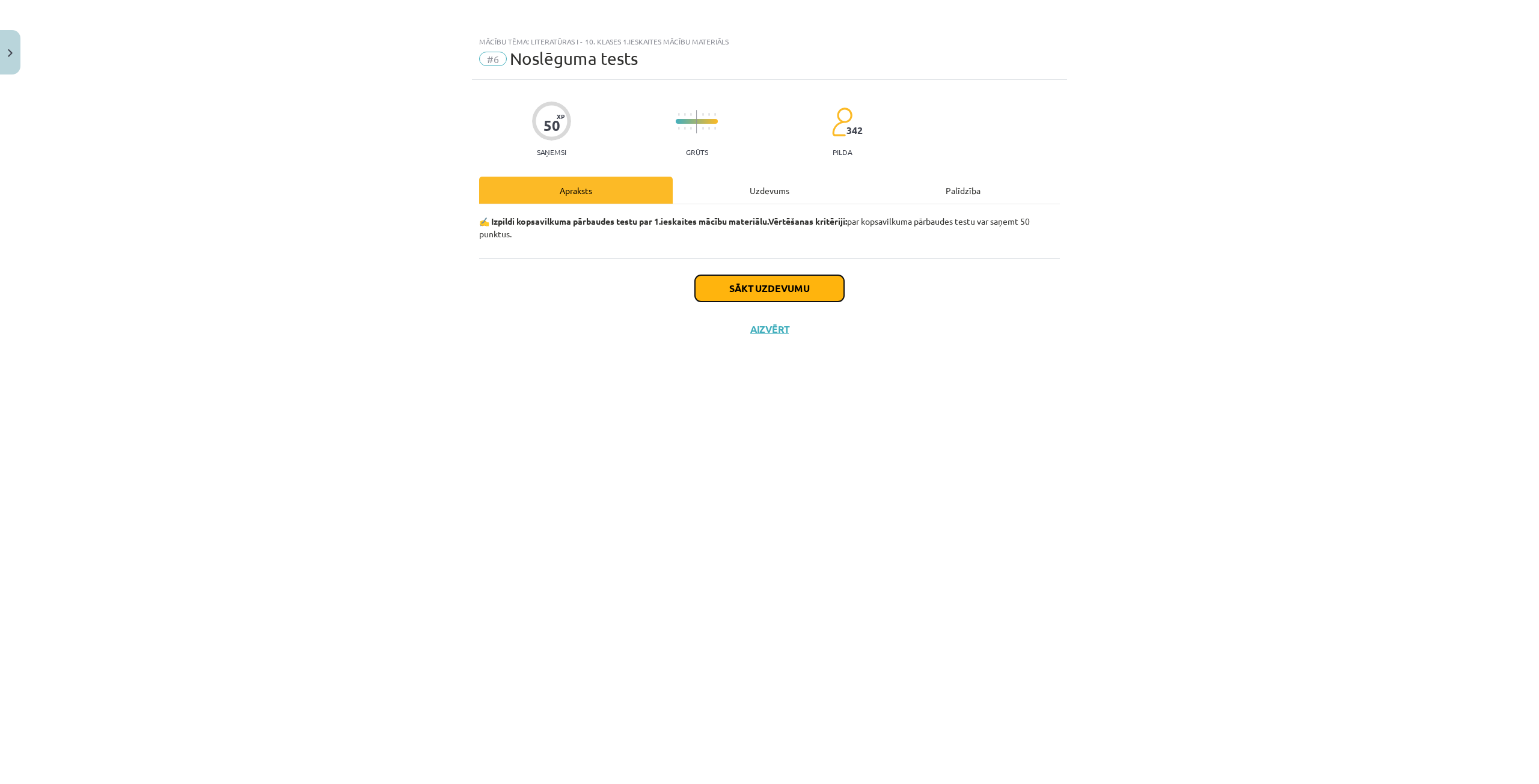
click at [763, 293] on button "Sākt uzdevumu" at bounding box center [770, 288] width 149 height 27
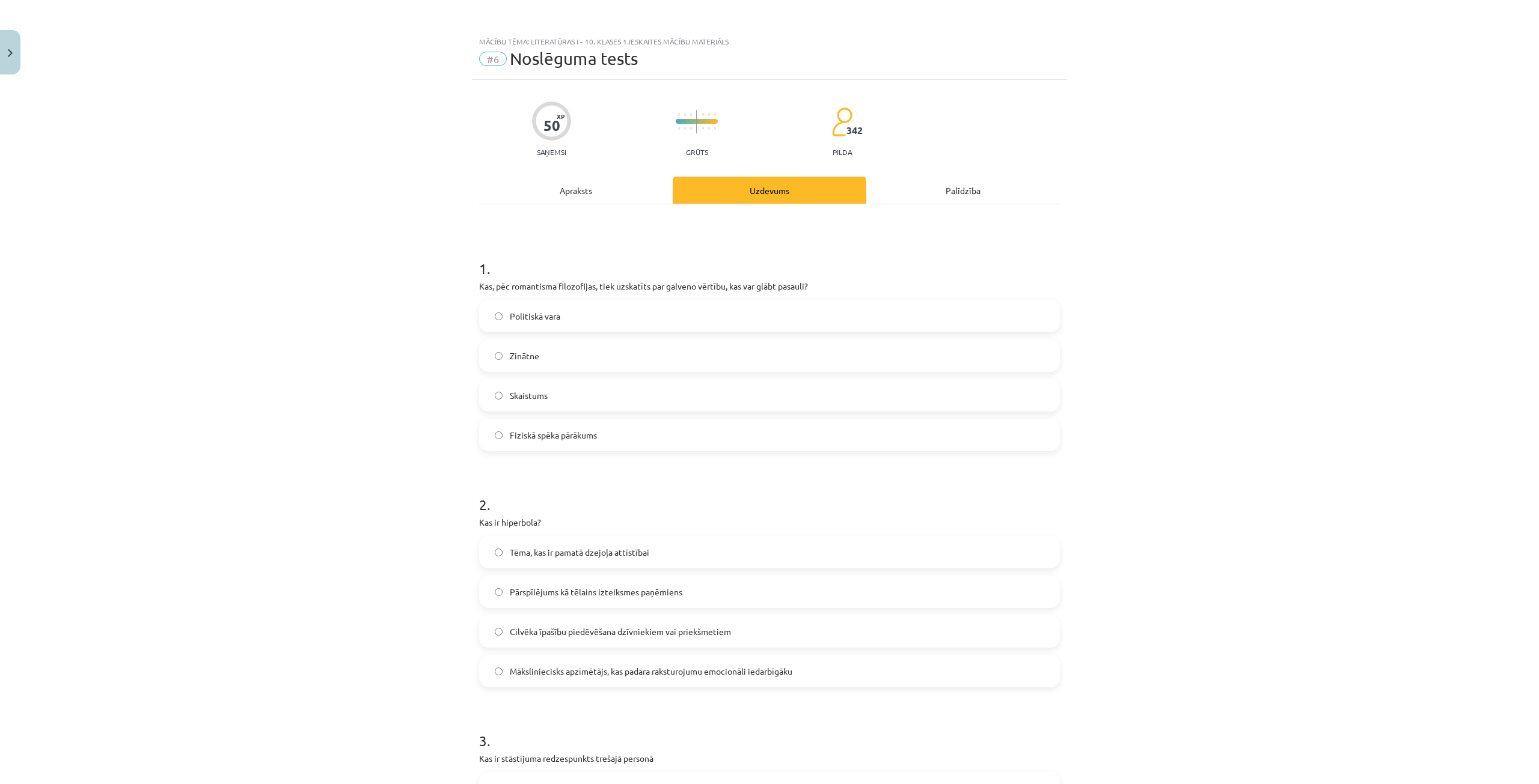
click at [582, 196] on div "Apraksts" at bounding box center [576, 189] width 193 height 27
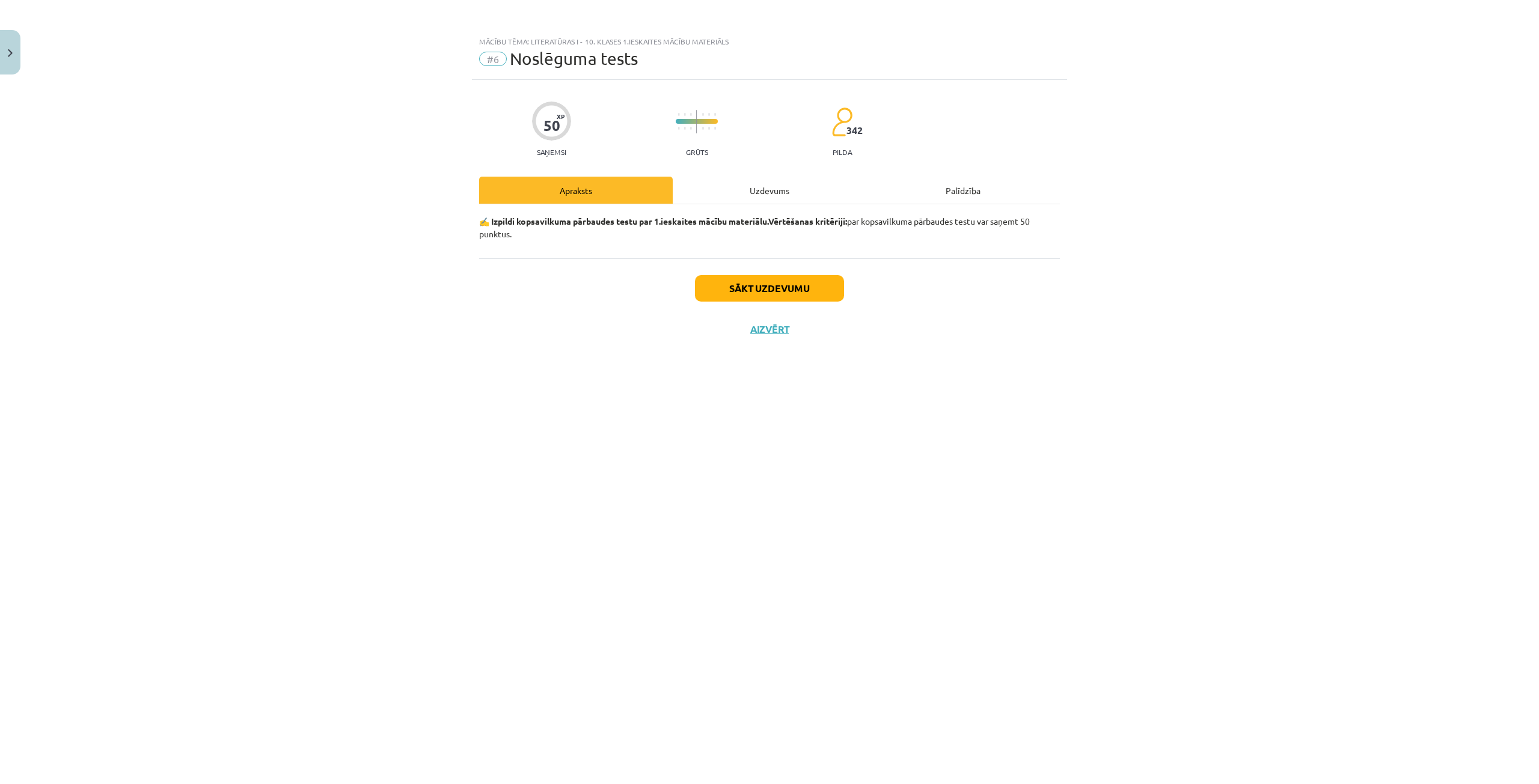
click at [728, 189] on div "Uzdevums" at bounding box center [770, 189] width 193 height 27
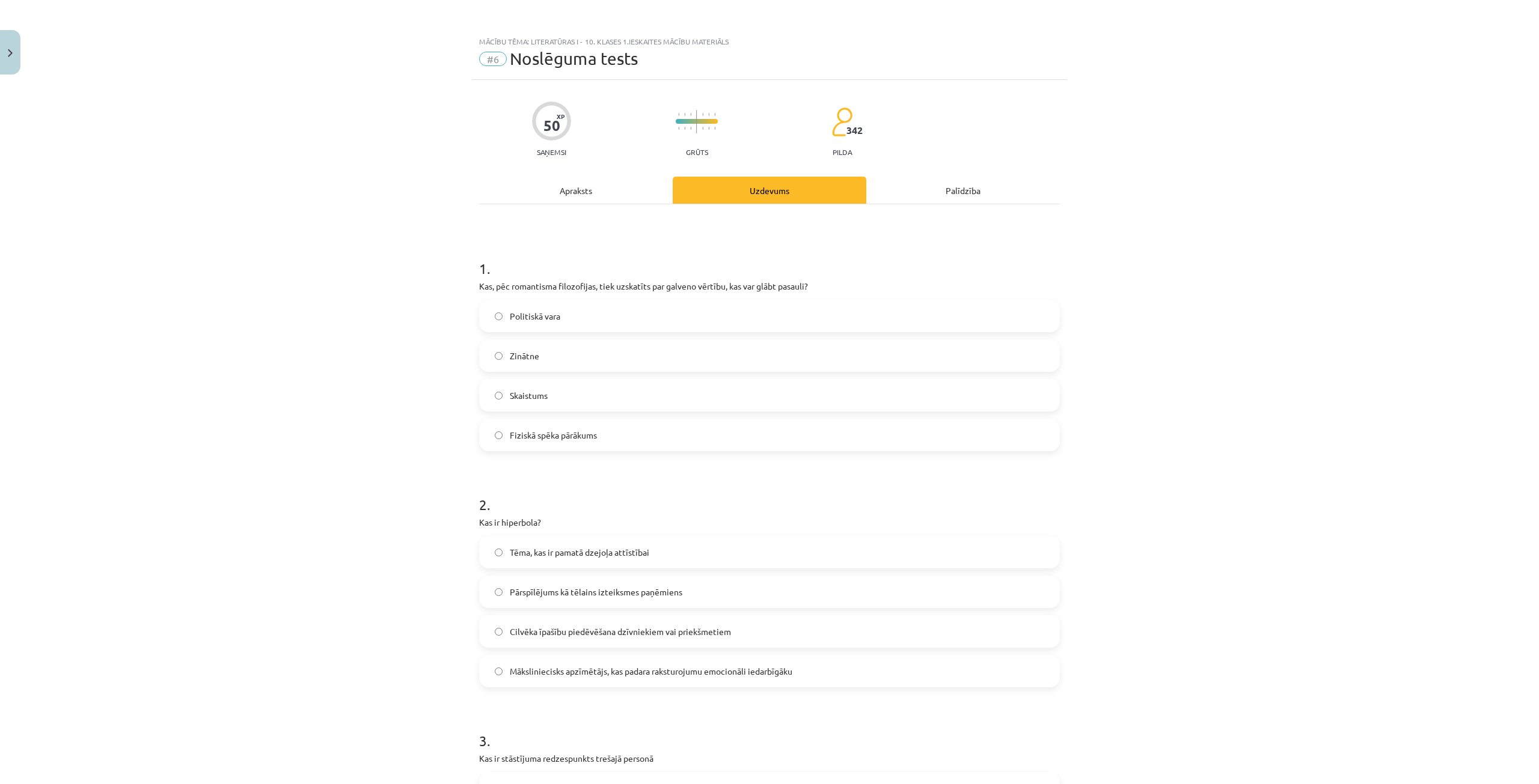
click at [544, 397] on label "Skaistums" at bounding box center [770, 395] width 578 height 30
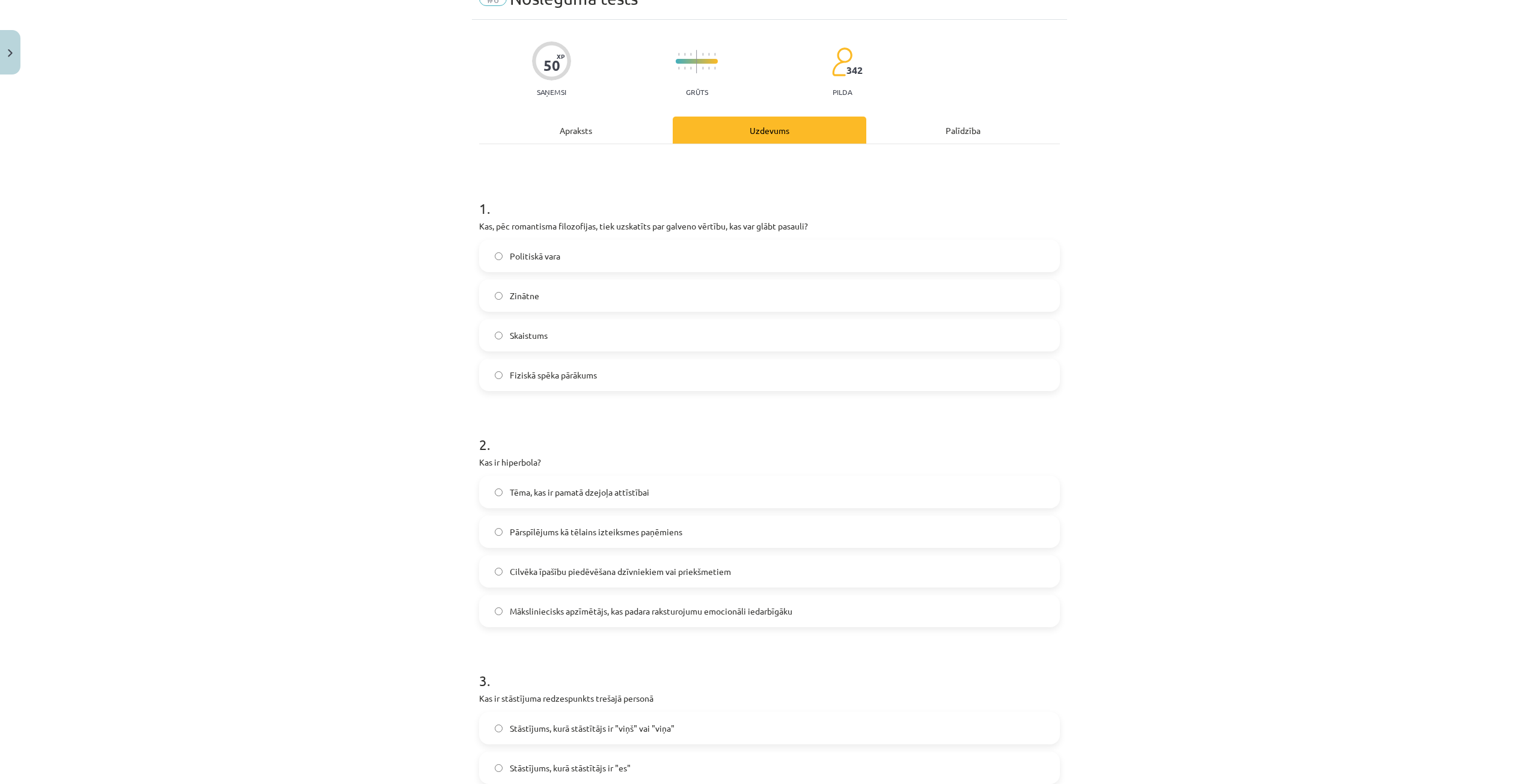
scroll to position [120, 0]
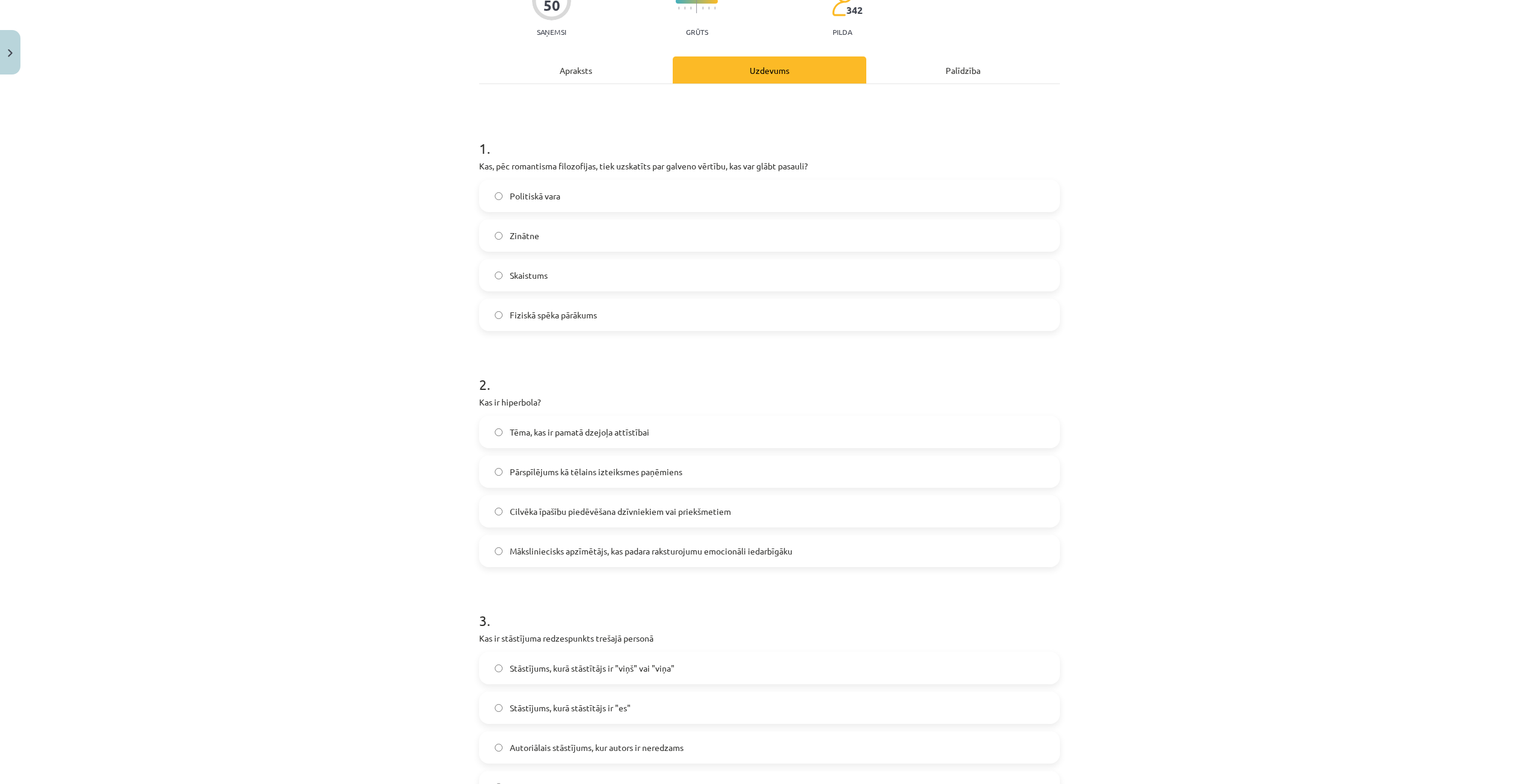
click at [537, 465] on span "Pārspīlējums kā tēlains izteiksmes paņēmiens" at bounding box center [596, 471] width 173 height 13
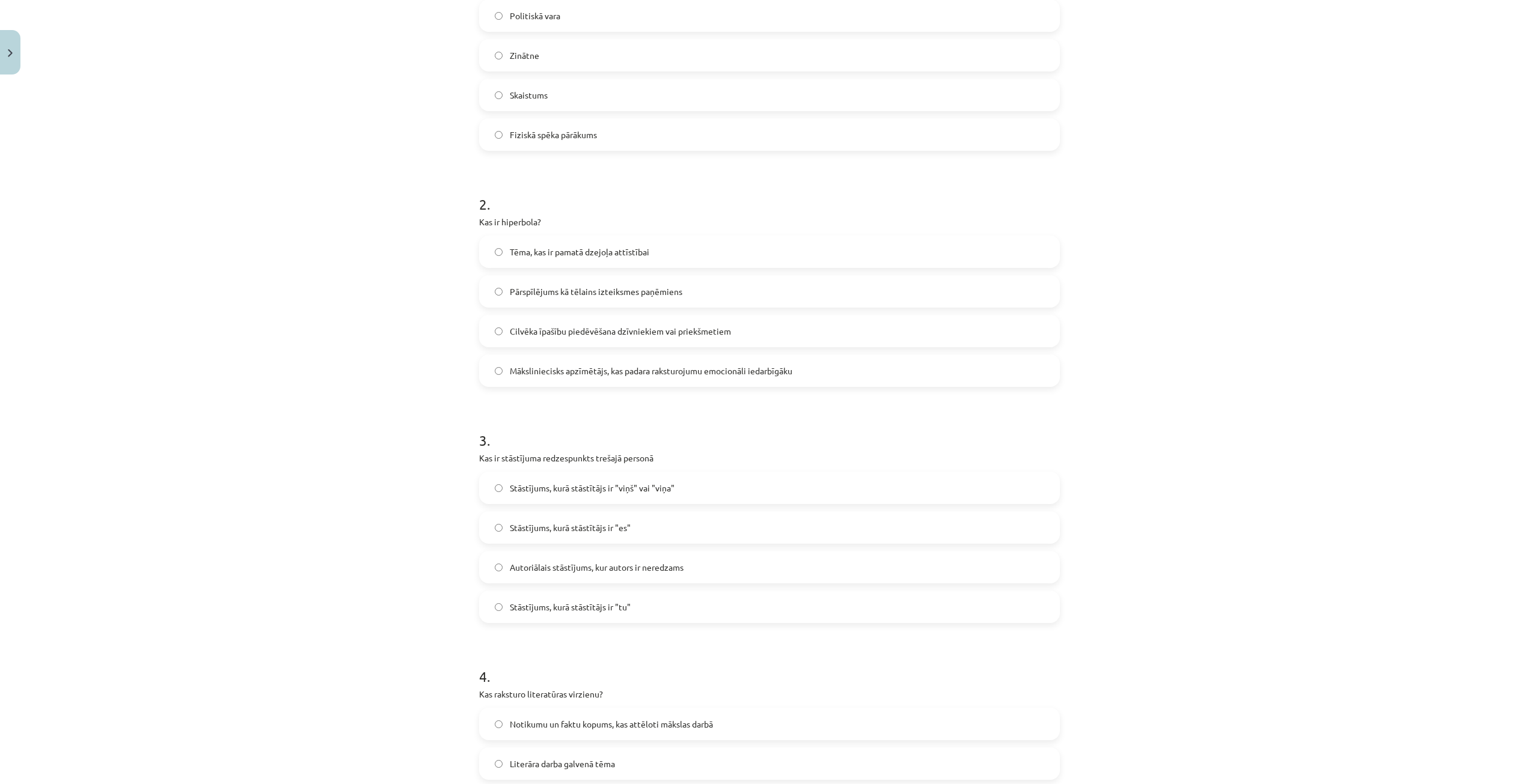
scroll to position [361, 0]
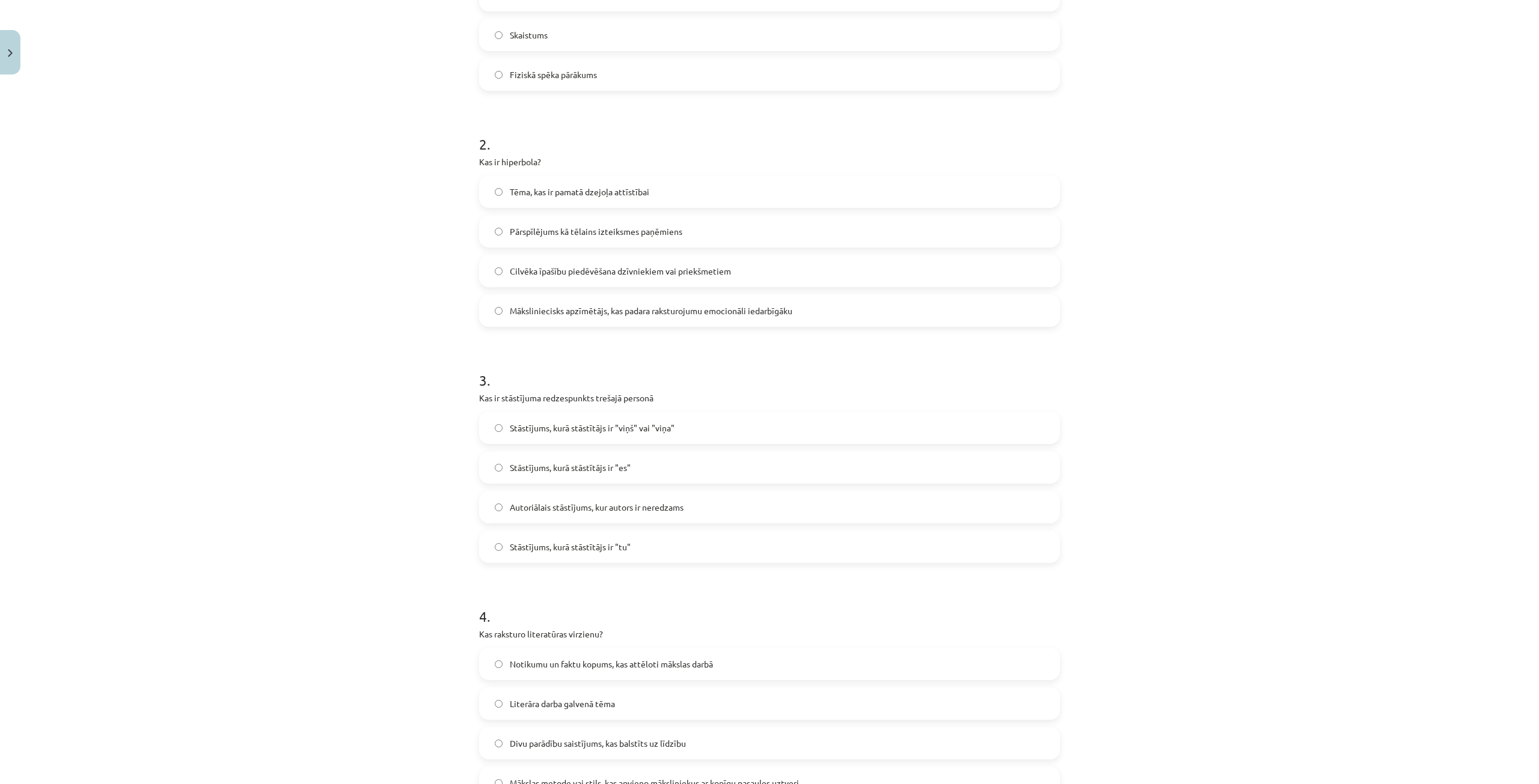
click at [550, 424] on span "Stāstījums, kurā stāstītājs ir "viņš" vai "viņa"" at bounding box center [592, 428] width 165 height 13
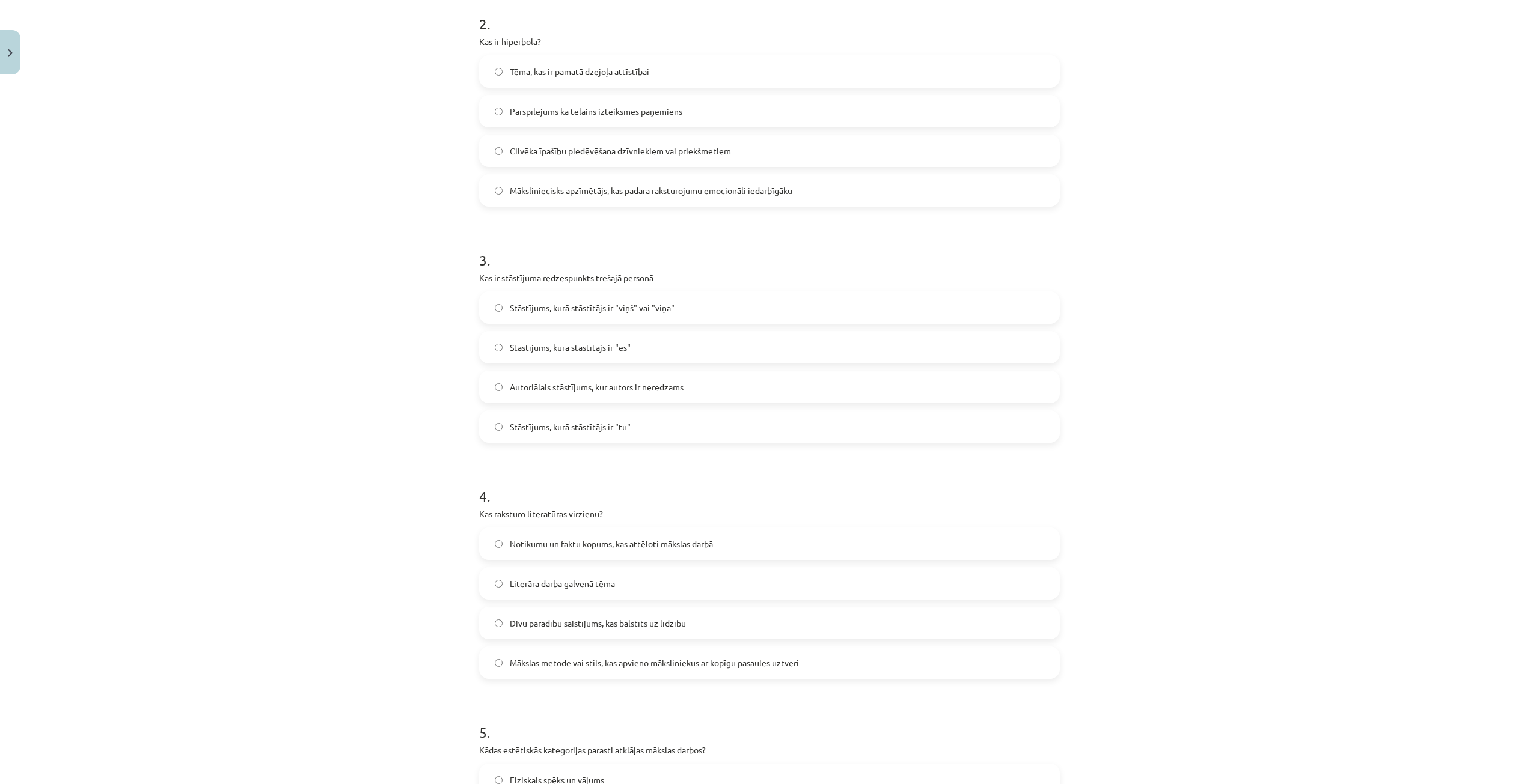
scroll to position [601, 0]
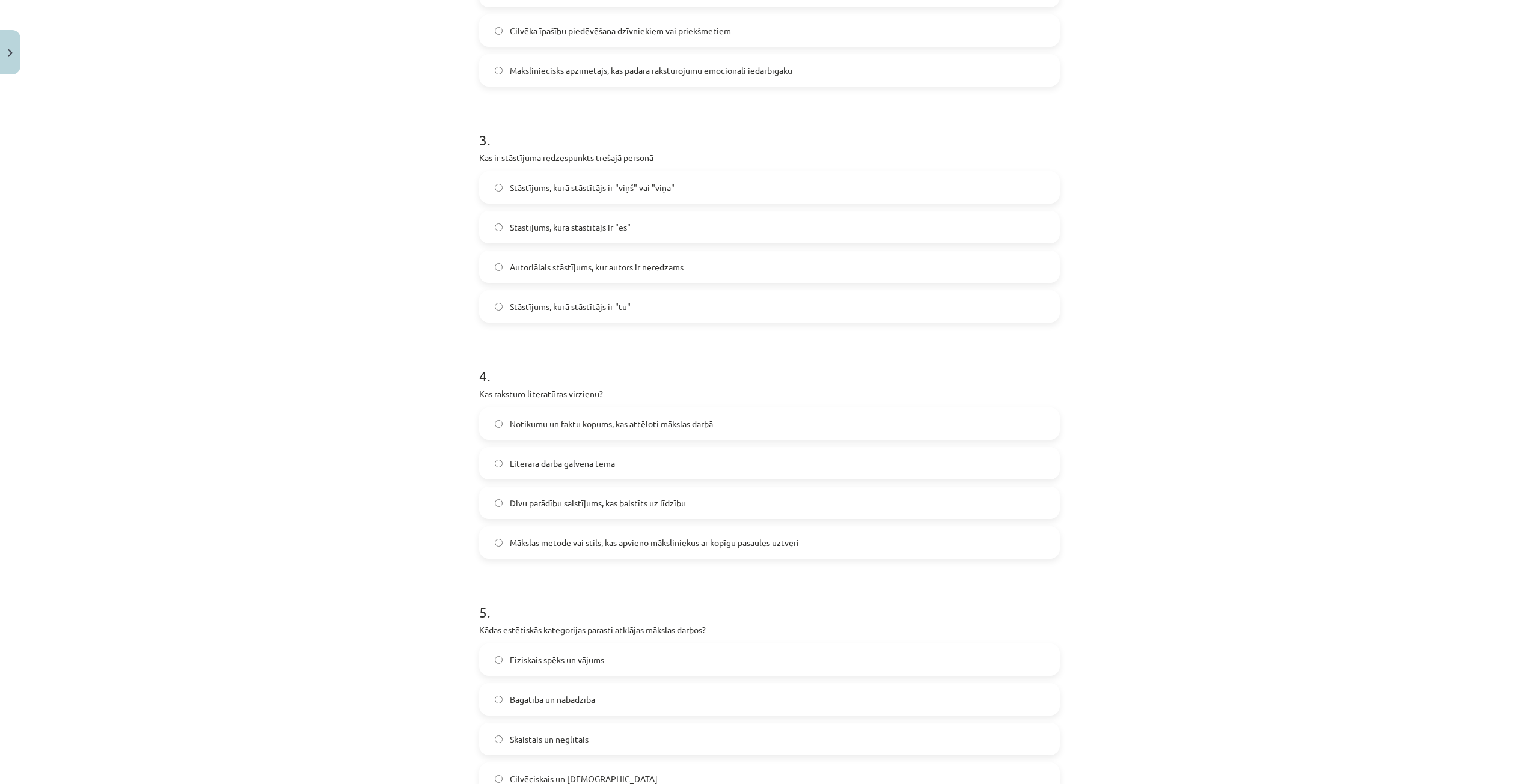
click at [595, 545] on span "Mākslas metode vai stils, kas apvieno māksliniekus ar kopīgu pasaules uztveri" at bounding box center [654, 542] width 289 height 13
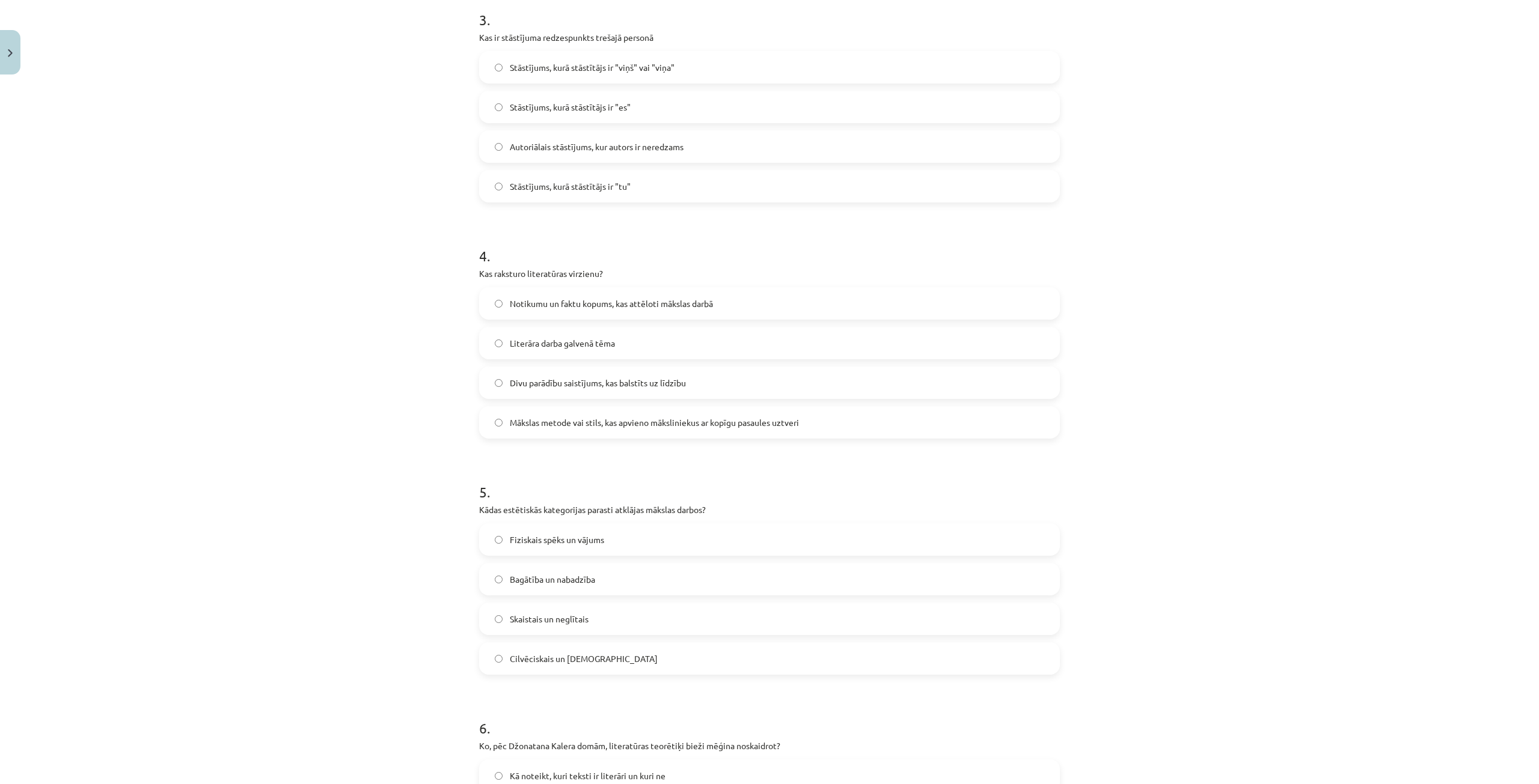
scroll to position [841, 0]
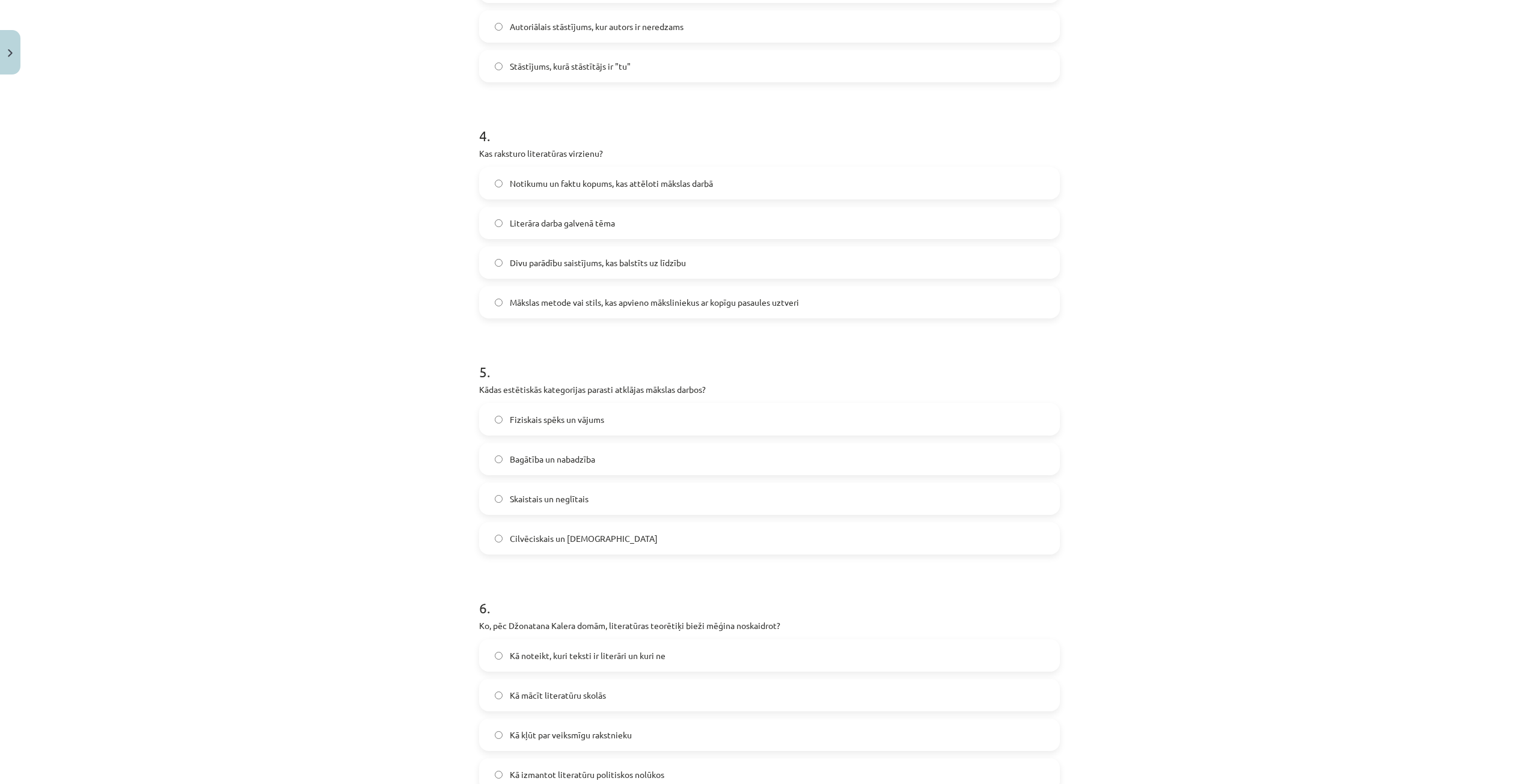
click at [546, 467] on label "Bagātība un nabadzība" at bounding box center [770, 459] width 578 height 30
click at [539, 494] on span "Skaistais un neglītais" at bounding box center [550, 499] width 79 height 13
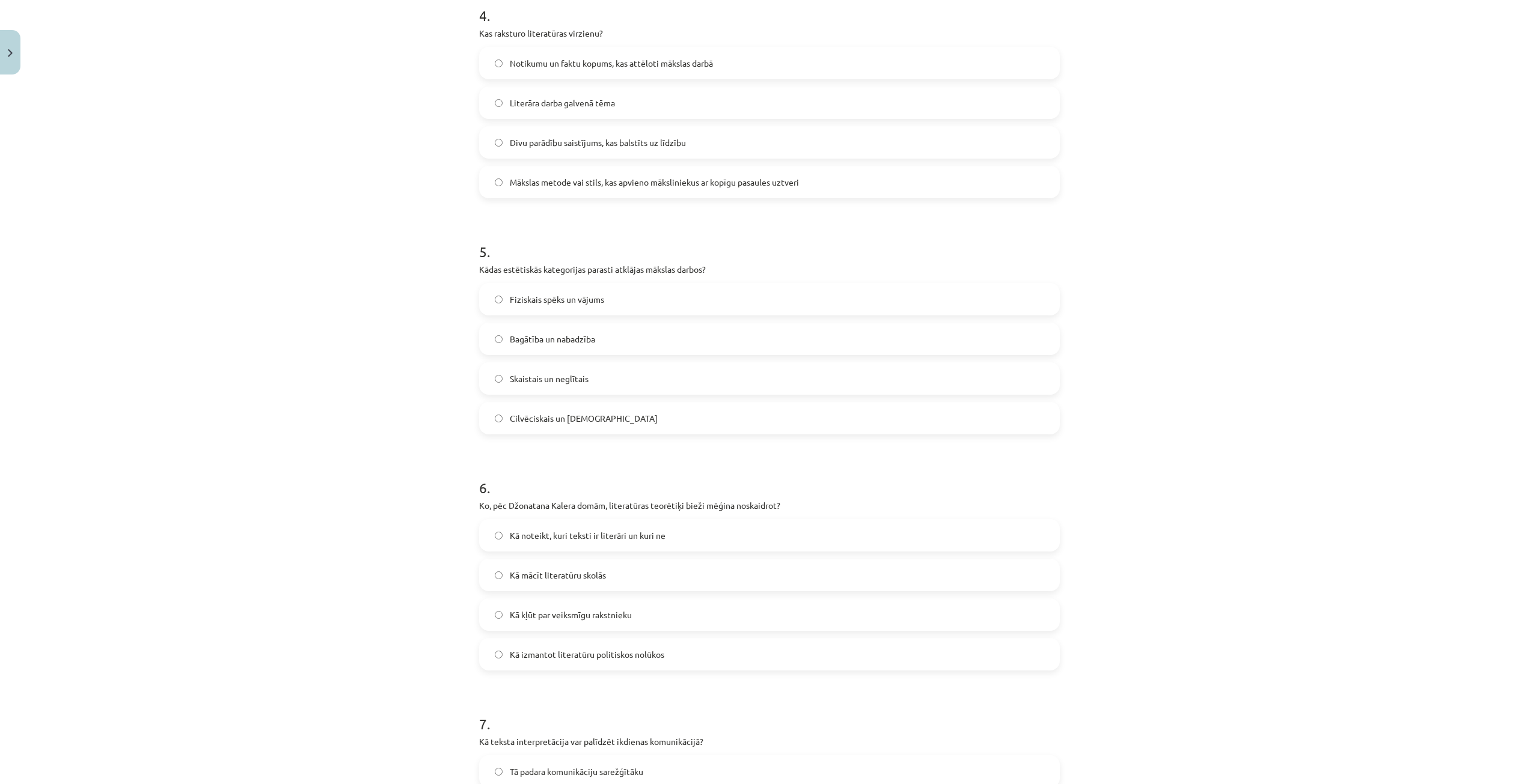
scroll to position [1022, 0]
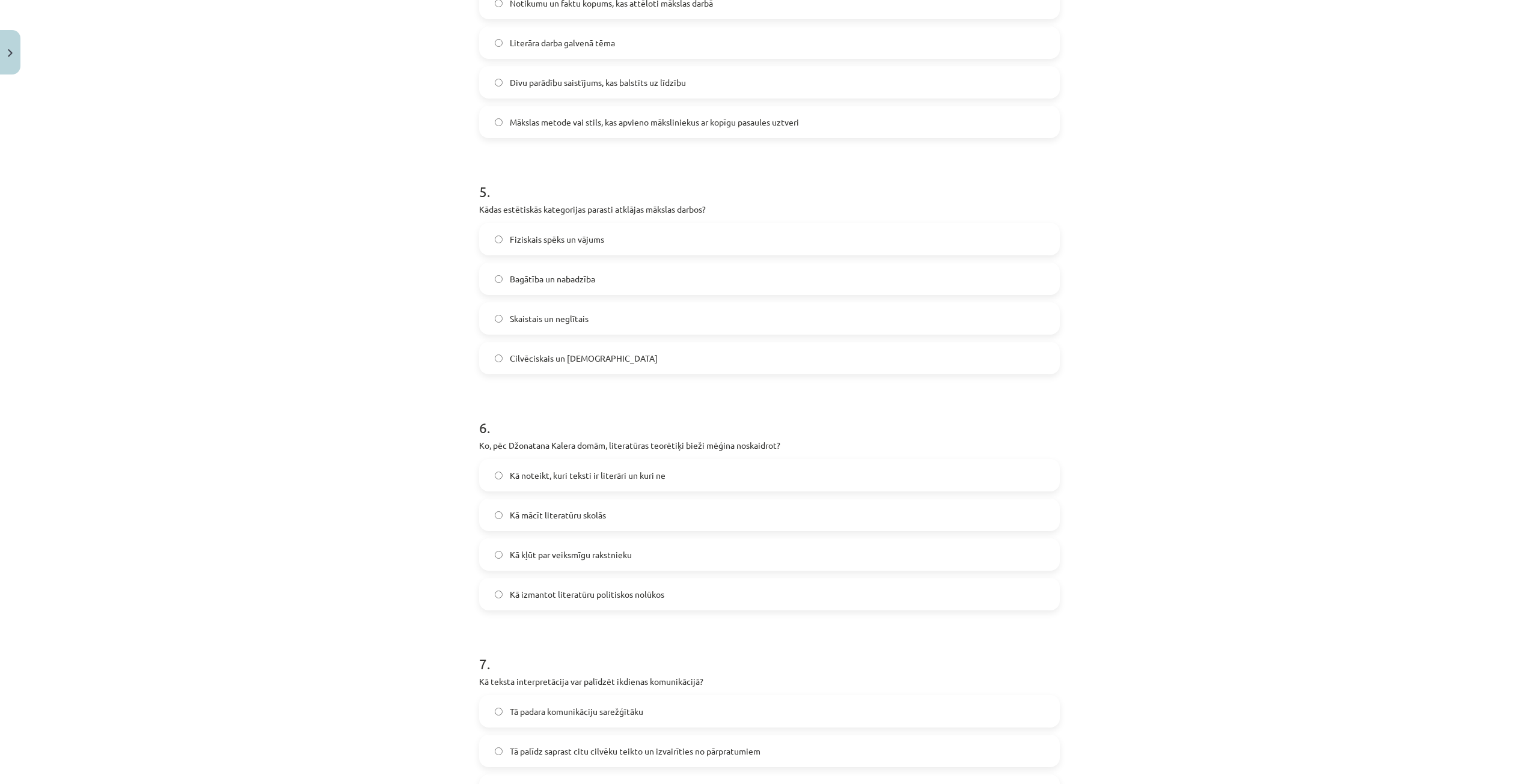
click at [601, 479] on span "Kā noteikt, kuri teksti ir literāri un kuri ne" at bounding box center [588, 475] width 156 height 13
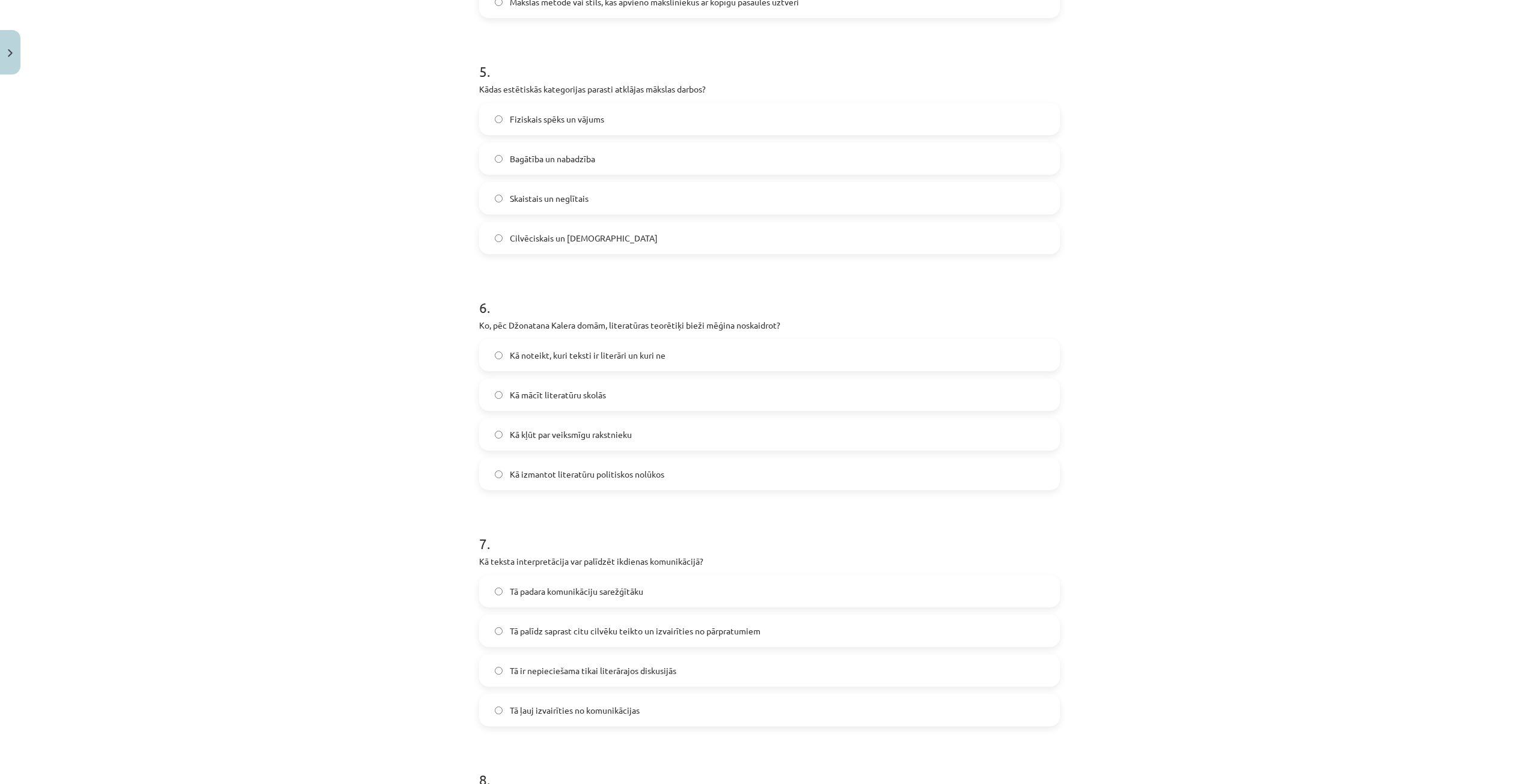
scroll to position [1262, 0]
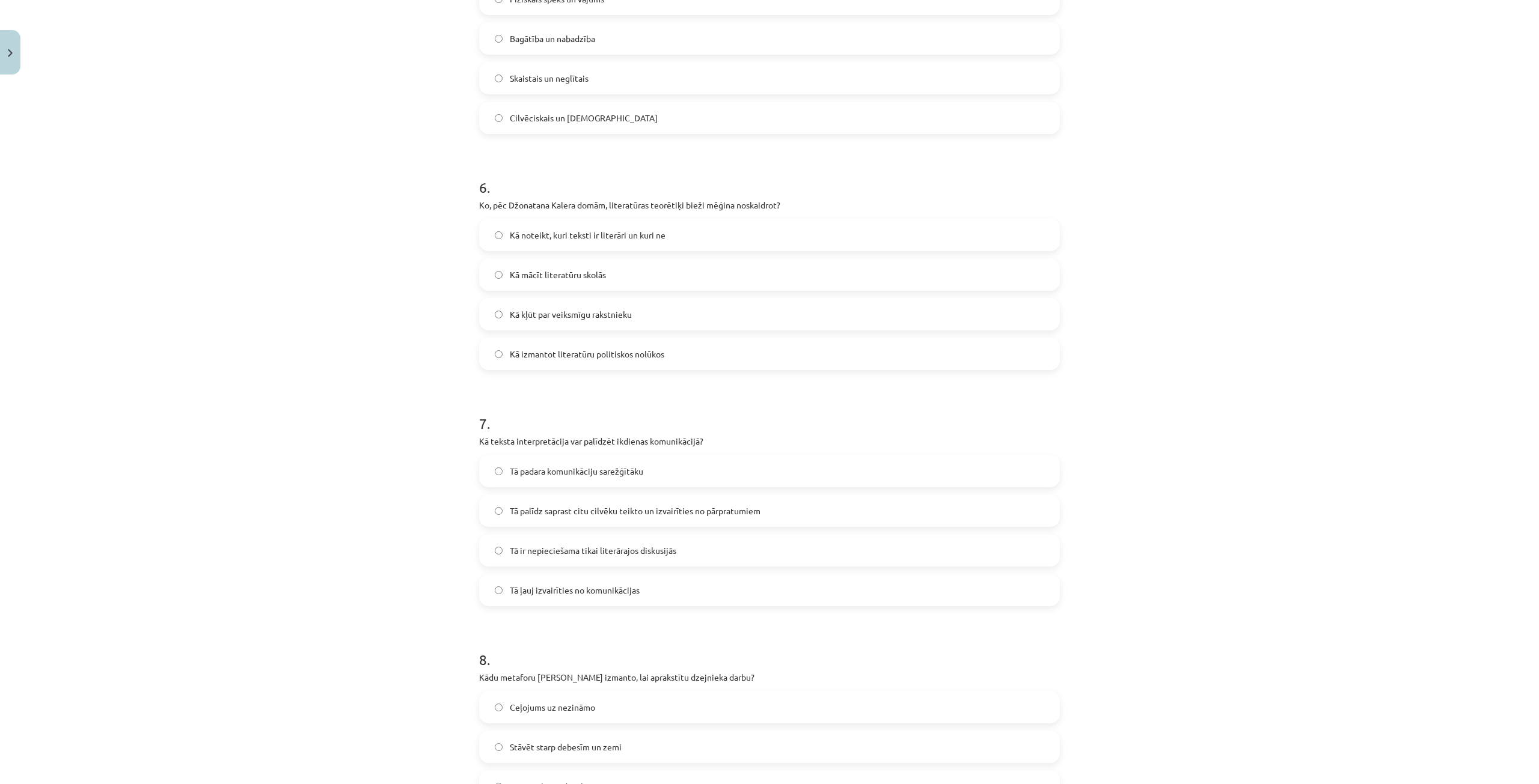
click at [569, 505] on span "Tā palīdz saprast citu cilvēku teikto un izvairīties no pārpratumiem" at bounding box center [635, 511] width 251 height 13
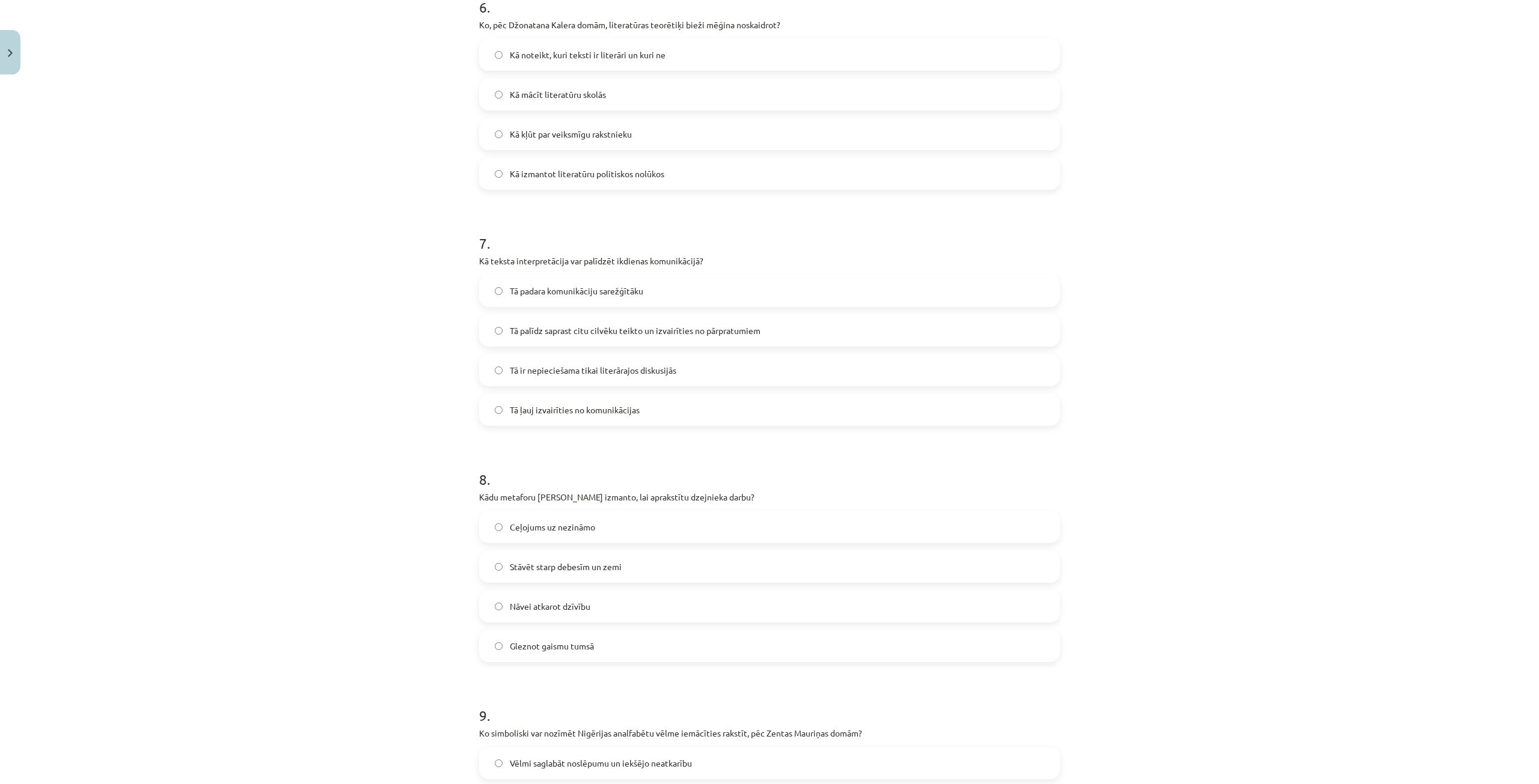
scroll to position [1563, 0]
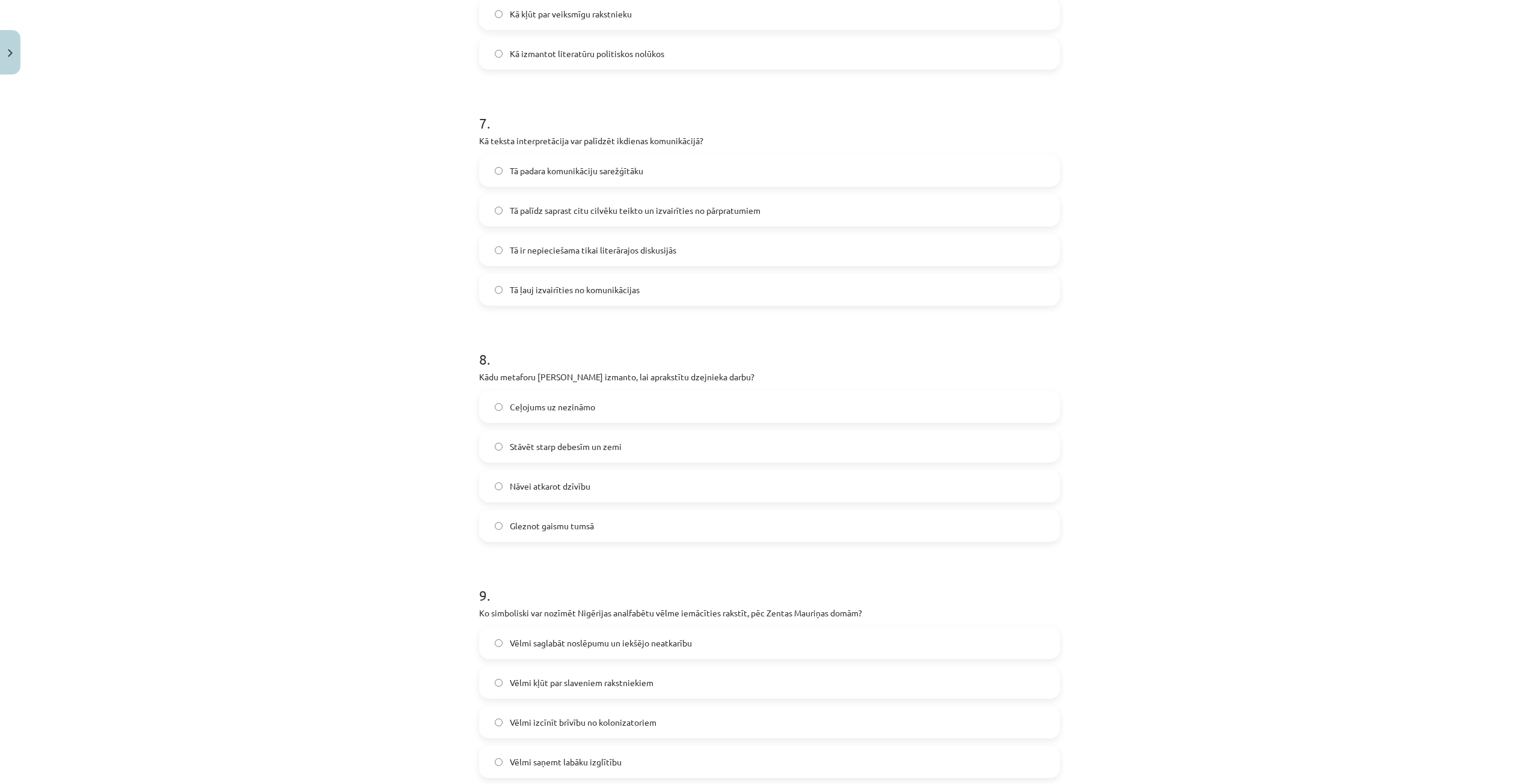
click at [539, 417] on label "Ceļojums uz nezināmo" at bounding box center [770, 406] width 578 height 30
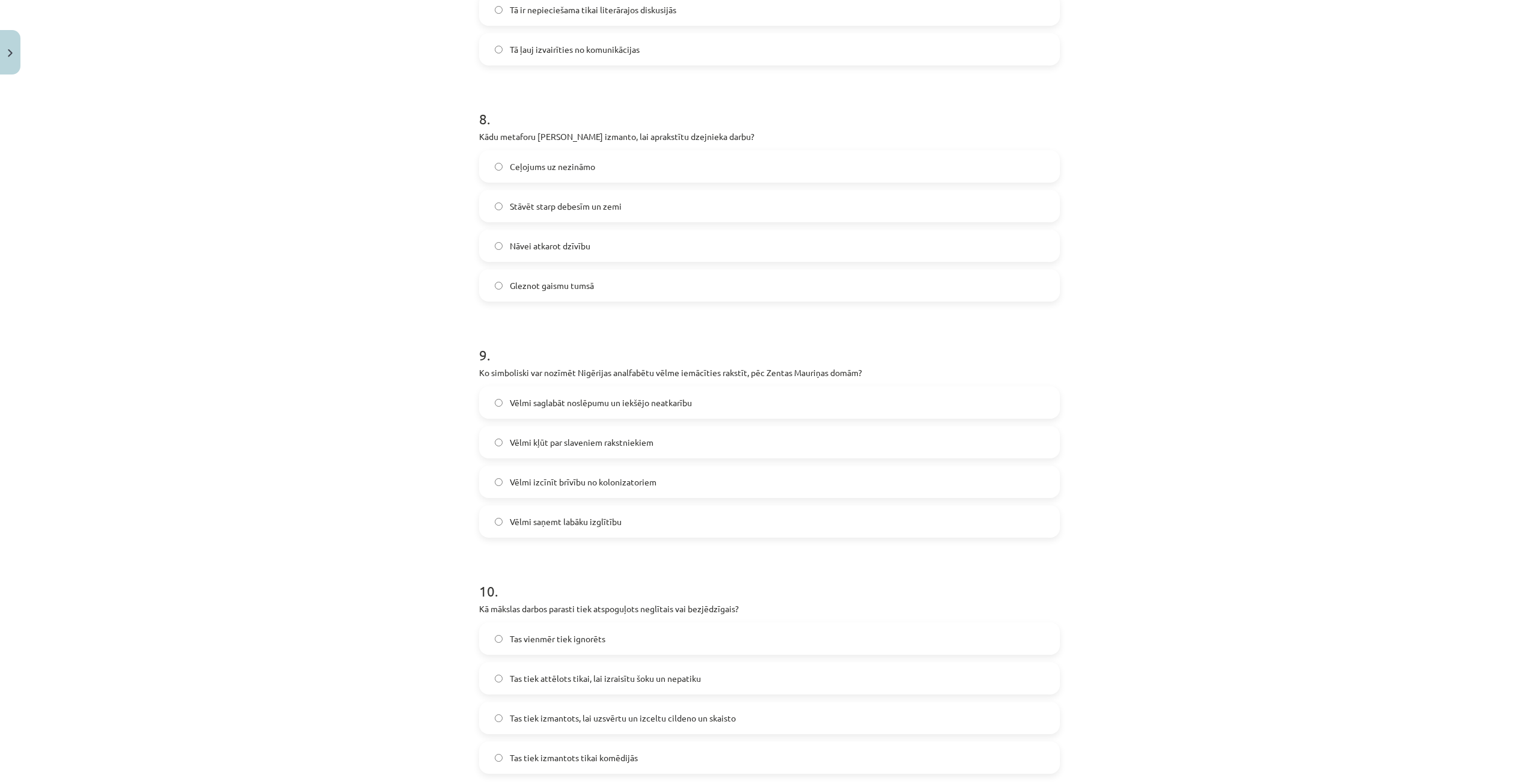
scroll to position [1743, 0]
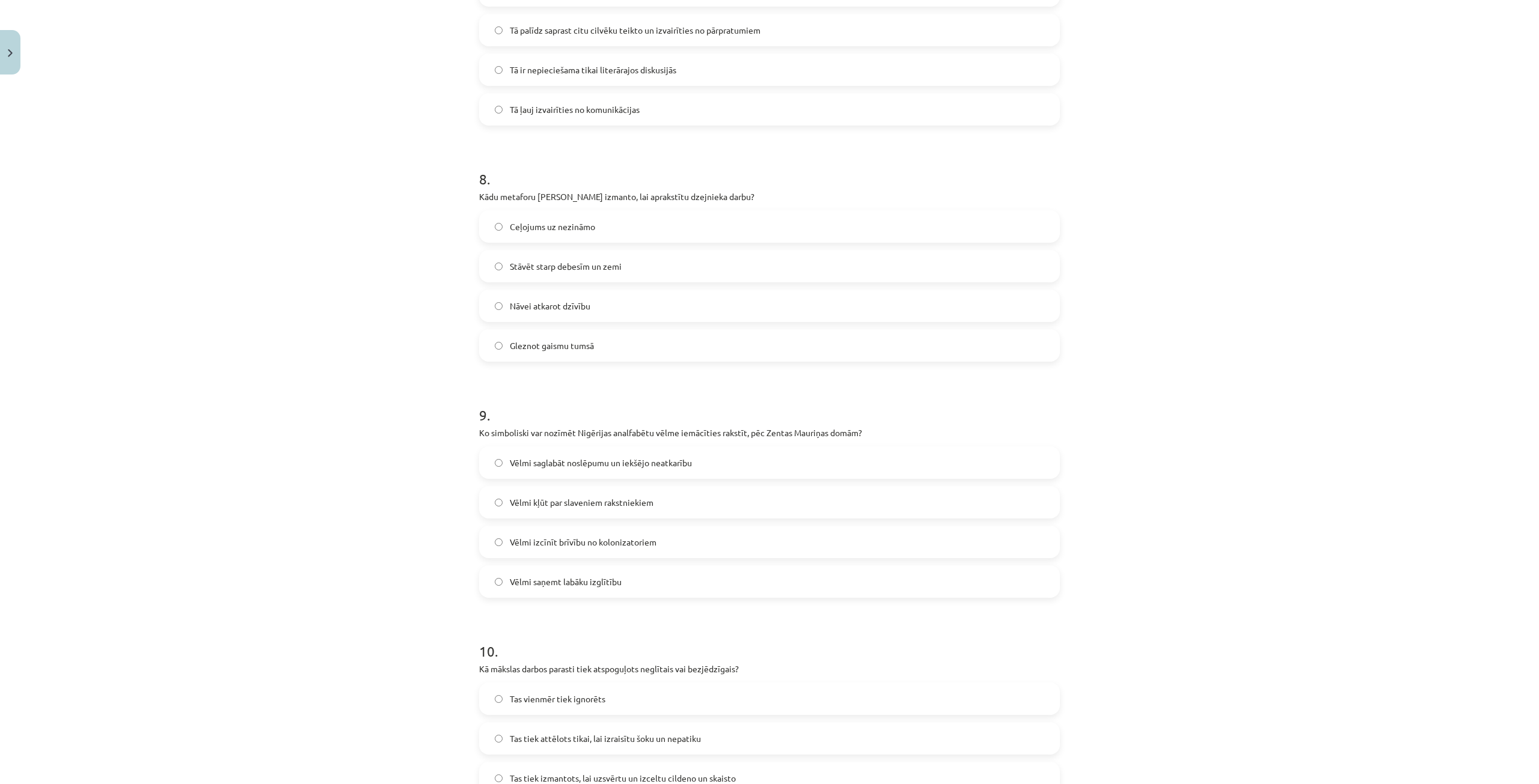
click at [561, 310] on span "Nāvei atkarot dzīvību" at bounding box center [550, 306] width 81 height 13
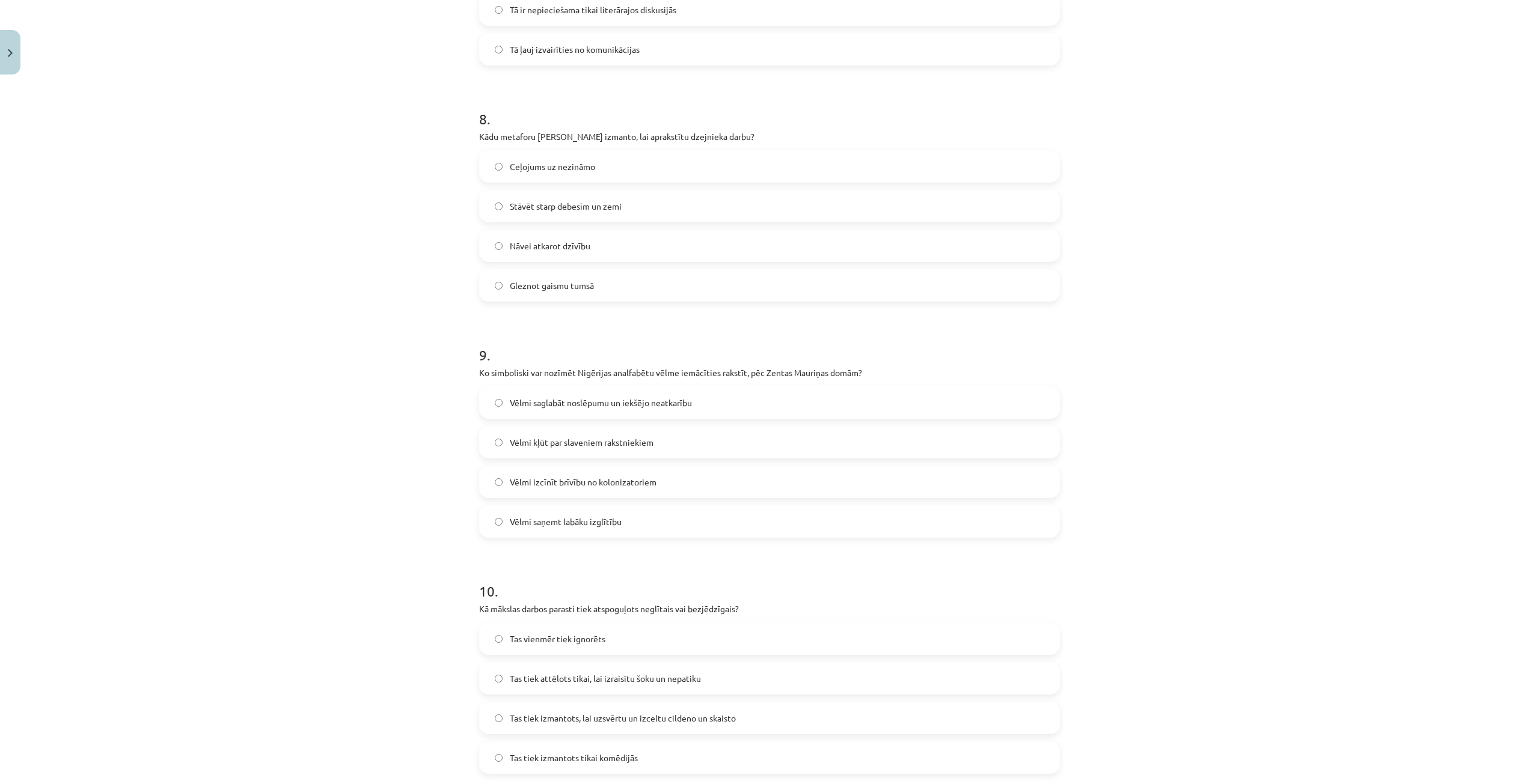
click at [596, 400] on span "Vēlmi saglabāt noslēpumu un iekšējo neatkarību" at bounding box center [601, 402] width 183 height 13
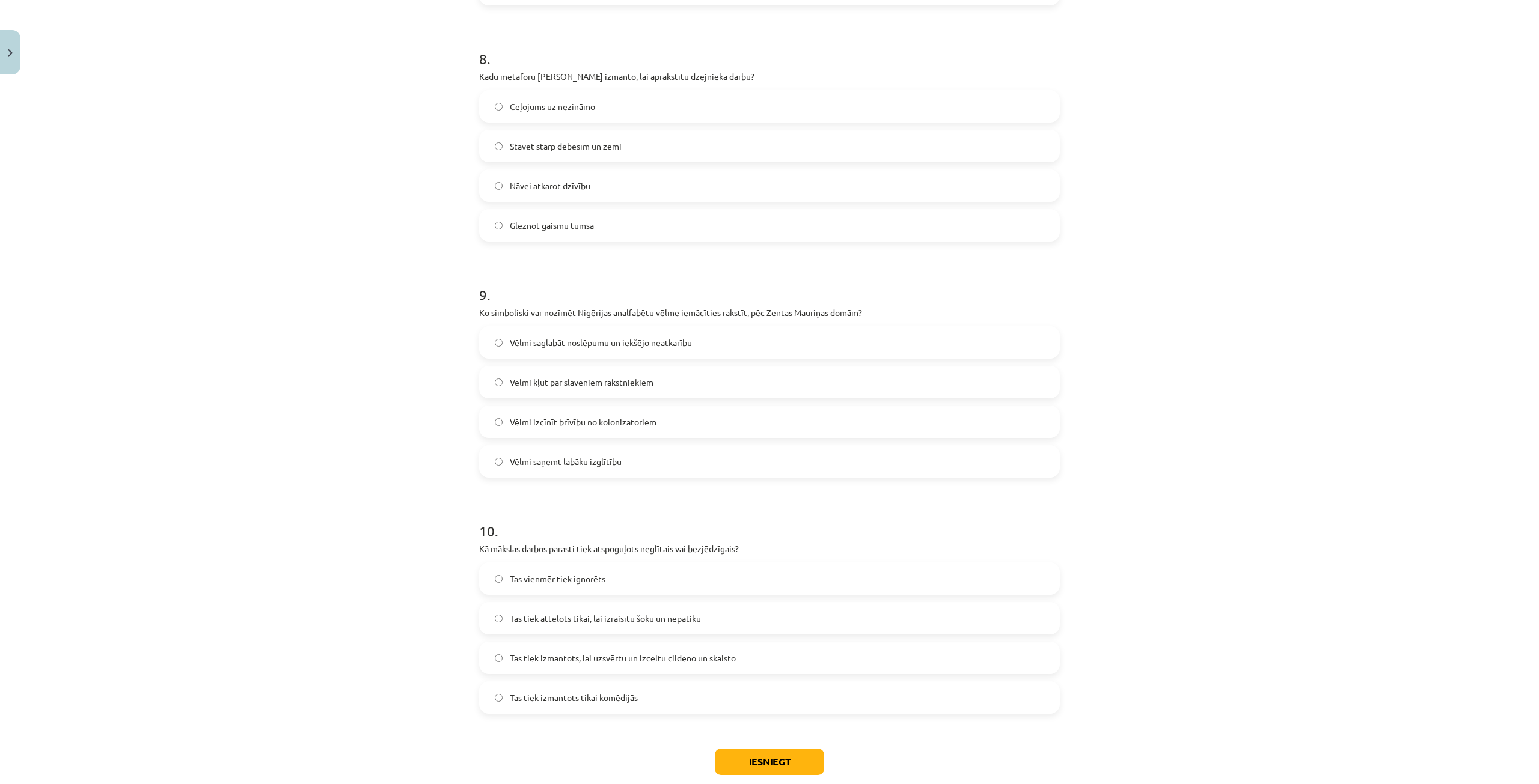
scroll to position [1923, 0]
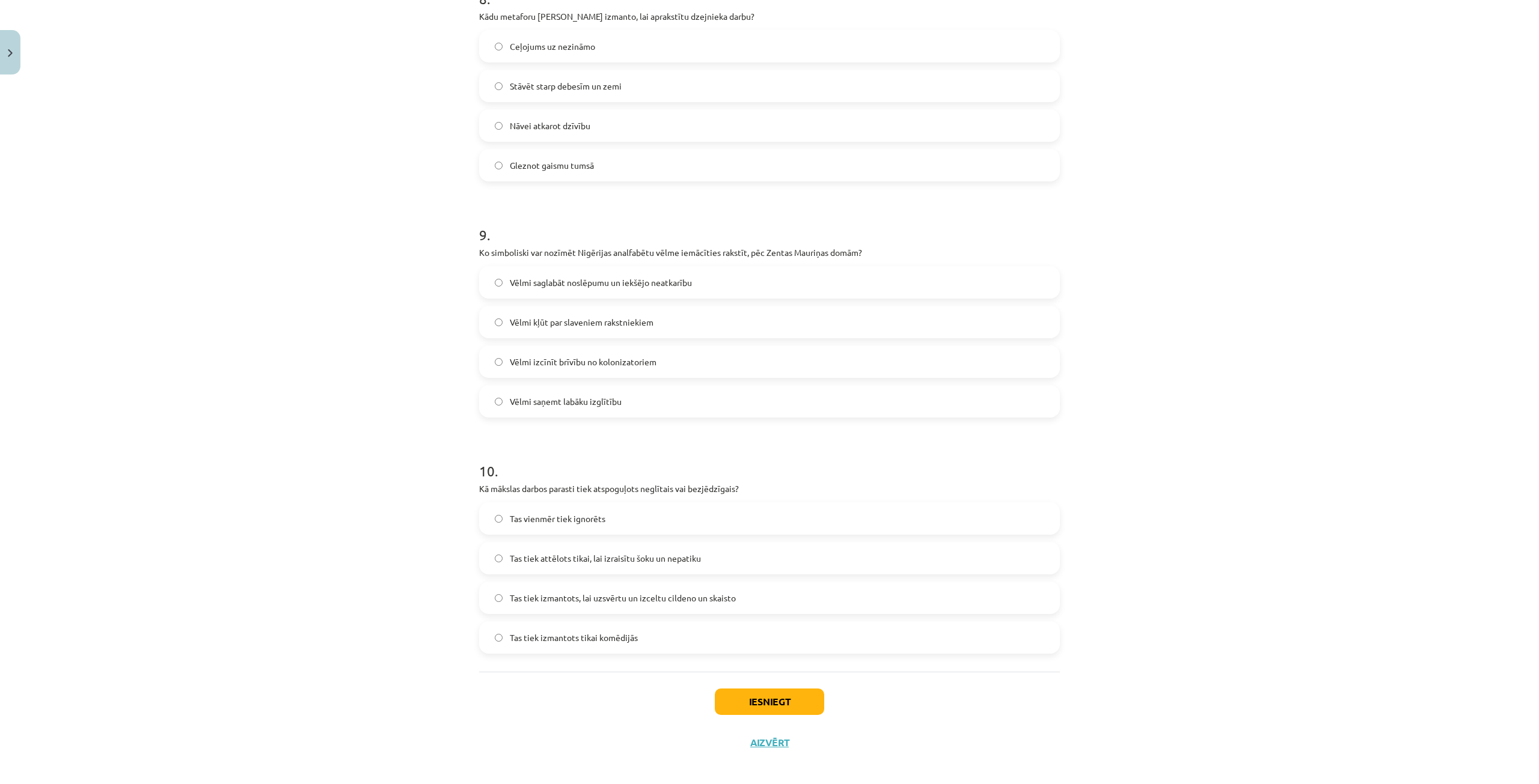
click at [635, 565] on label "Tas tiek attēlots tikai, lai izraisītu šoku un nepatiku" at bounding box center [770, 558] width 578 height 30
click at [689, 601] on span "Tas tiek izmantots, lai uzsvērtu un izceltu cildeno un skaisto" at bounding box center [623, 598] width 226 height 13
click at [710, 598] on span "Tas tiek izmantots, lai uzsvērtu un izceltu cildeno un skaisto" at bounding box center [623, 598] width 226 height 13
click at [727, 699] on button "Iesniegt" at bounding box center [770, 701] width 110 height 27
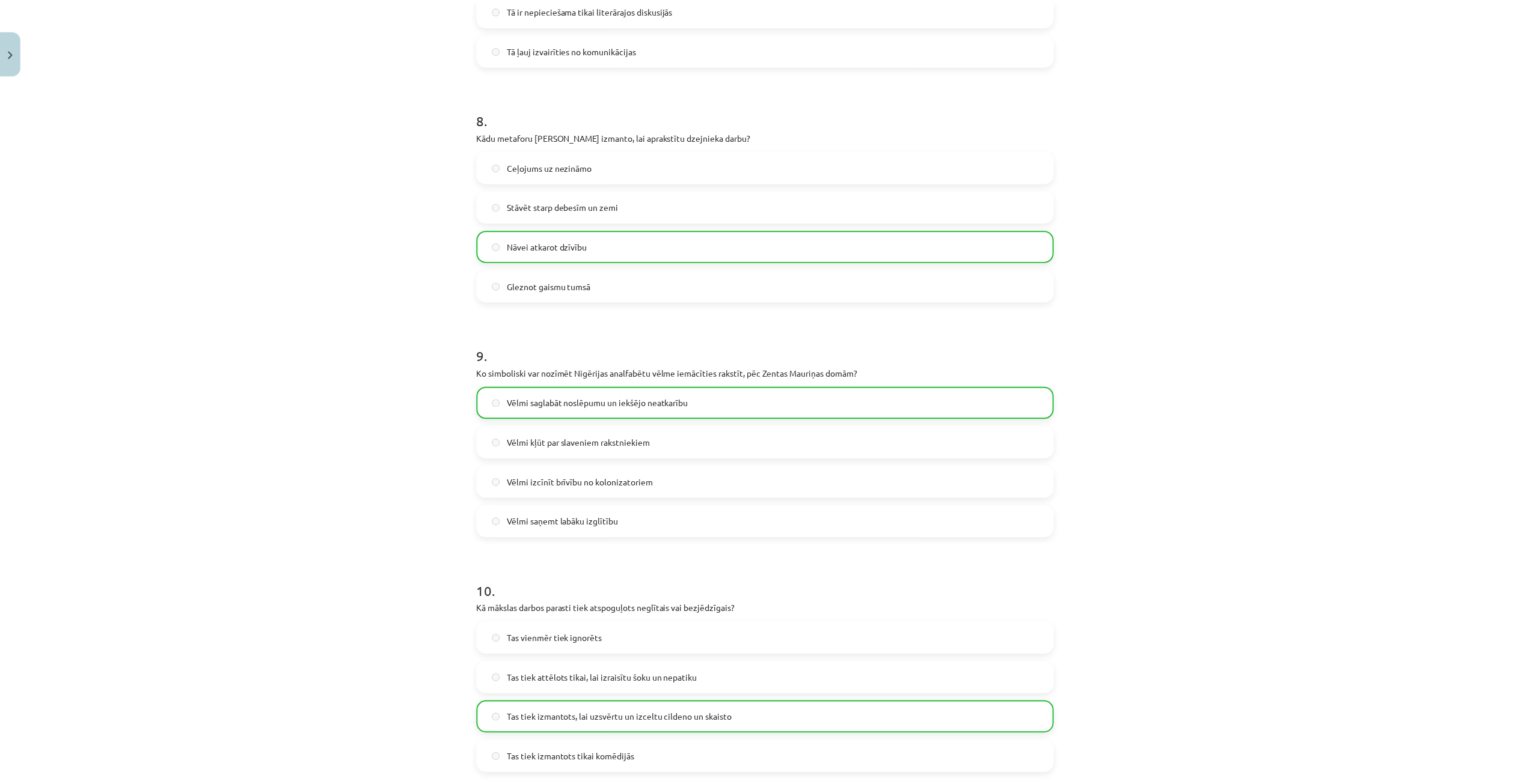
scroll to position [1970, 0]
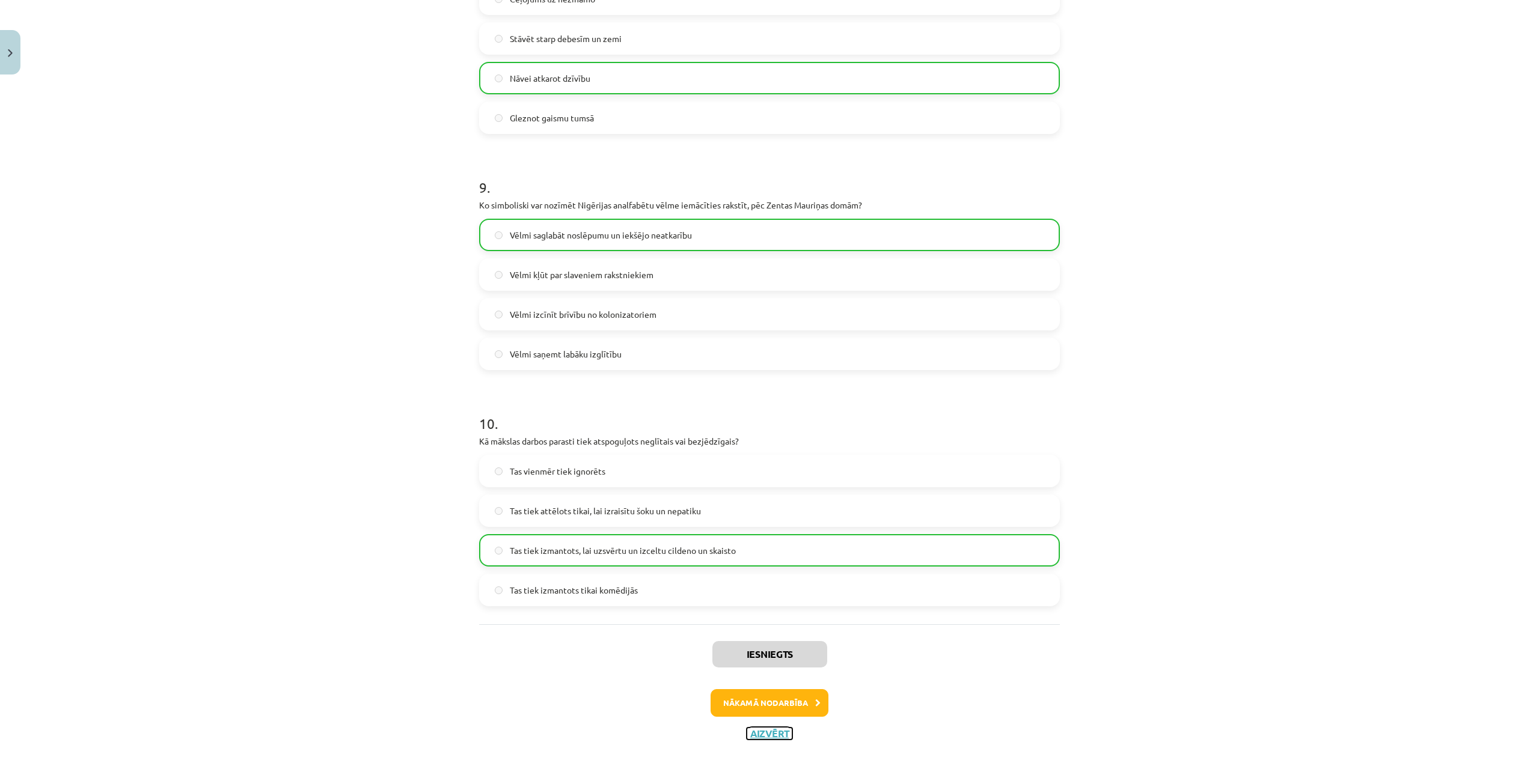
click at [760, 737] on button "Aizvērt" at bounding box center [770, 734] width 45 height 12
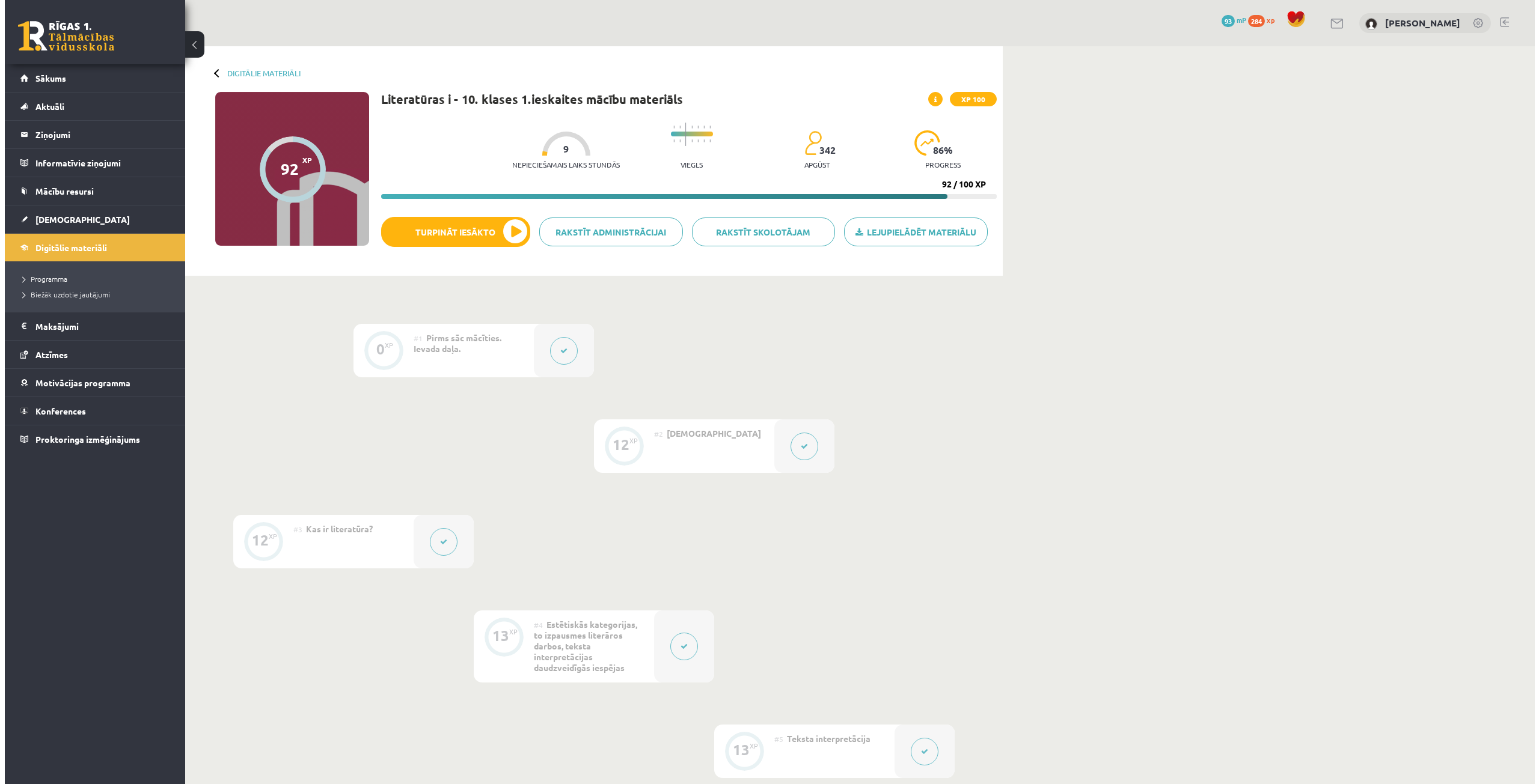
scroll to position [395, 0]
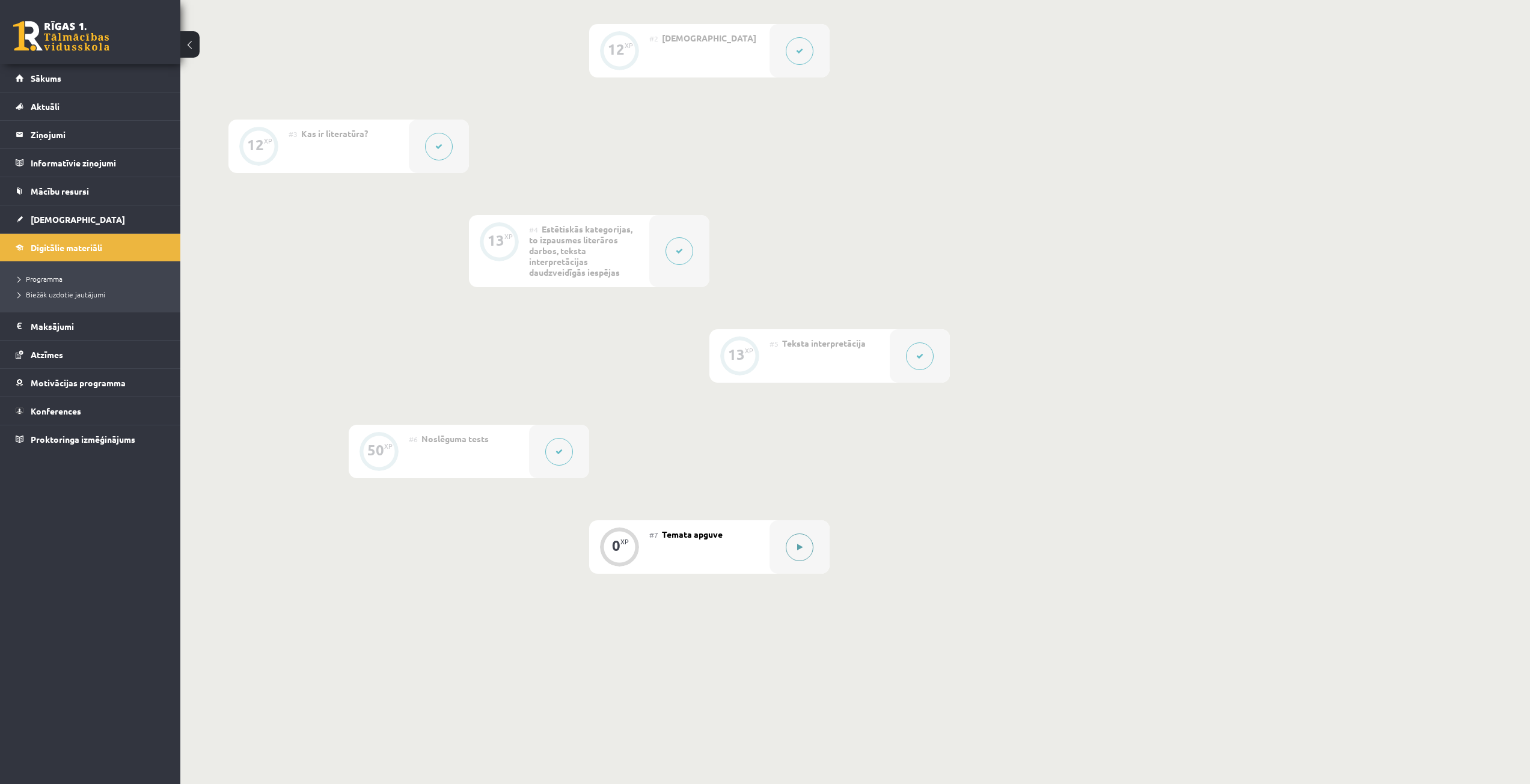
click at [803, 543] on button at bounding box center [800, 547] width 28 height 28
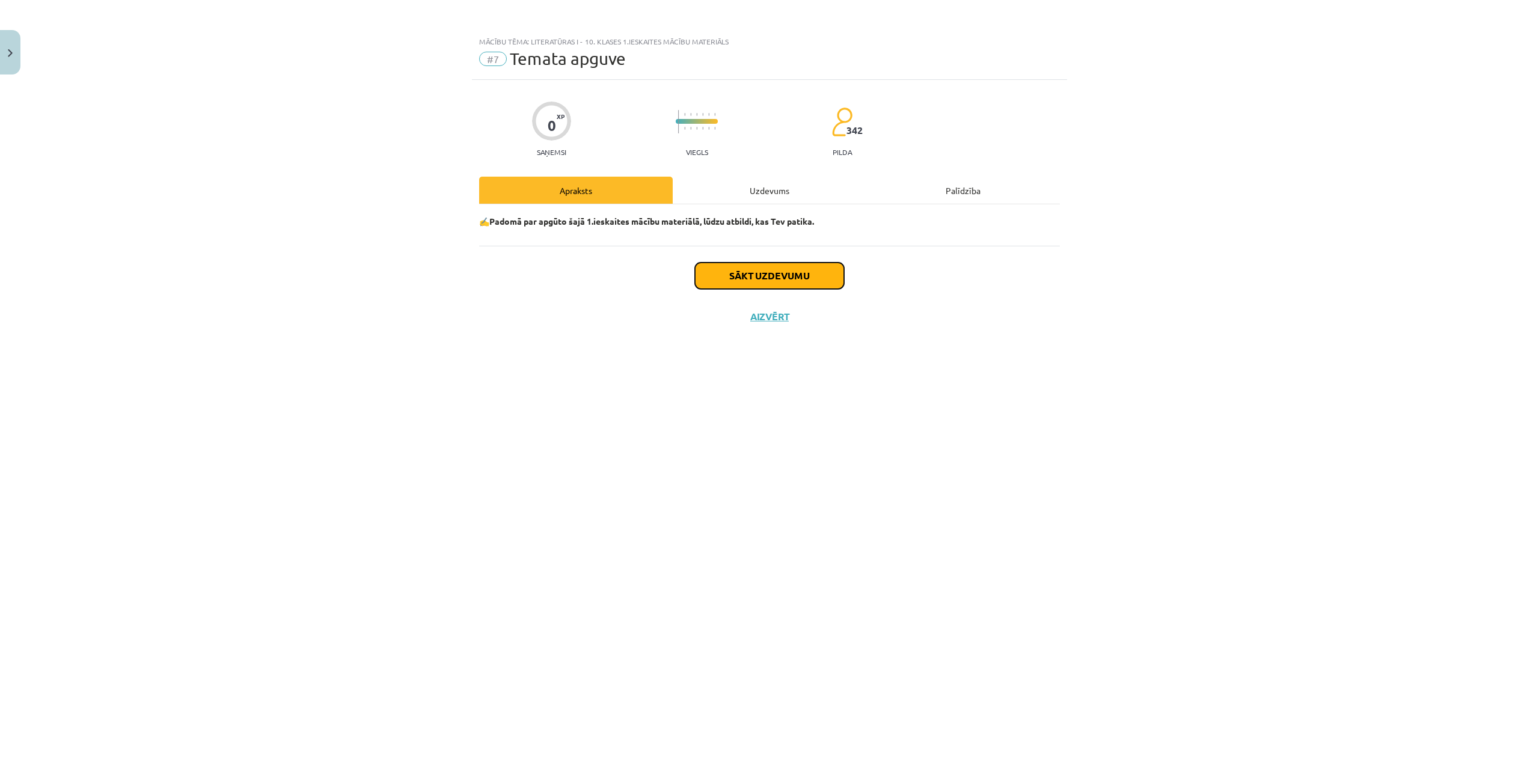
click at [757, 280] on button "Sākt uzdevumu" at bounding box center [770, 275] width 149 height 27
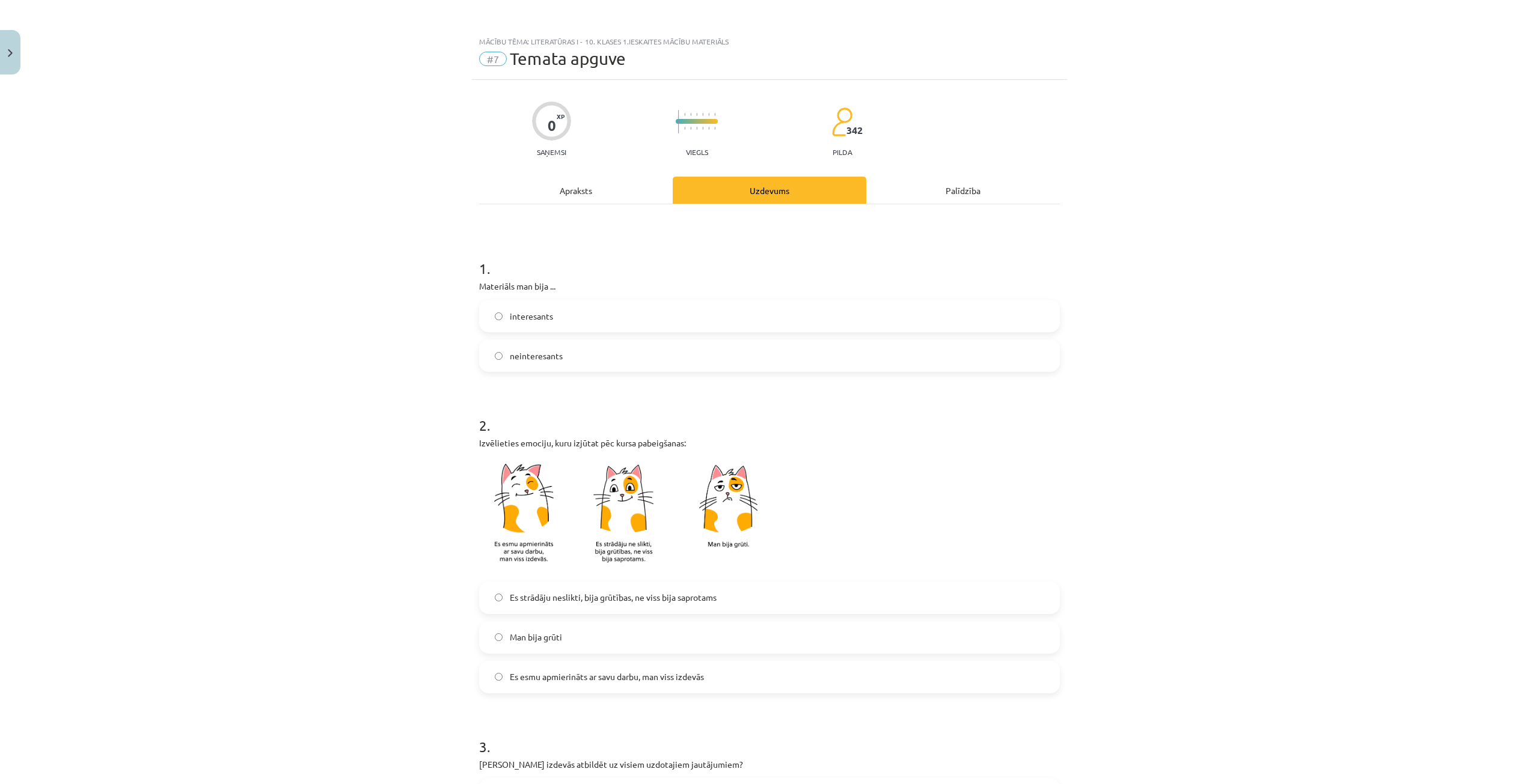
click at [523, 317] on span "interesants" at bounding box center [532, 316] width 43 height 13
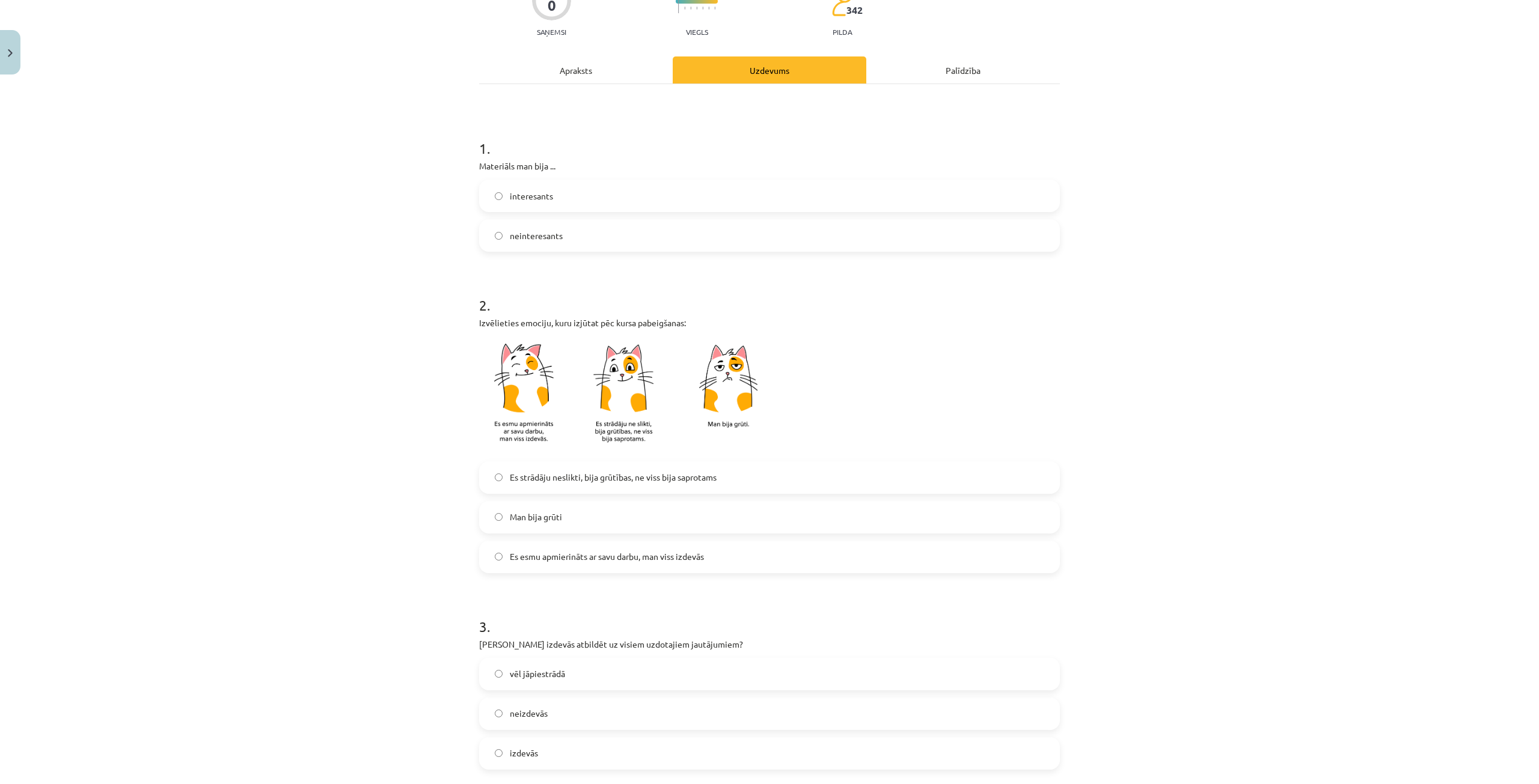
scroll to position [241, 0]
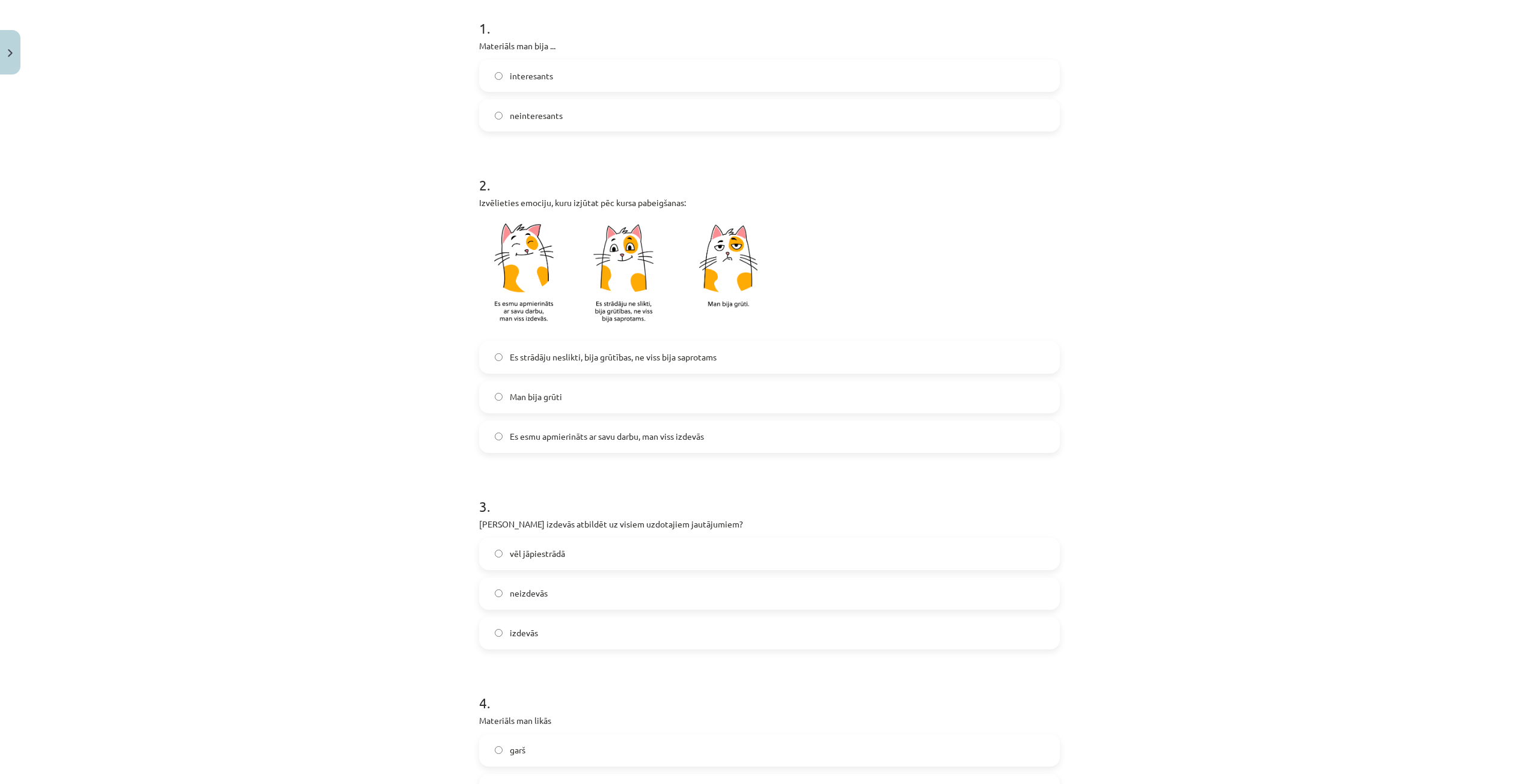
click at [527, 437] on span "Es esmu apmierināts ar savu darbu, man viss izdevās" at bounding box center [607, 436] width 194 height 13
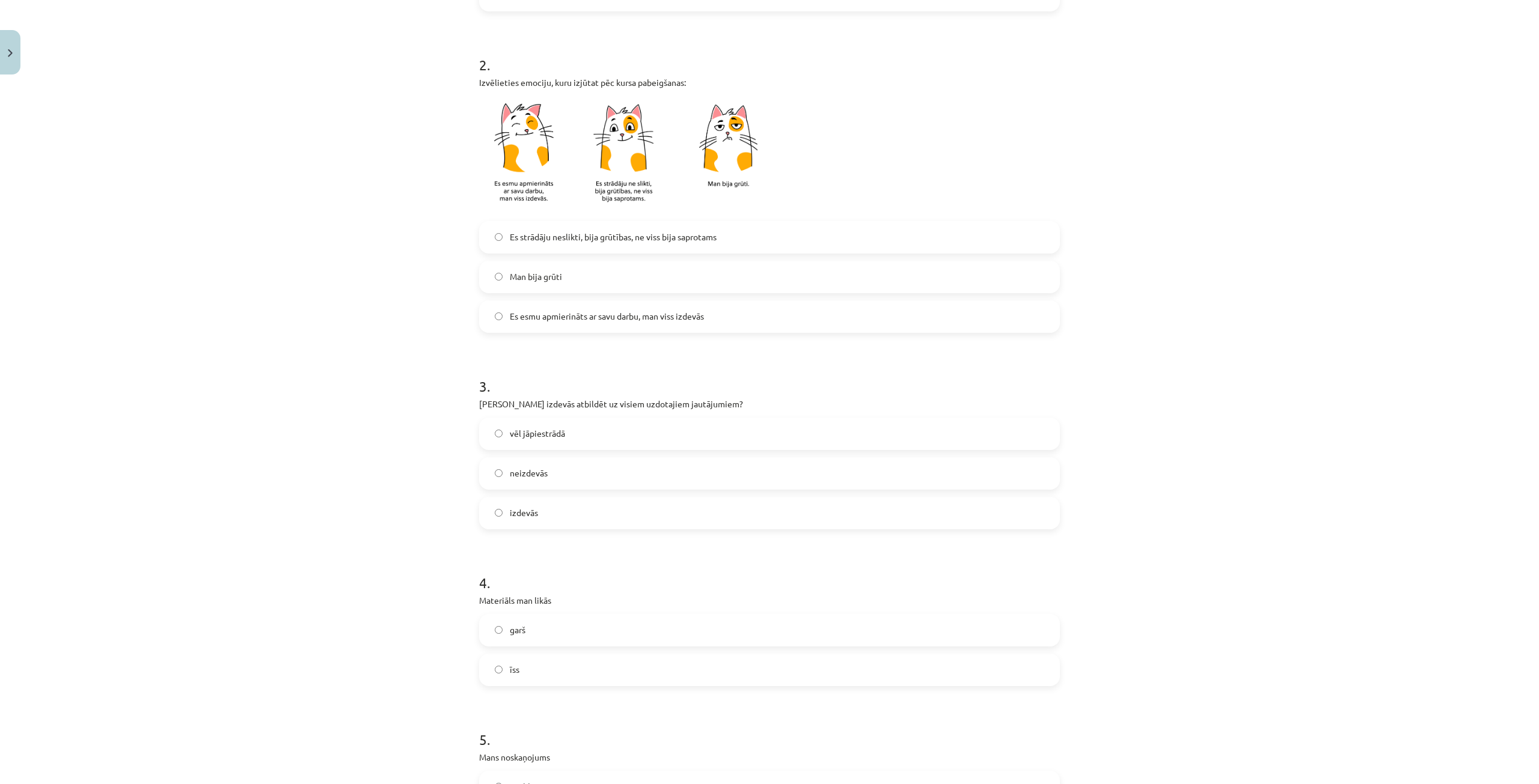
scroll to position [421, 0]
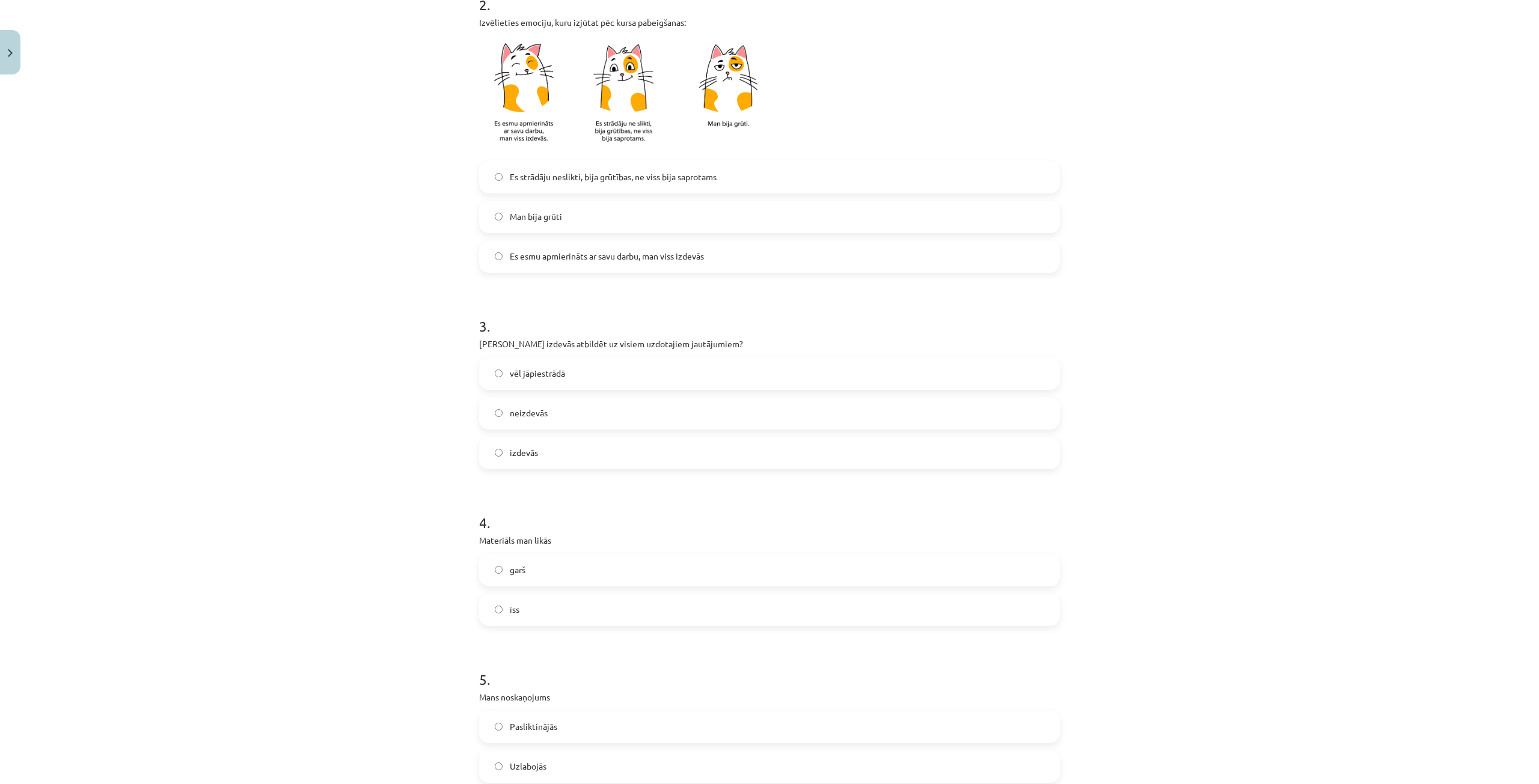
click at [520, 452] on span "izdevās" at bounding box center [524, 453] width 29 height 13
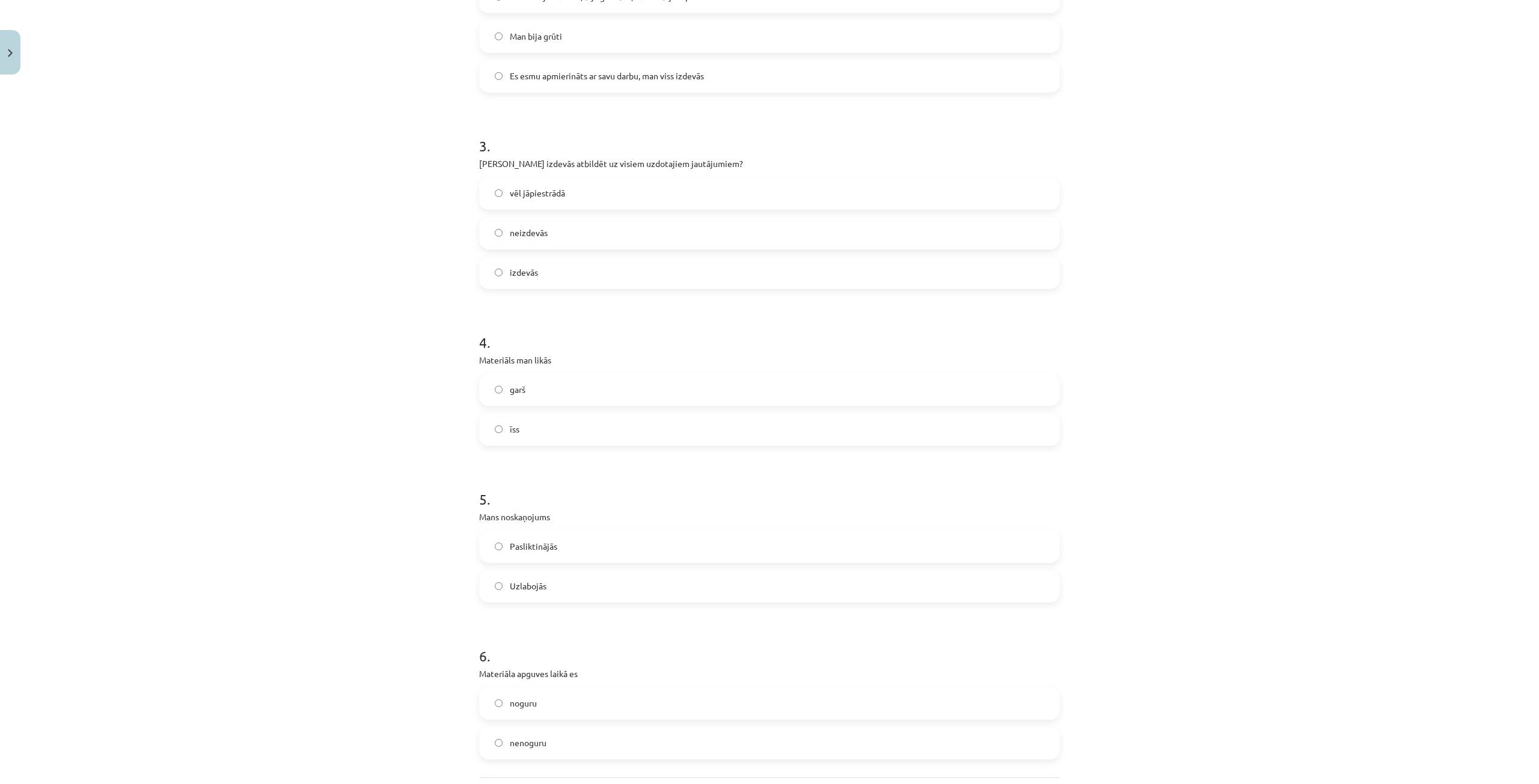
scroll to position [661, 0]
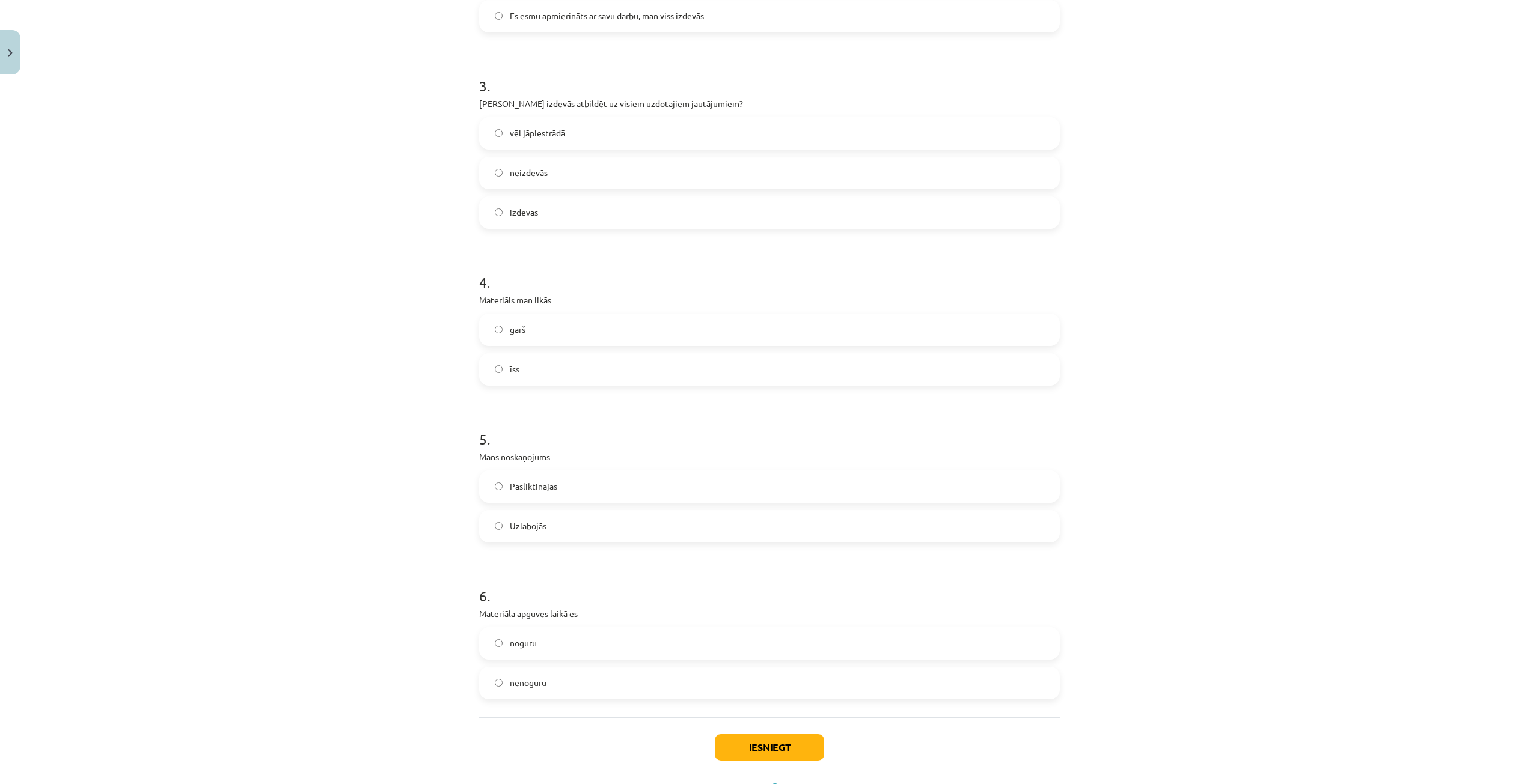
click at [510, 373] on span "īss" at bounding box center [515, 369] width 10 height 13
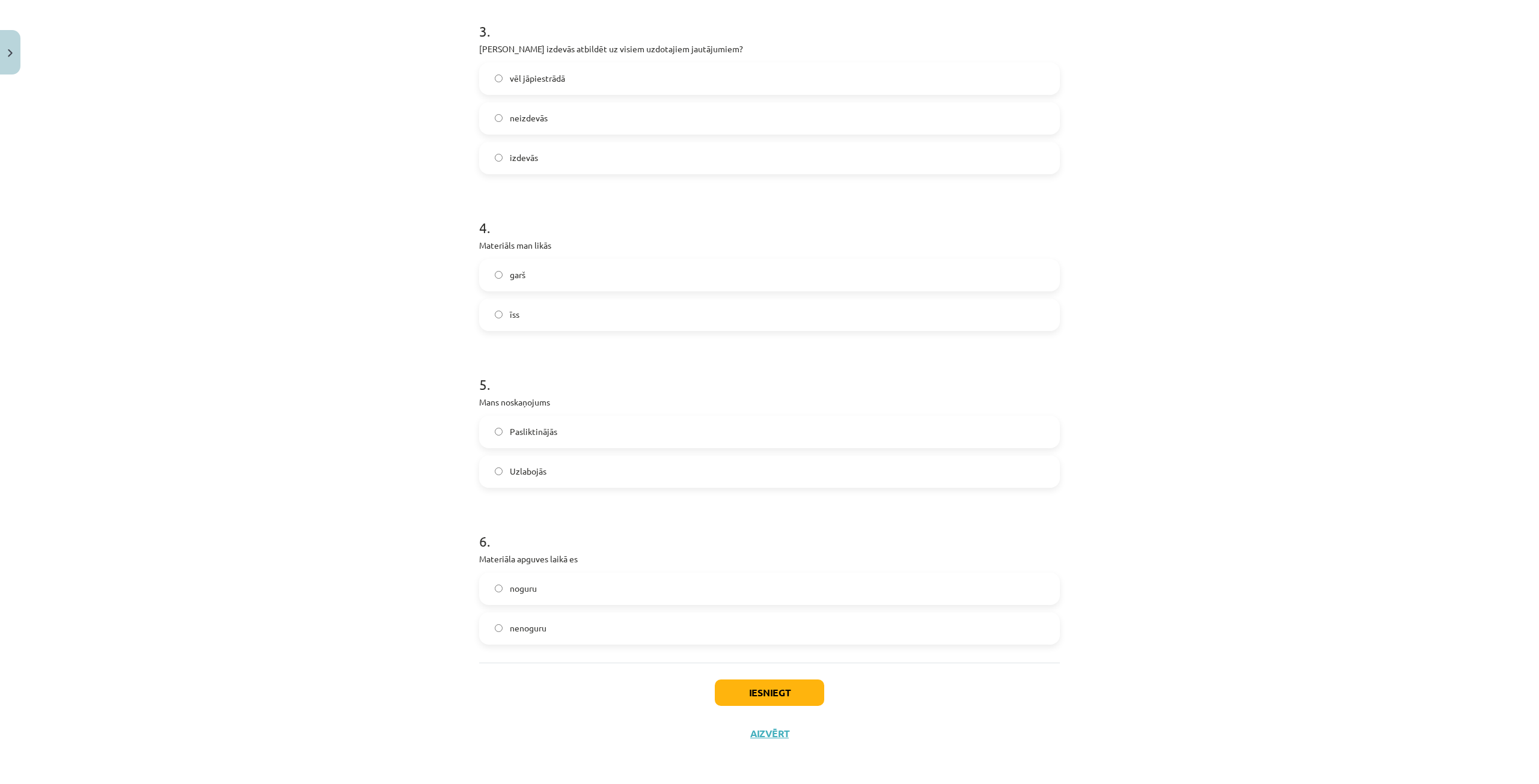
click at [538, 459] on label "Uzlabojās" at bounding box center [770, 471] width 578 height 30
click at [528, 625] on span "nenoguru" at bounding box center [528, 628] width 37 height 13
click at [747, 693] on button "Iesniegt" at bounding box center [770, 692] width 110 height 27
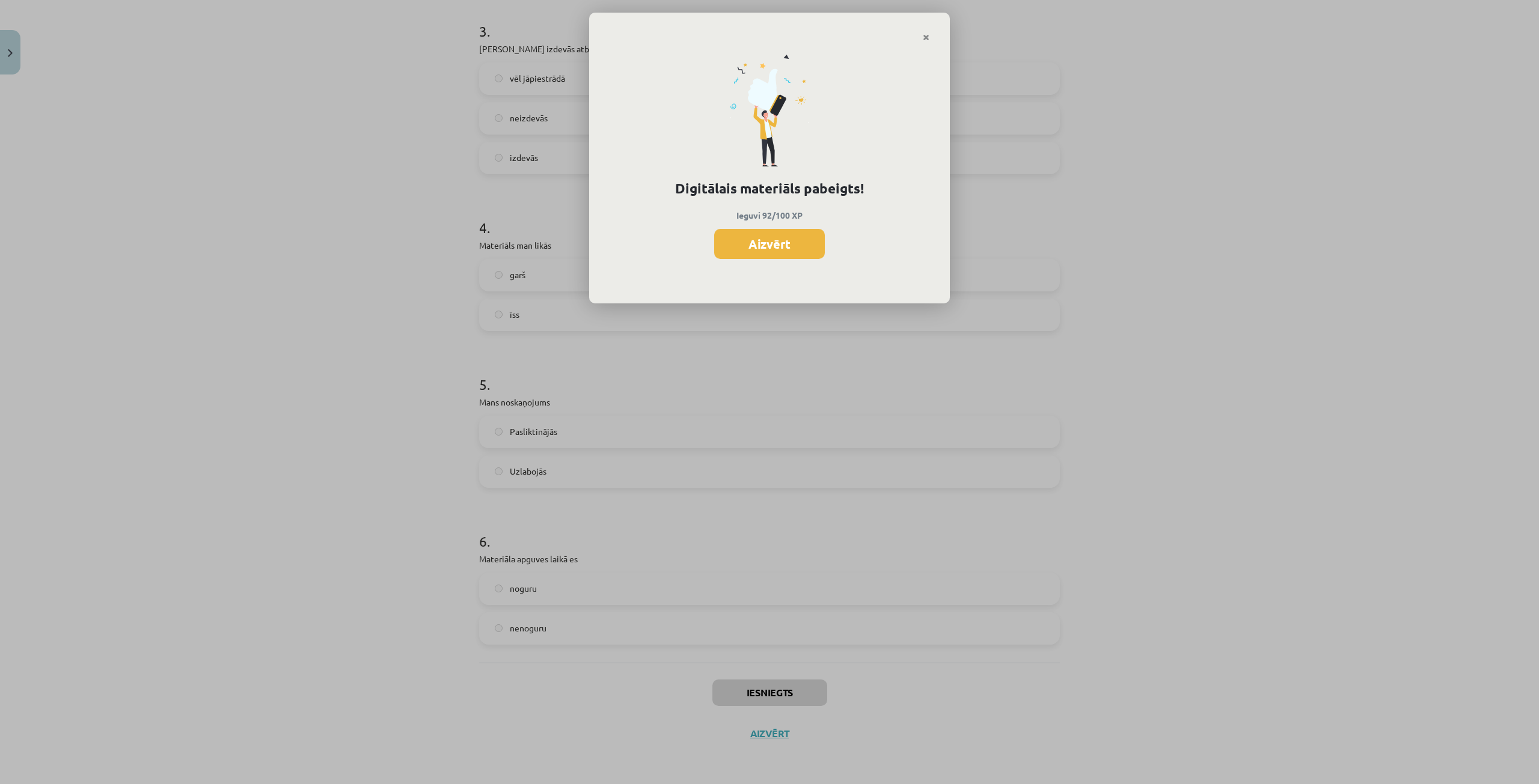
click at [741, 246] on button "Aizvērt" at bounding box center [770, 244] width 110 height 30
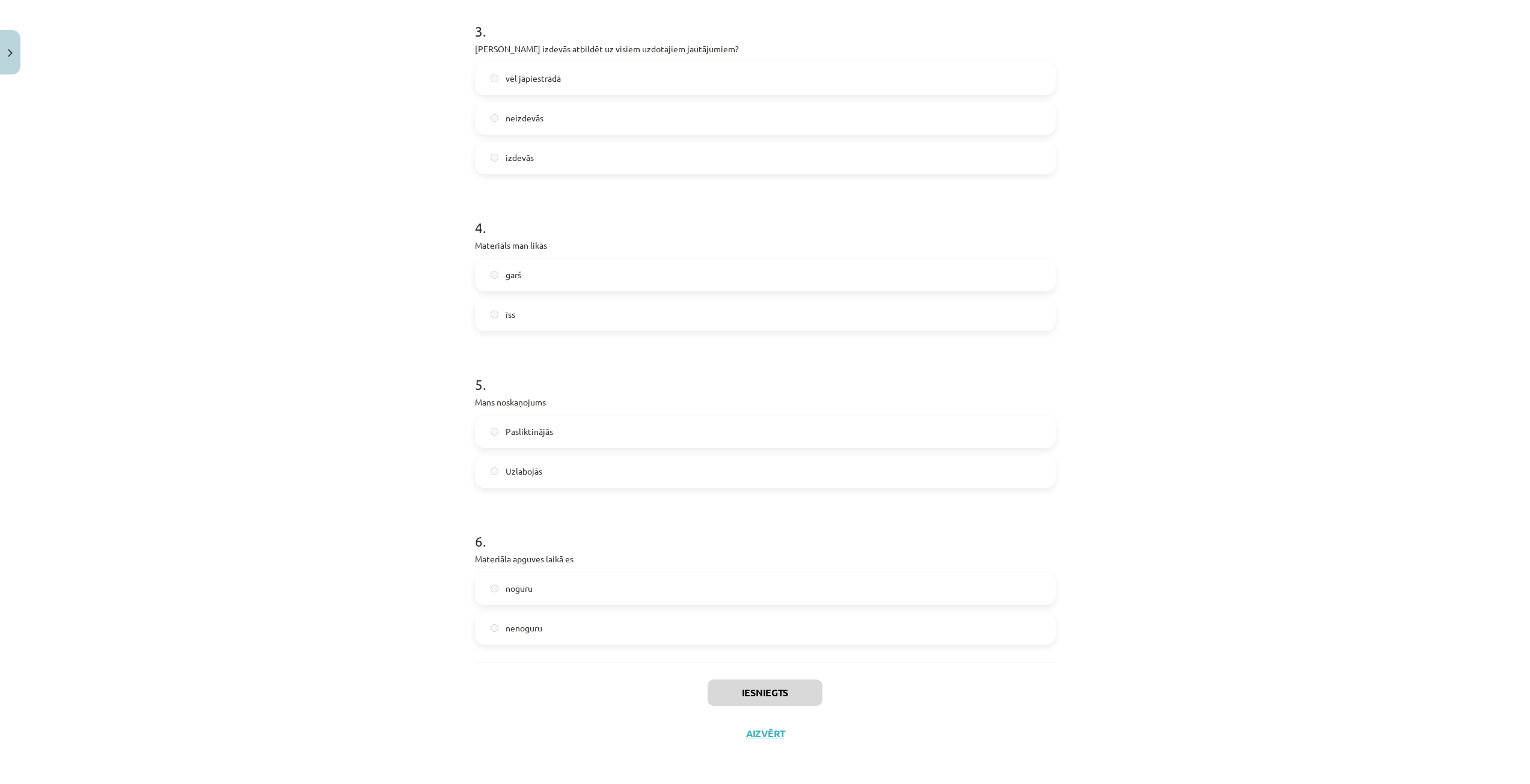
scroll to position [361, 0]
click at [757, 732] on button "Aizvērt" at bounding box center [765, 734] width 45 height 12
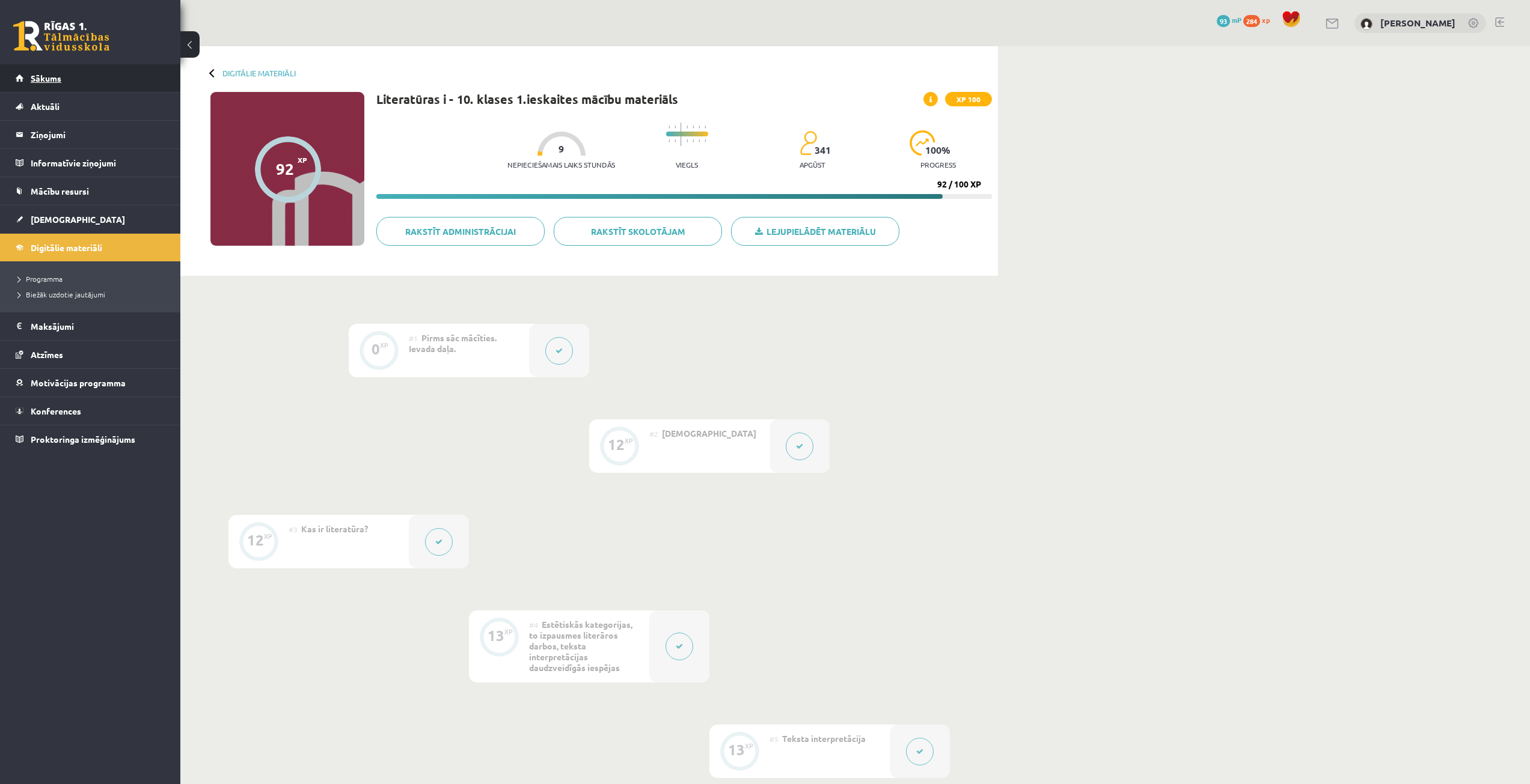
click at [58, 84] on link "Sākums" at bounding box center [91, 78] width 150 height 28
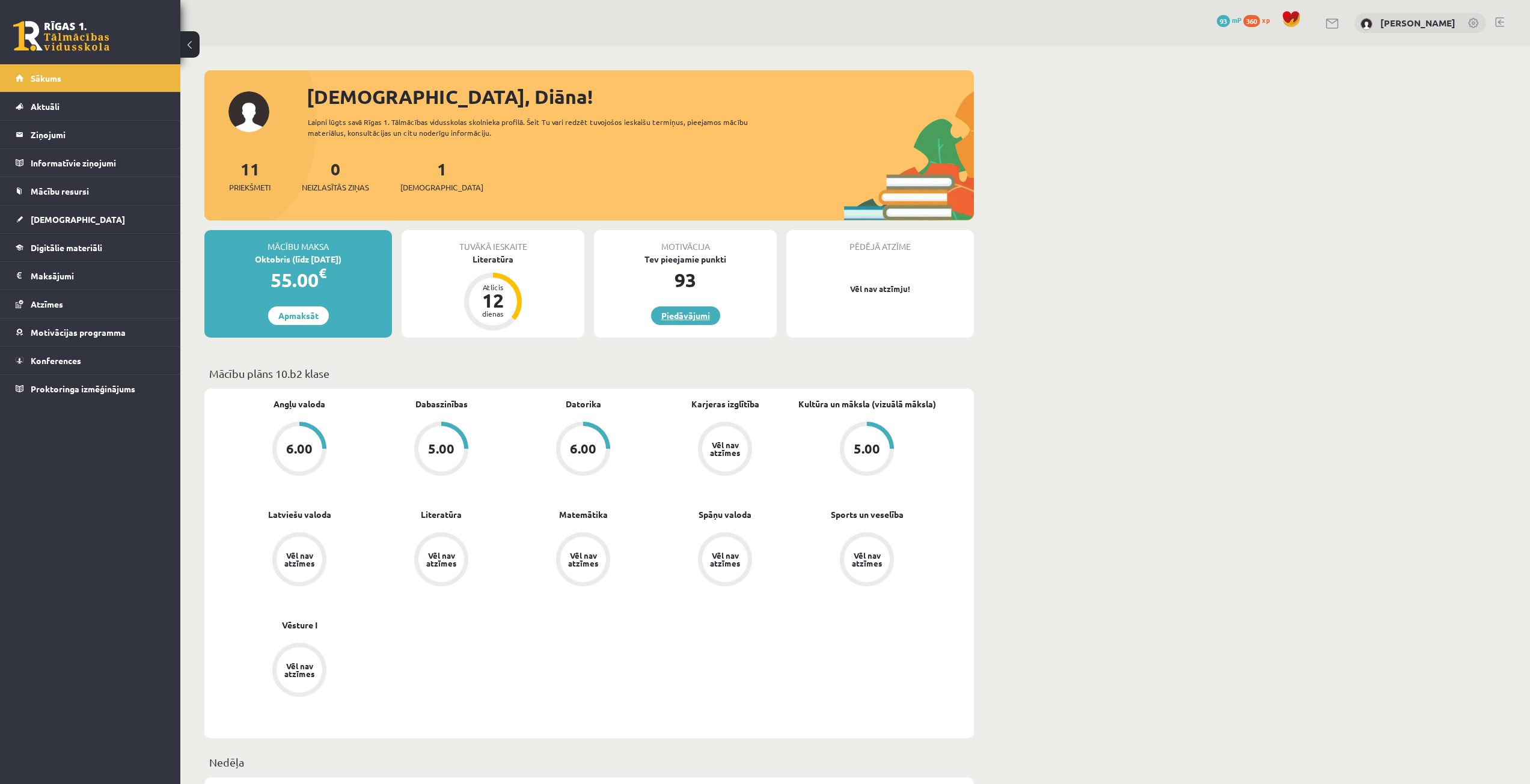
click at [699, 308] on link "Piedāvājumi" at bounding box center [686, 316] width 69 height 19
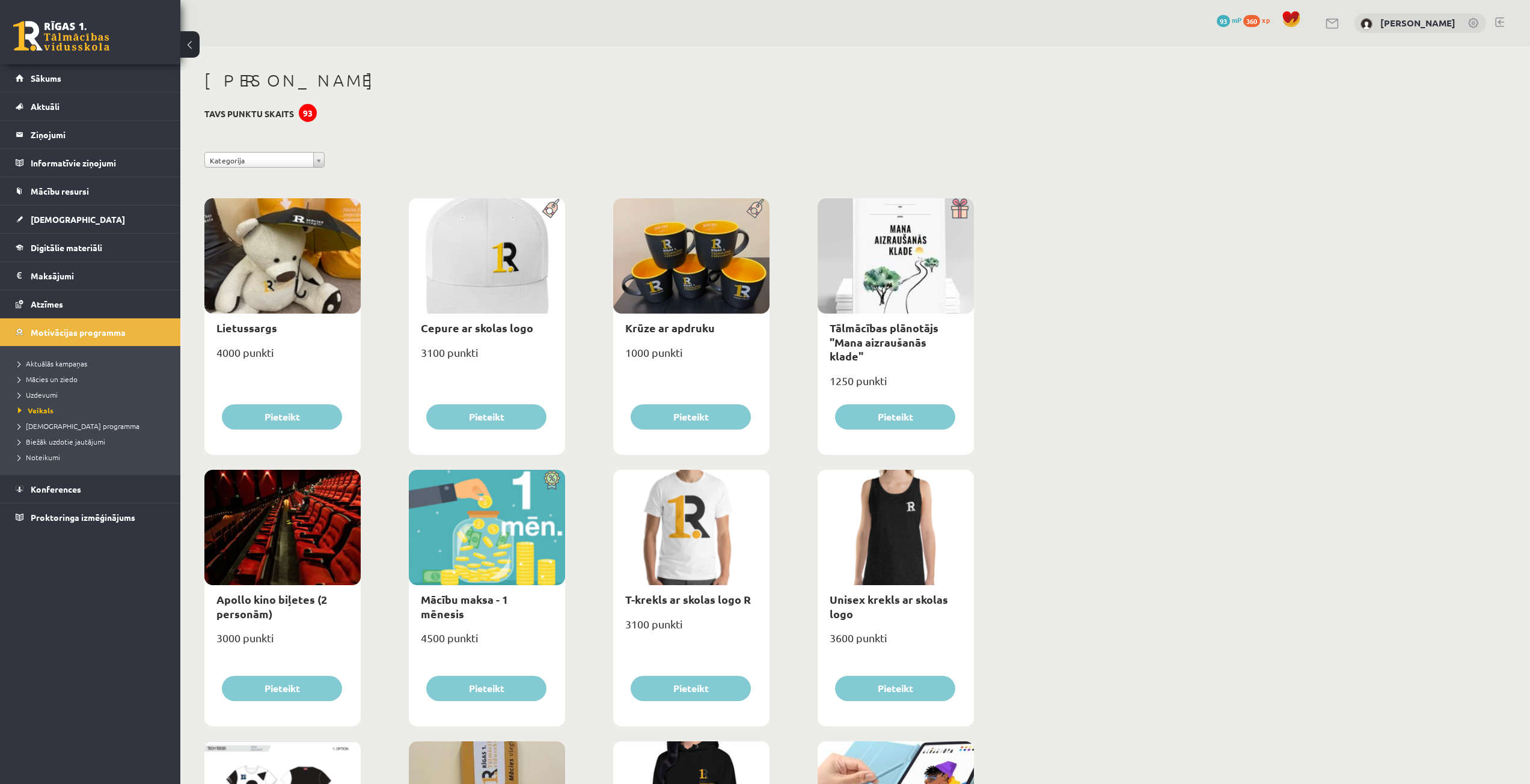
click at [304, 110] on div "93" at bounding box center [308, 112] width 18 height 18
click at [402, 153] on div "**********" at bounding box center [589, 163] width 787 height 22
click at [86, 86] on link "Sākums" at bounding box center [91, 78] width 150 height 28
